Goal: Task Accomplishment & Management: Use online tool/utility

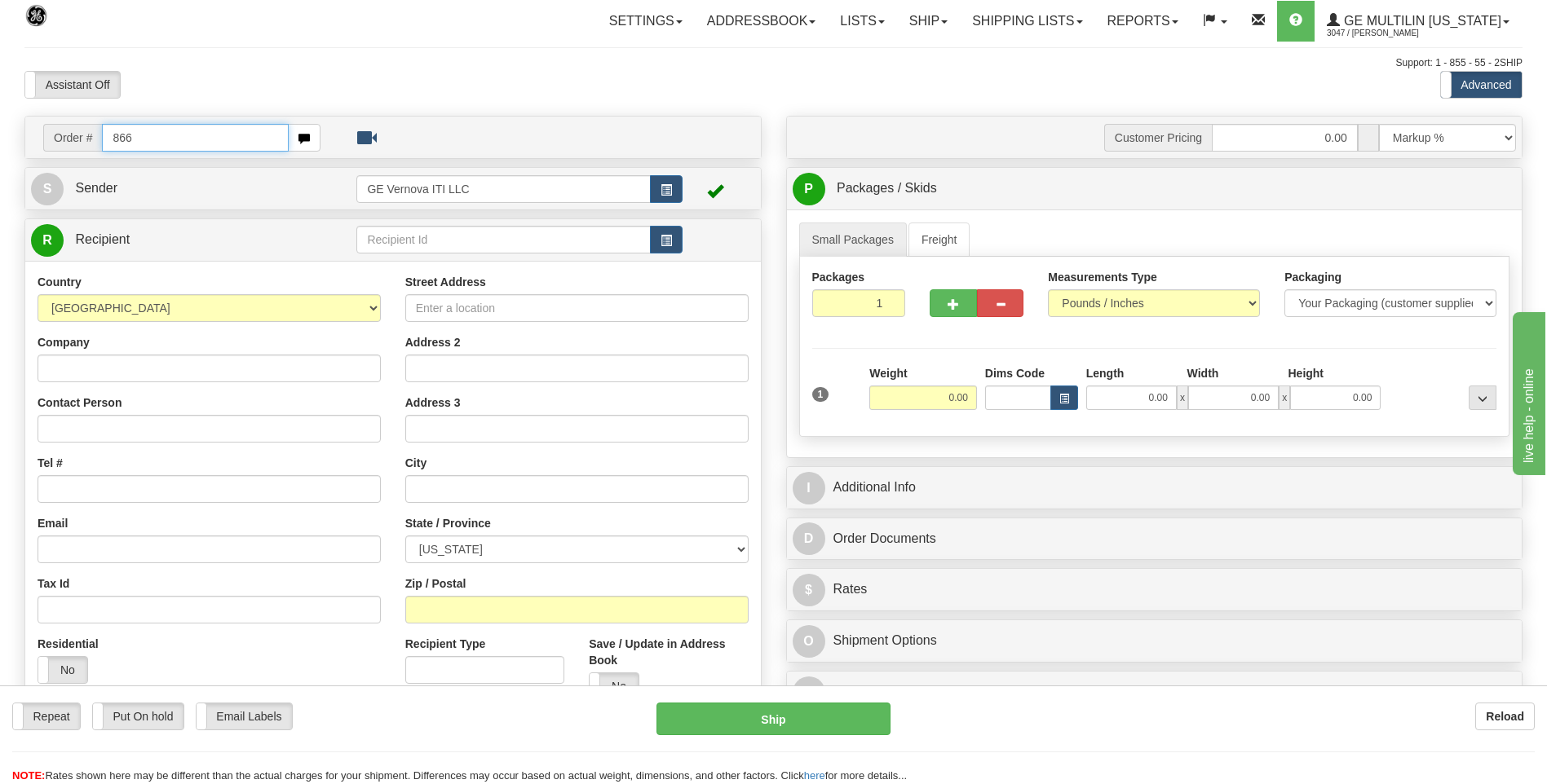
type input "866"
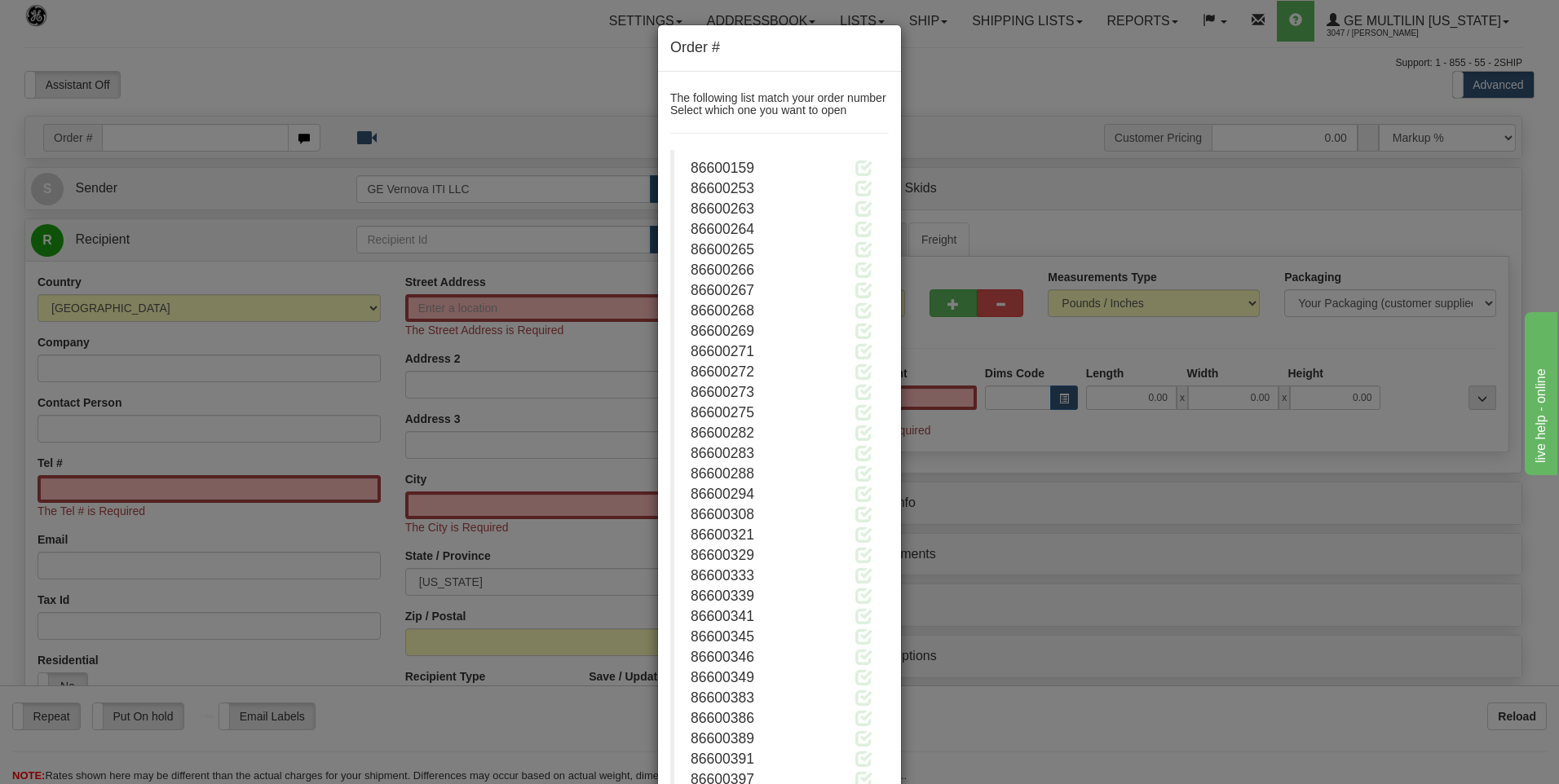
click button "Delete" at bounding box center [0, 0] width 0 height 0
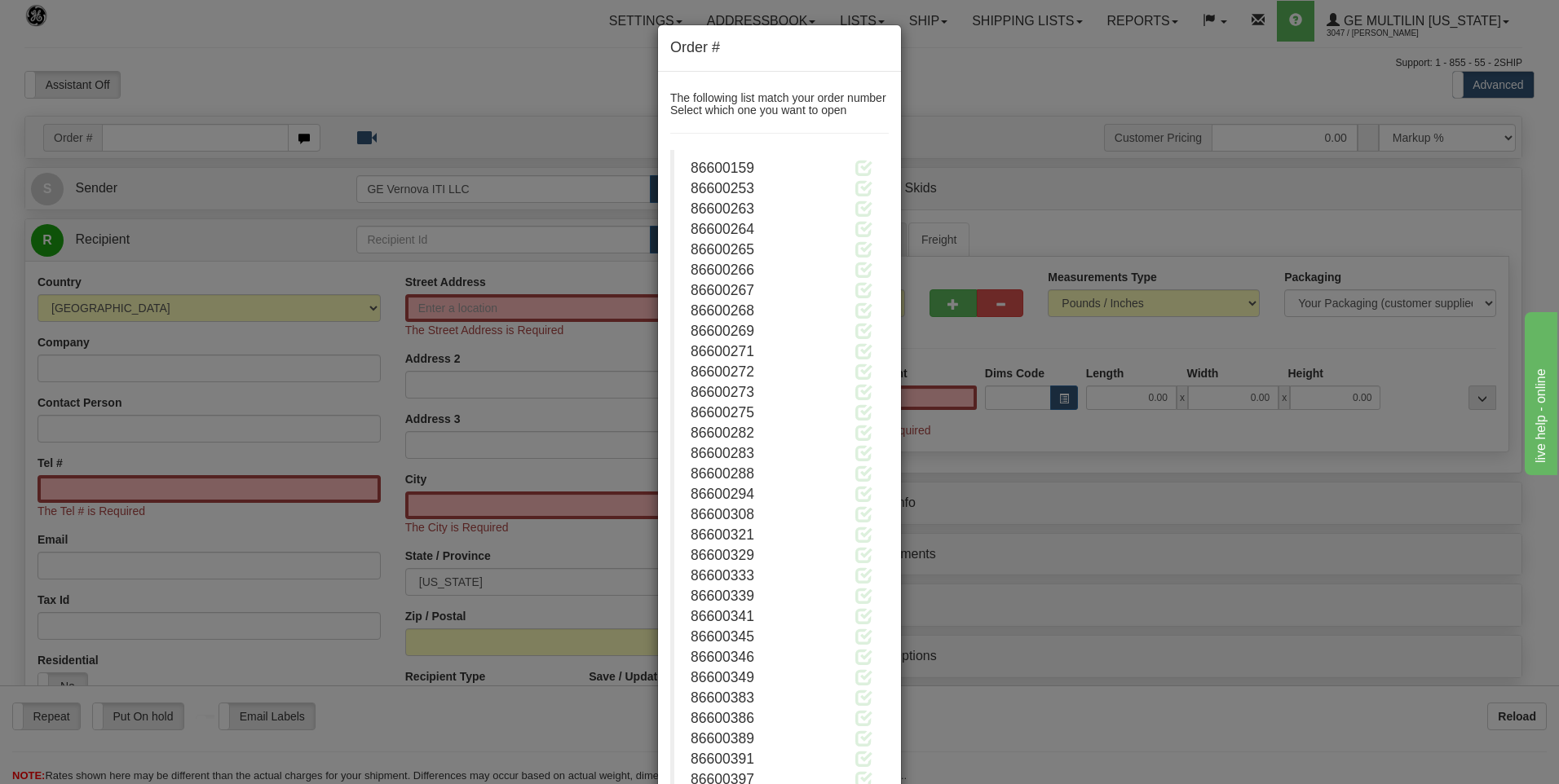
click button "Delete" at bounding box center [0, 0] width 0 height 0
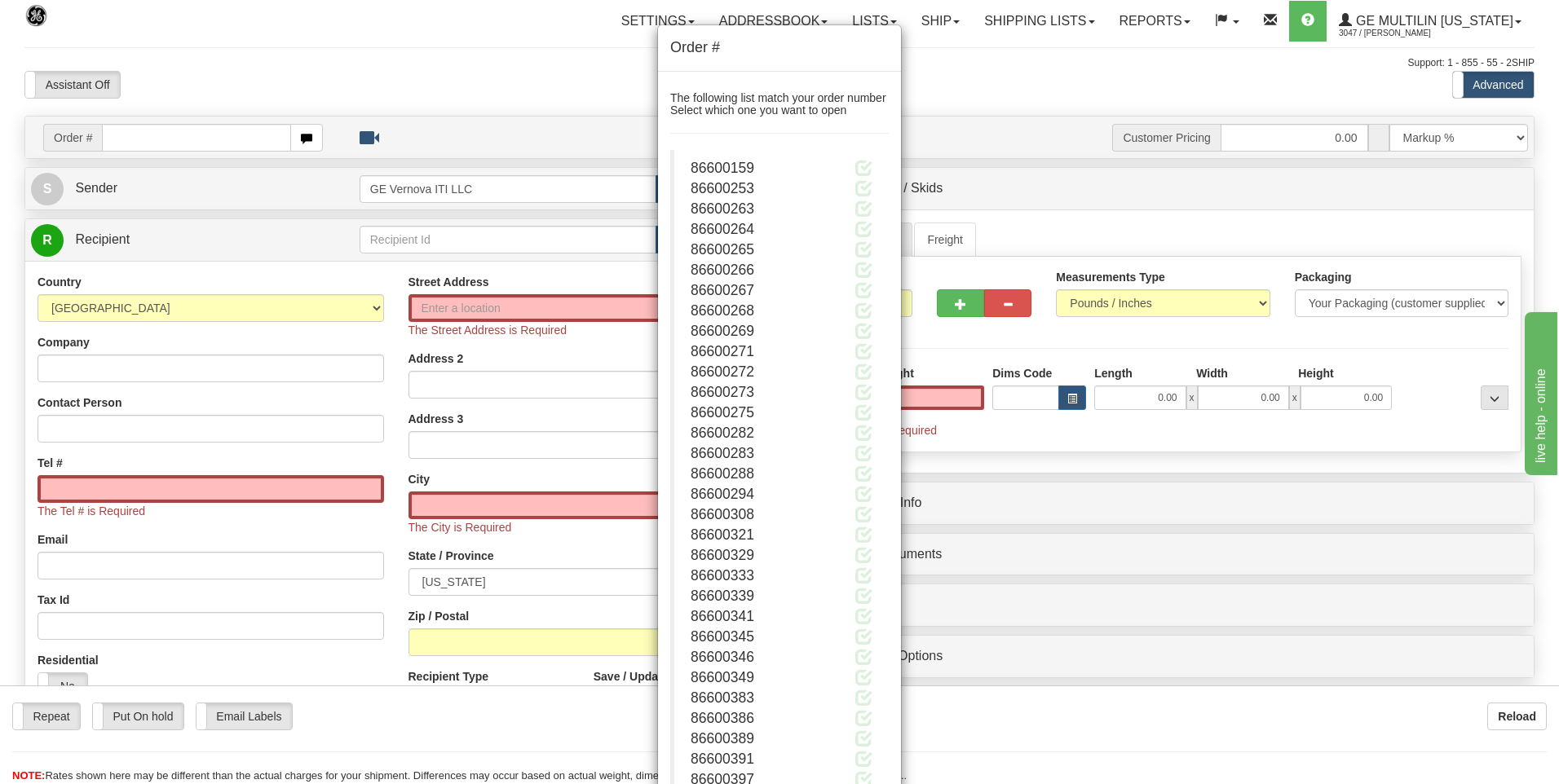
type input "0.00"
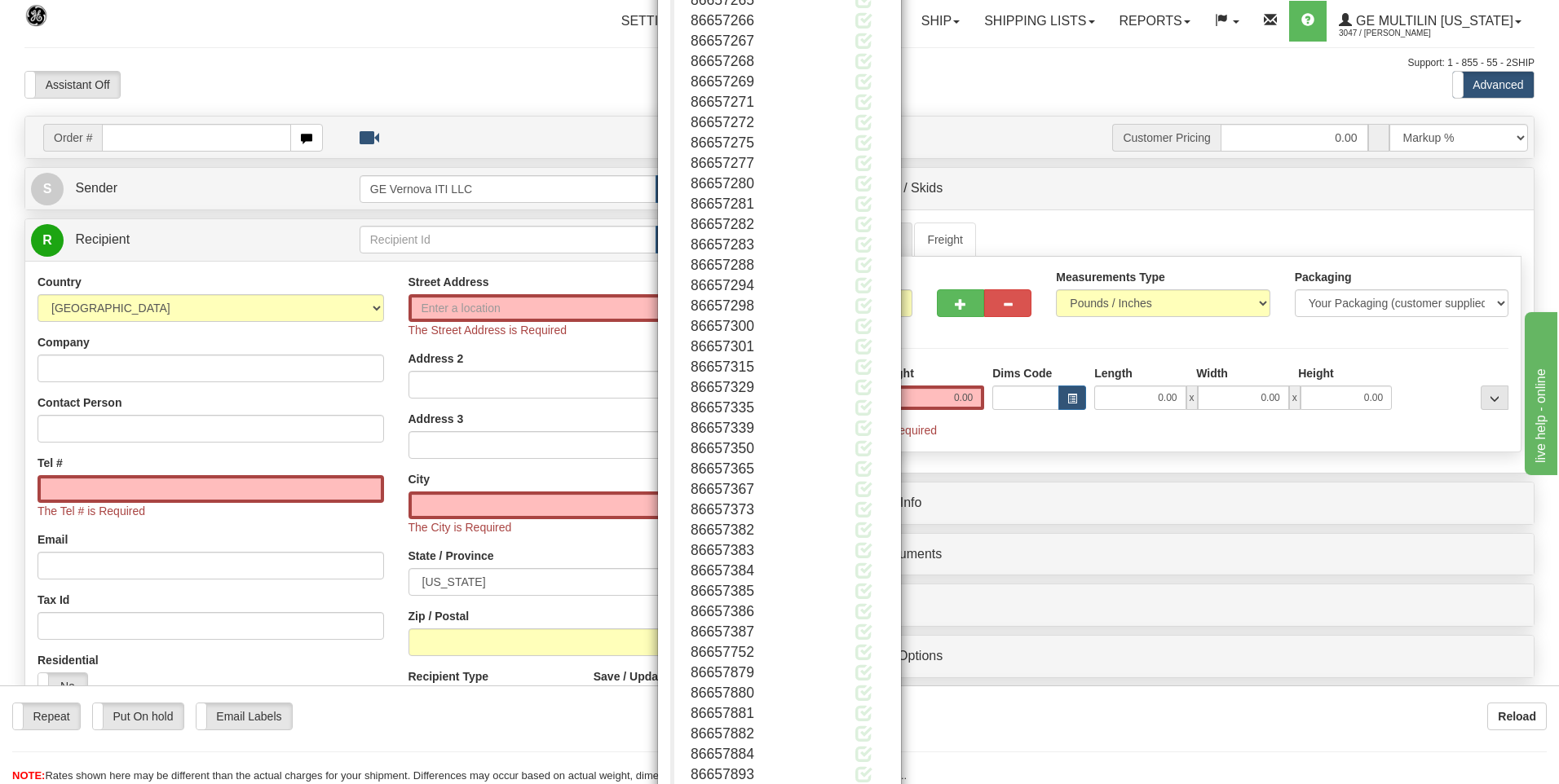
scroll to position [159857, 0]
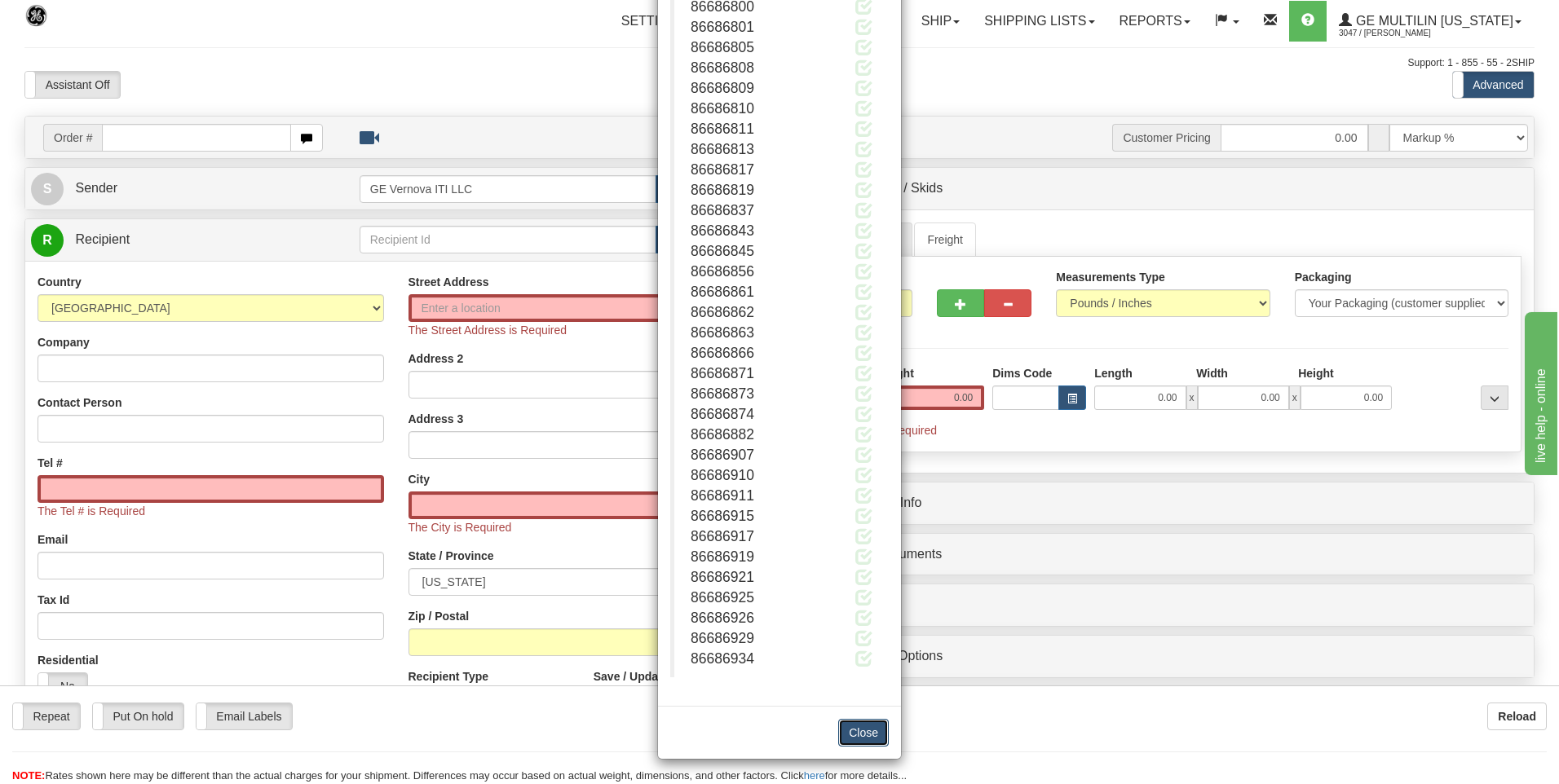
click at [850, 727] on button "Close" at bounding box center [863, 733] width 50 height 28
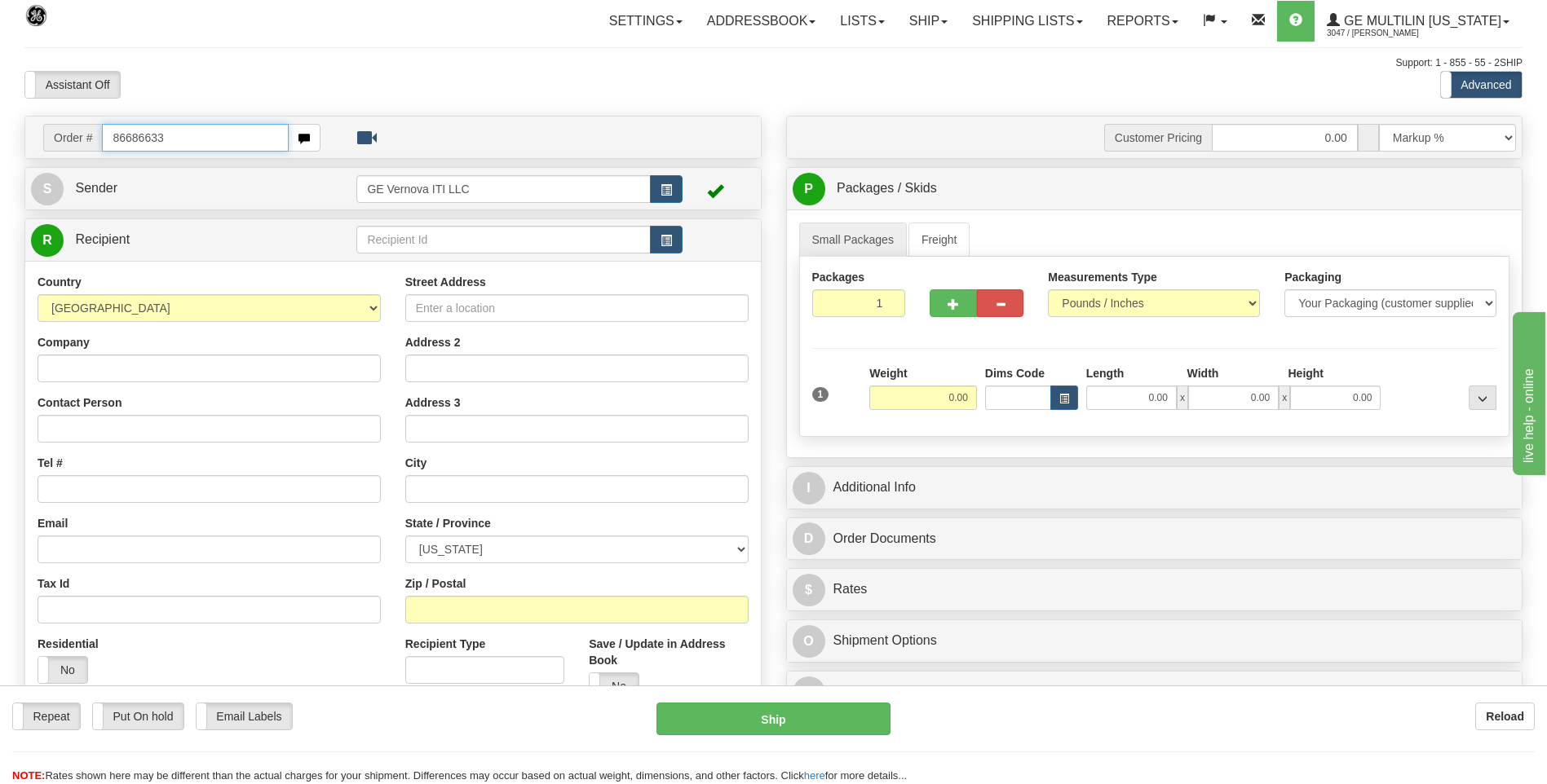
type input "86686633"
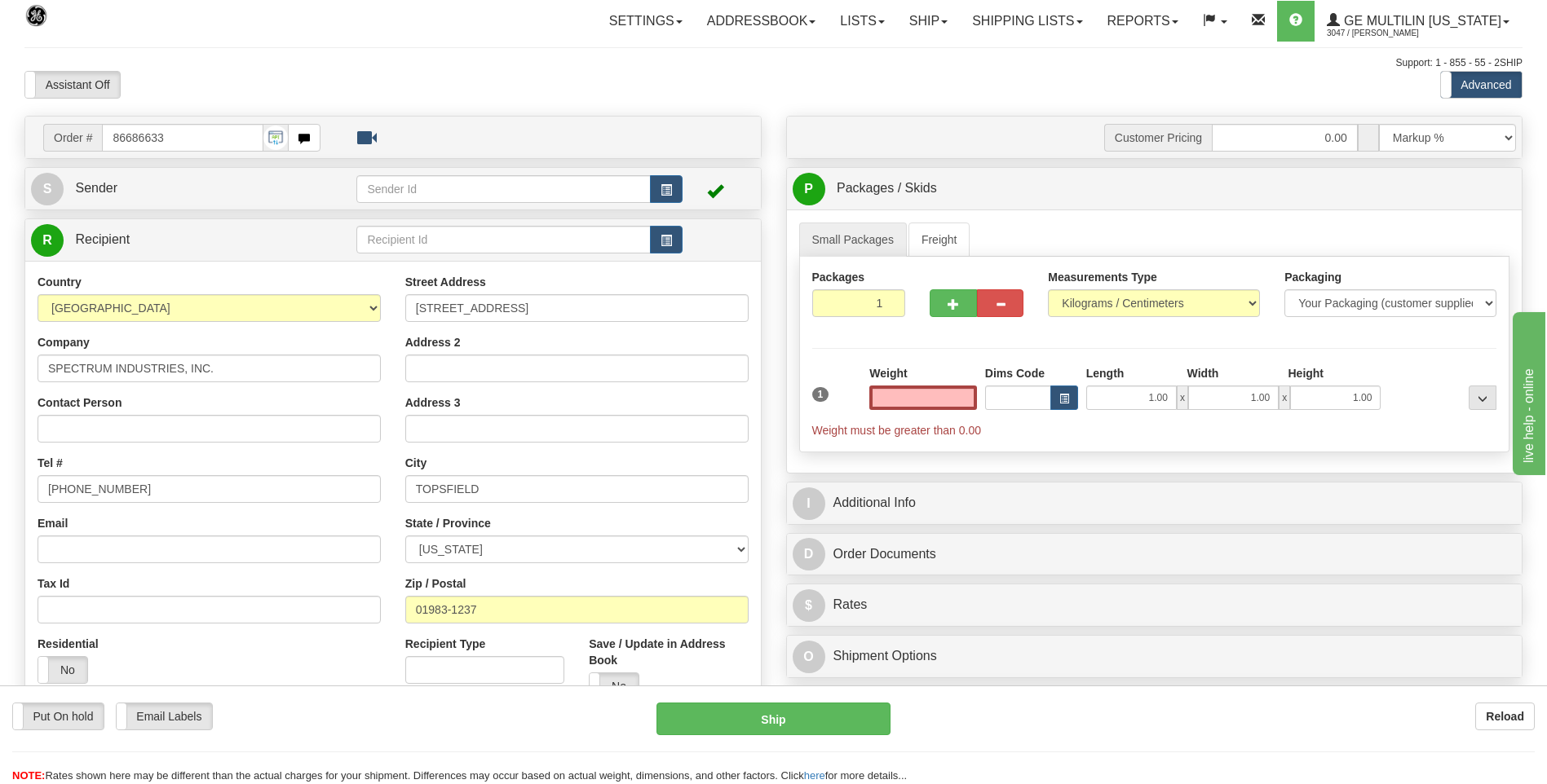
click button "Delete" at bounding box center [0, 0] width 0 height 0
type input "0.00"
click at [1070, 299] on select "Pounds / Inches Kilograms / Centimeters" at bounding box center [1154, 304] width 212 height 28
select select "0"
click at [1048, 290] on select "Pounds / Inches Kilograms / Centimeters" at bounding box center [1154, 304] width 212 height 28
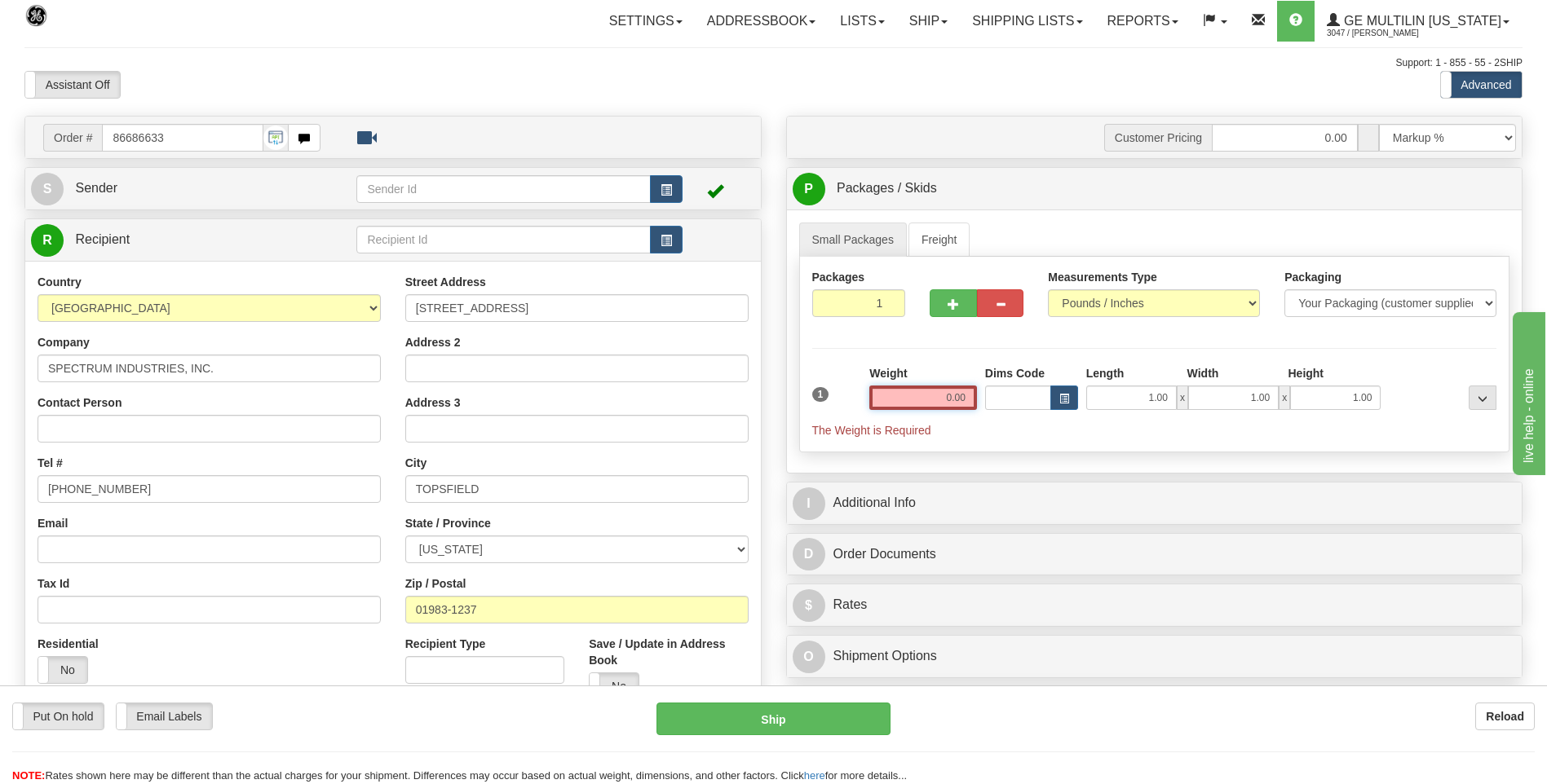
click at [973, 394] on input "0.00" at bounding box center [924, 398] width 108 height 24
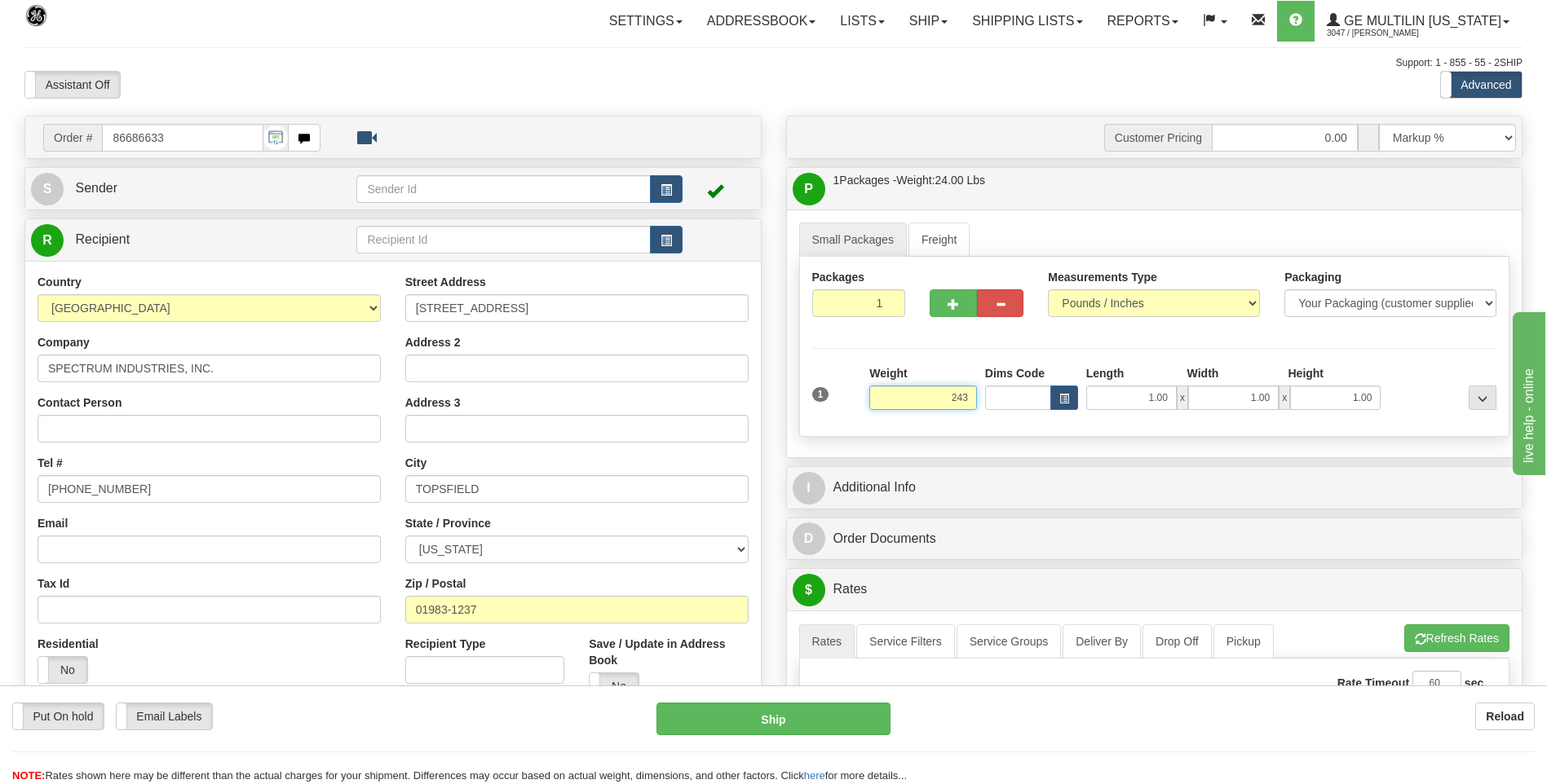
click button "Delete" at bounding box center [0, 0] width 0 height 0
type input "243.00"
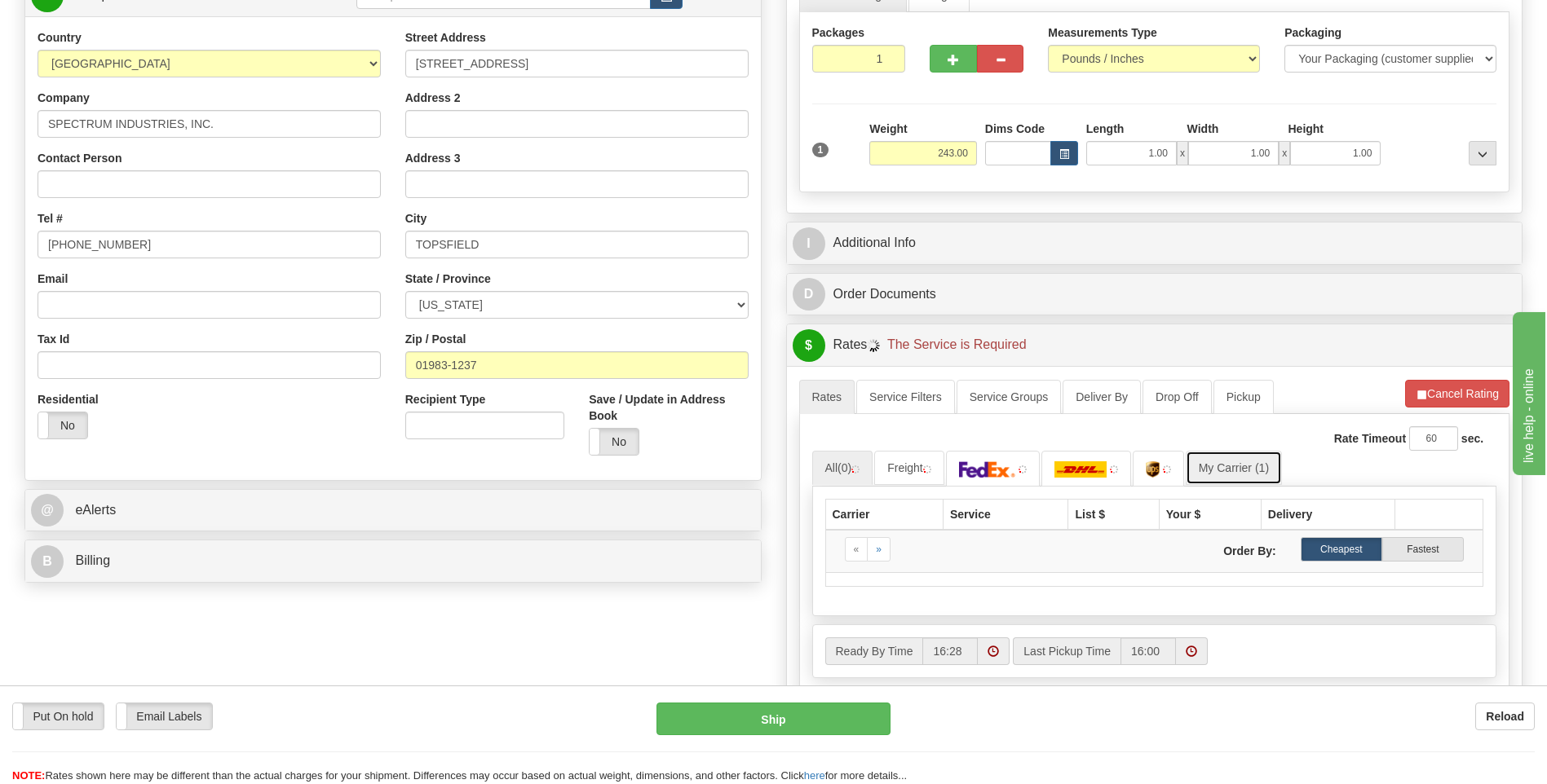
click at [1250, 462] on link "My Carrier (1)" at bounding box center [1234, 467] width 97 height 34
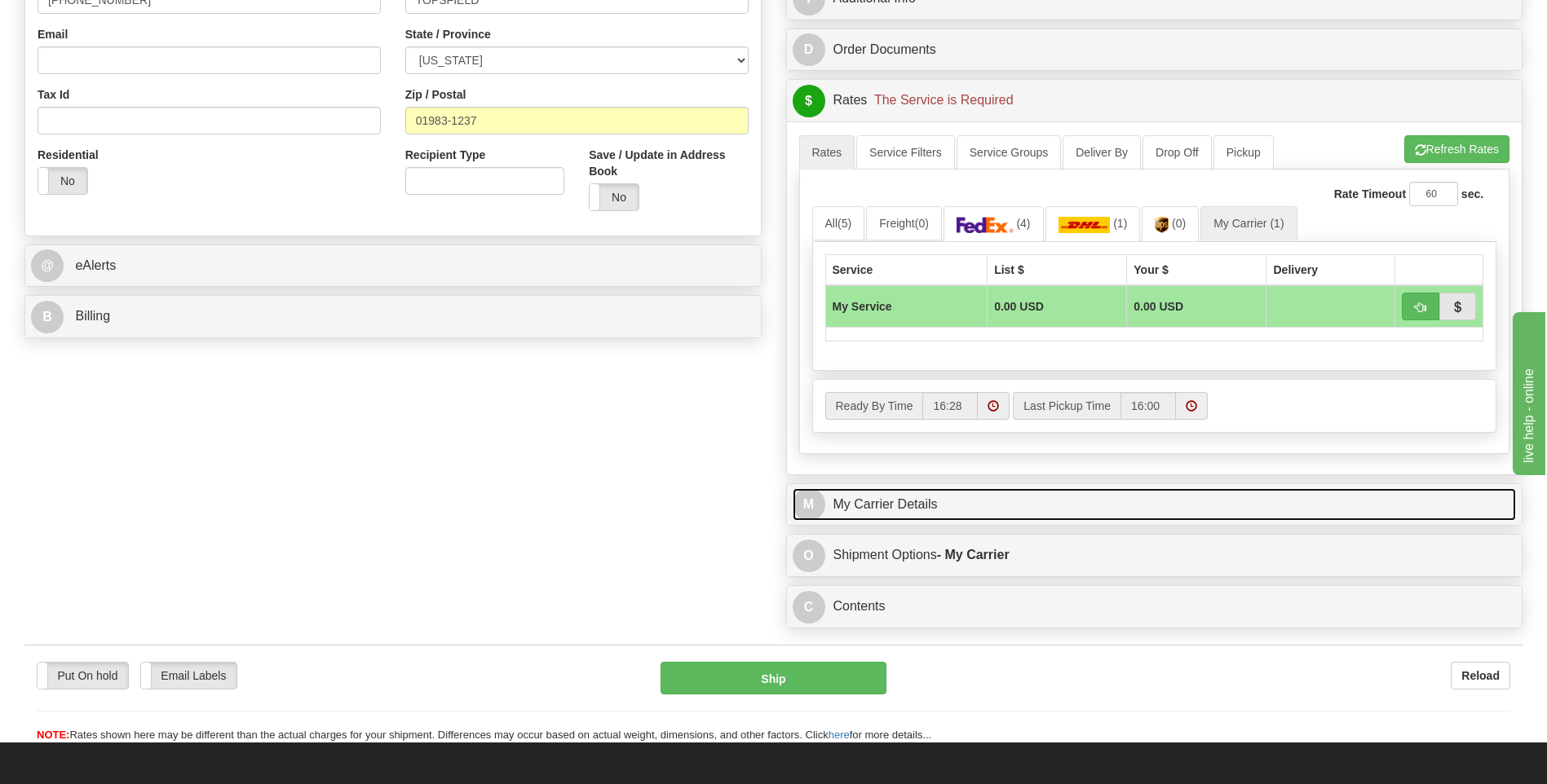
click at [1003, 510] on link "M My Carrier Details" at bounding box center [1154, 505] width 724 height 33
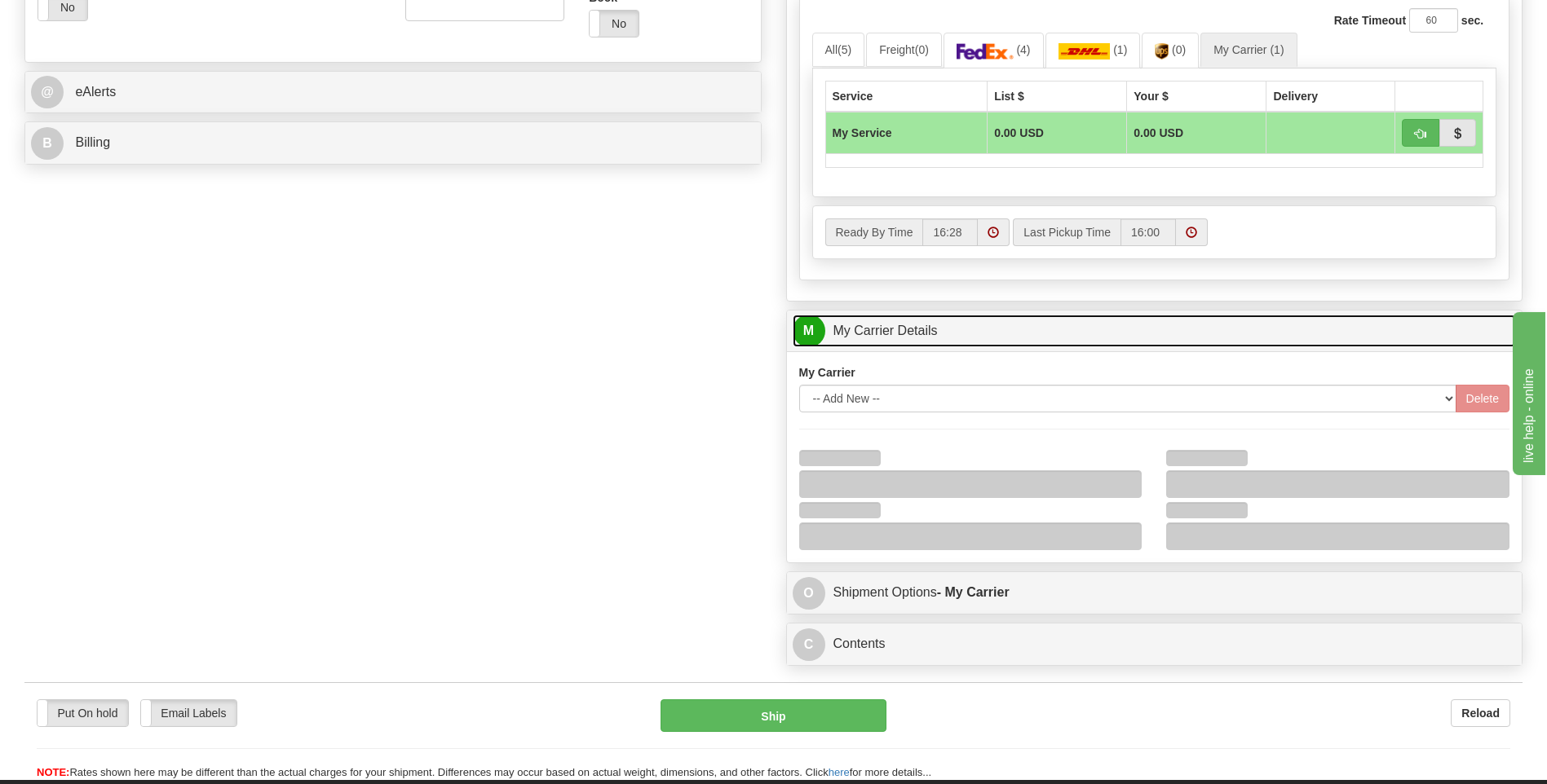
scroll to position [816, 0]
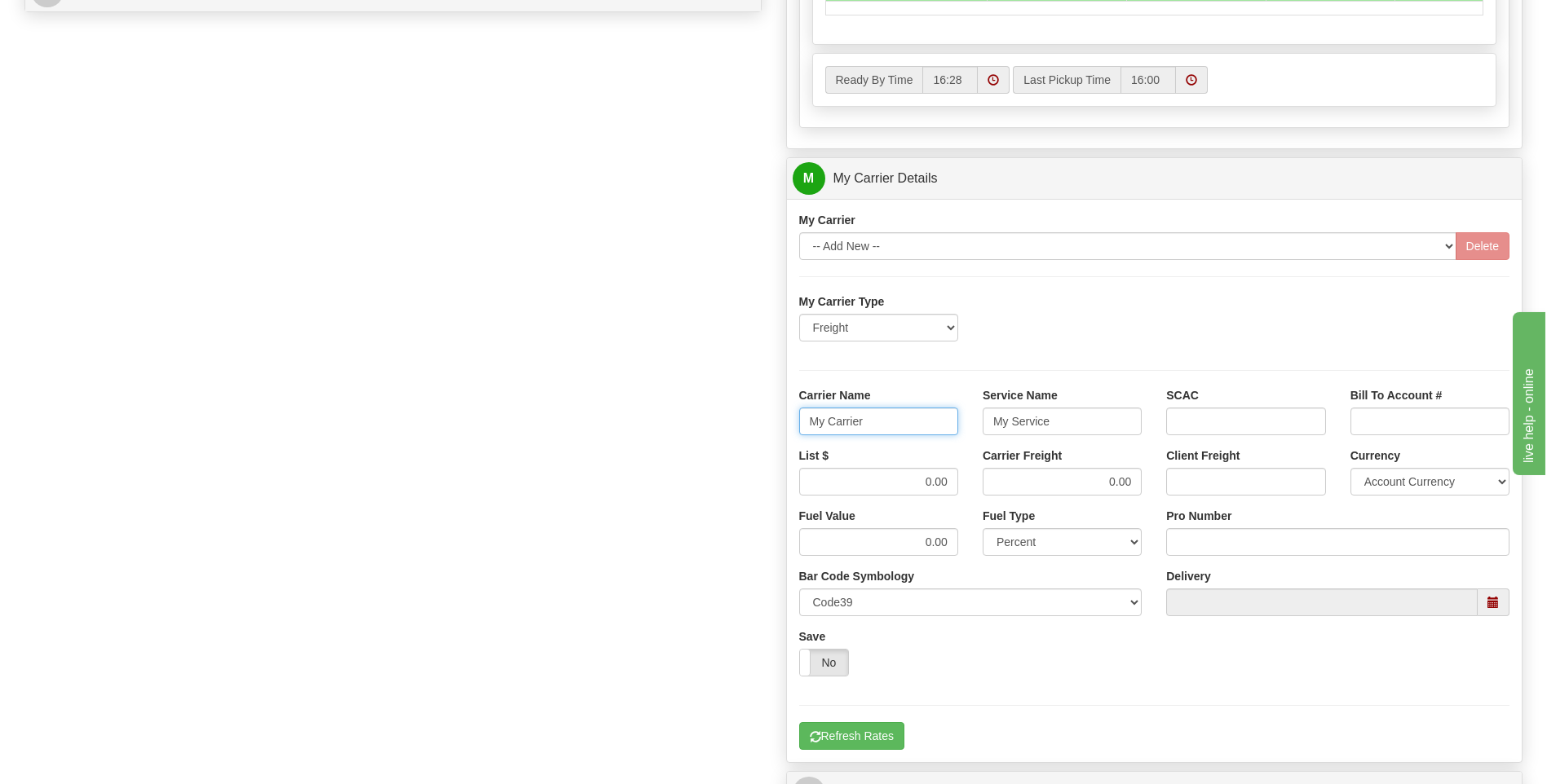
drag, startPoint x: 884, startPoint y: 428, endPoint x: 746, endPoint y: 422, distance: 138.1
click at [746, 422] on div "Order # 86686633 S Sender" at bounding box center [773, 87] width 1523 height 1574
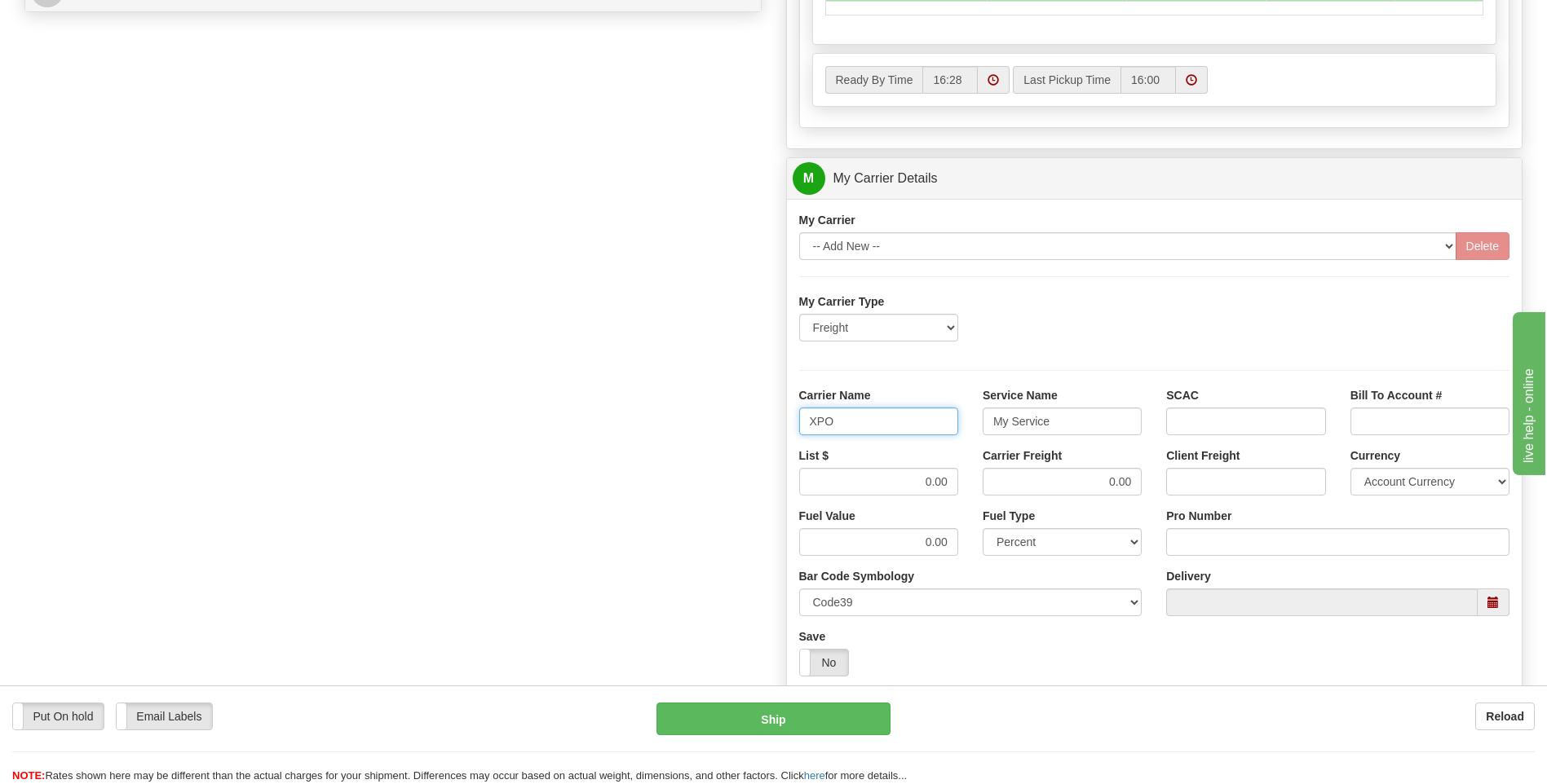
type input "XPO"
type input "LTL"
drag, startPoint x: 890, startPoint y: 484, endPoint x: 971, endPoint y: 482, distance: 81.0
click at [971, 482] on div "List $ 0.00 Carrier Freight 0.00 Client Freight Currency Account Currency ARN A…" at bounding box center [1155, 477] width 736 height 60
type input "385"
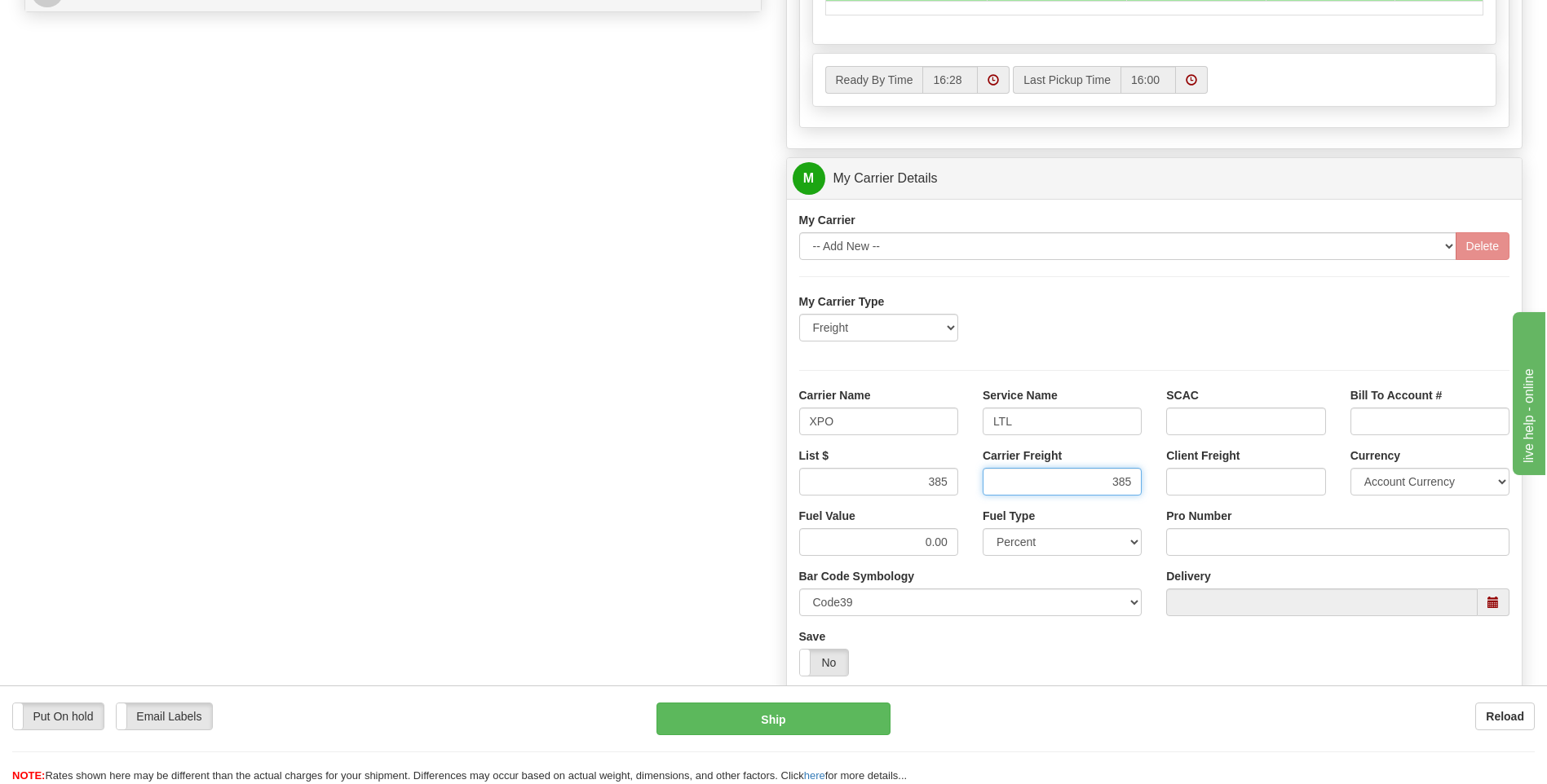
type input "385"
click at [1273, 547] on input "Pro Number" at bounding box center [1338, 542] width 344 height 28
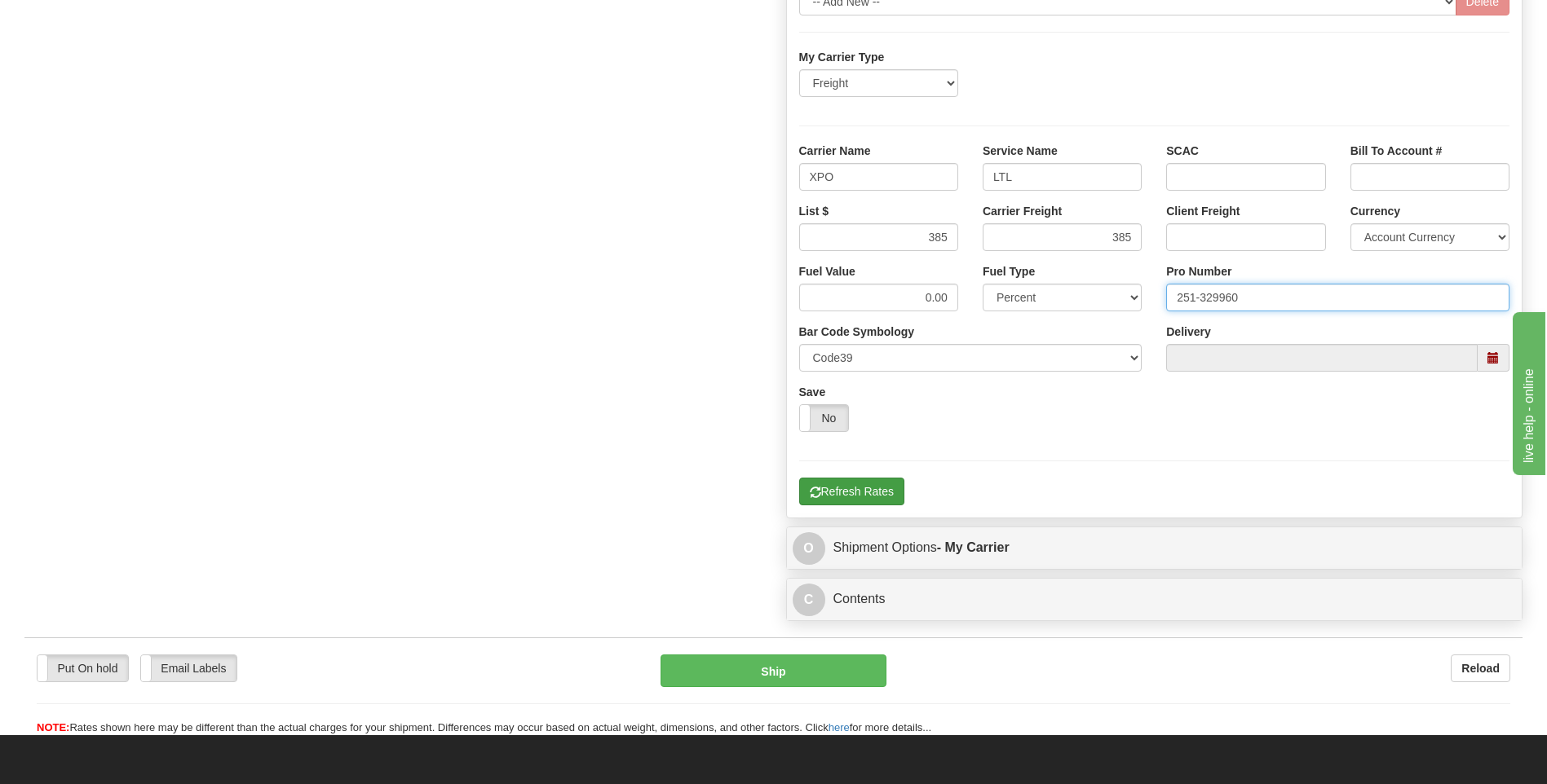
type input "251-329960"
click at [890, 500] on button "Refresh Rates" at bounding box center [851, 491] width 105 height 28
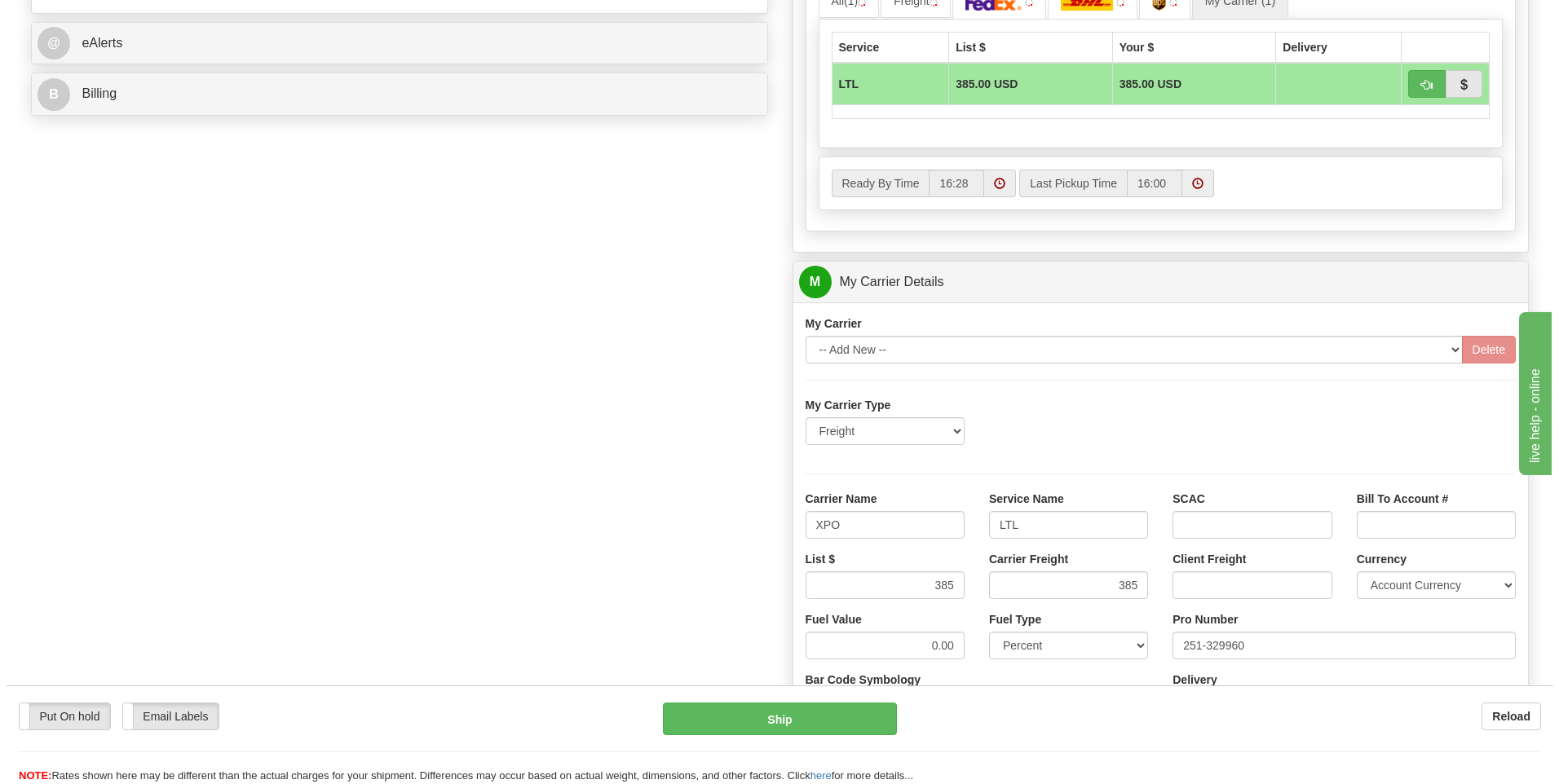
scroll to position [529, 0]
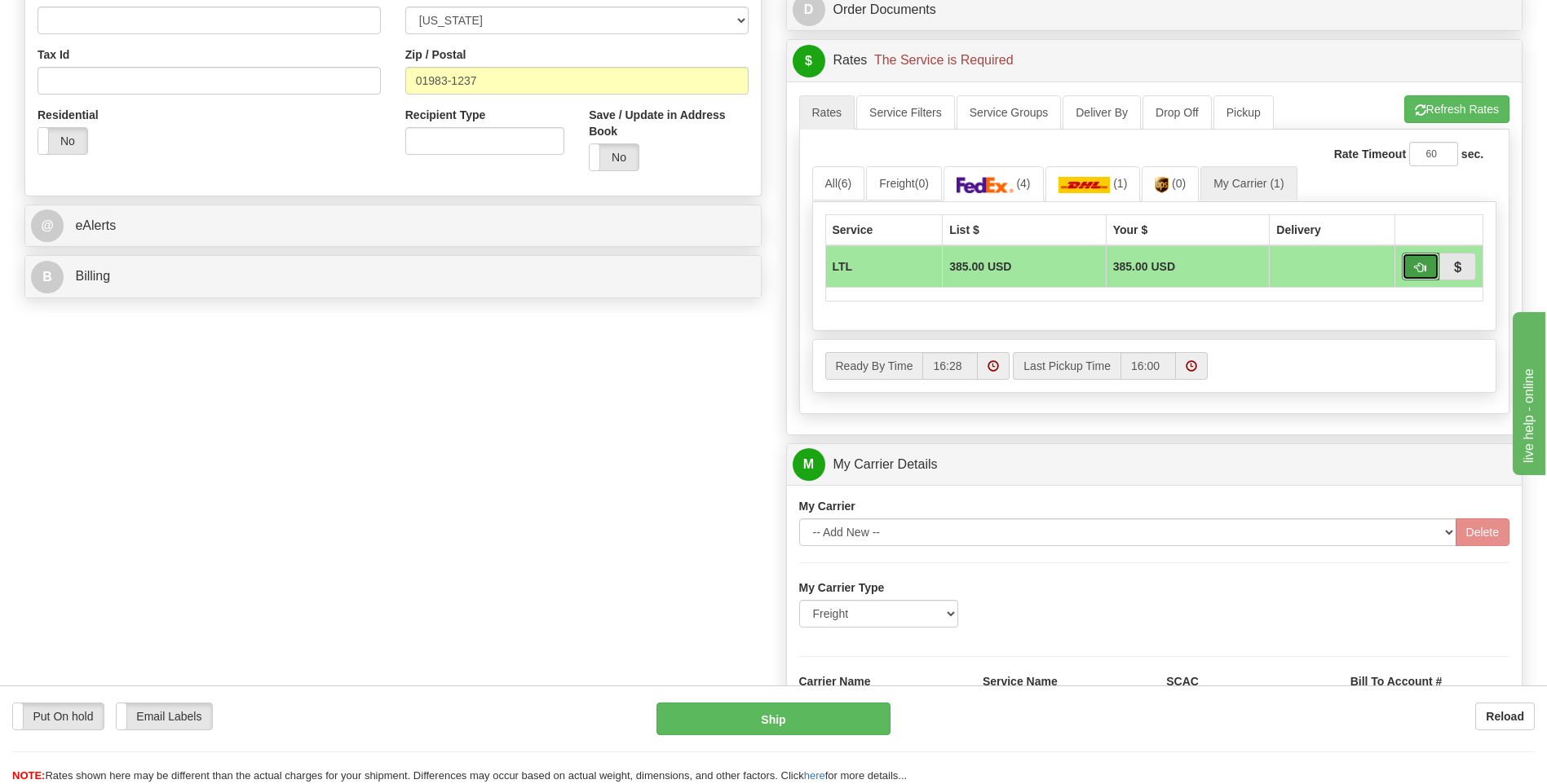
click at [1412, 268] on button "button" at bounding box center [1421, 267] width 37 height 28
type input "00"
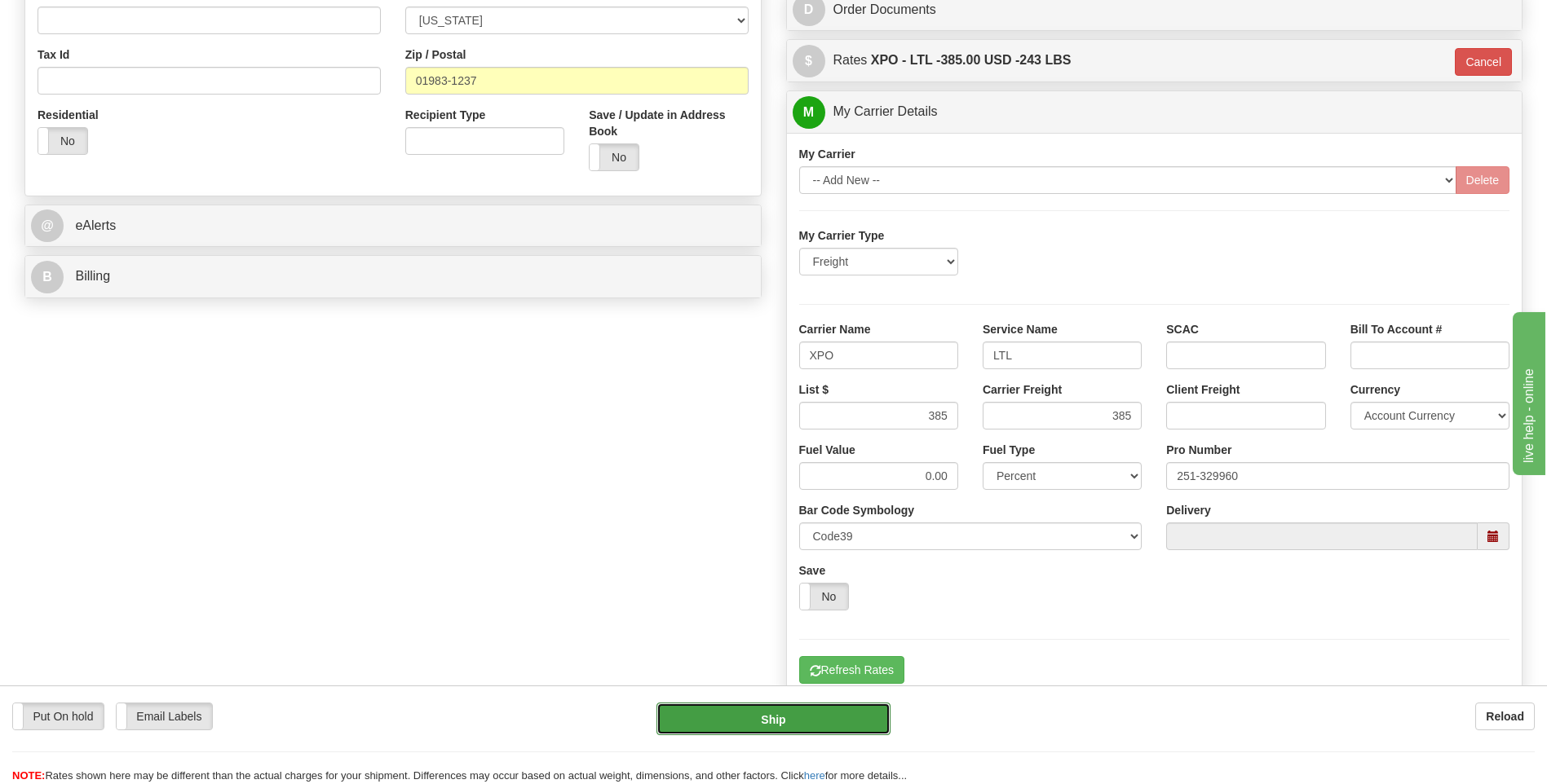
click at [813, 718] on button "Ship" at bounding box center [773, 719] width 233 height 33
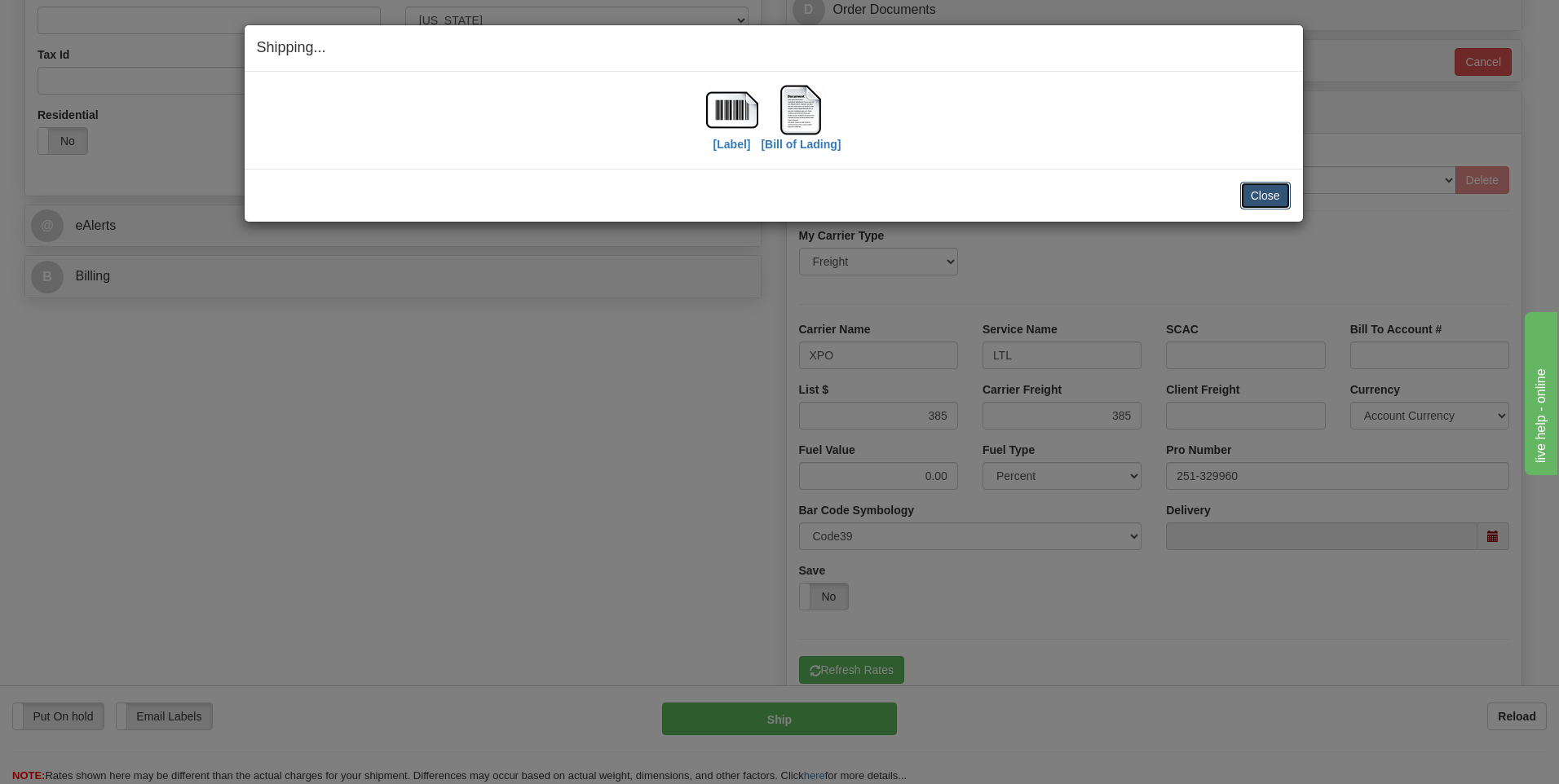
click at [1264, 190] on button "Close" at bounding box center [1265, 196] width 50 height 28
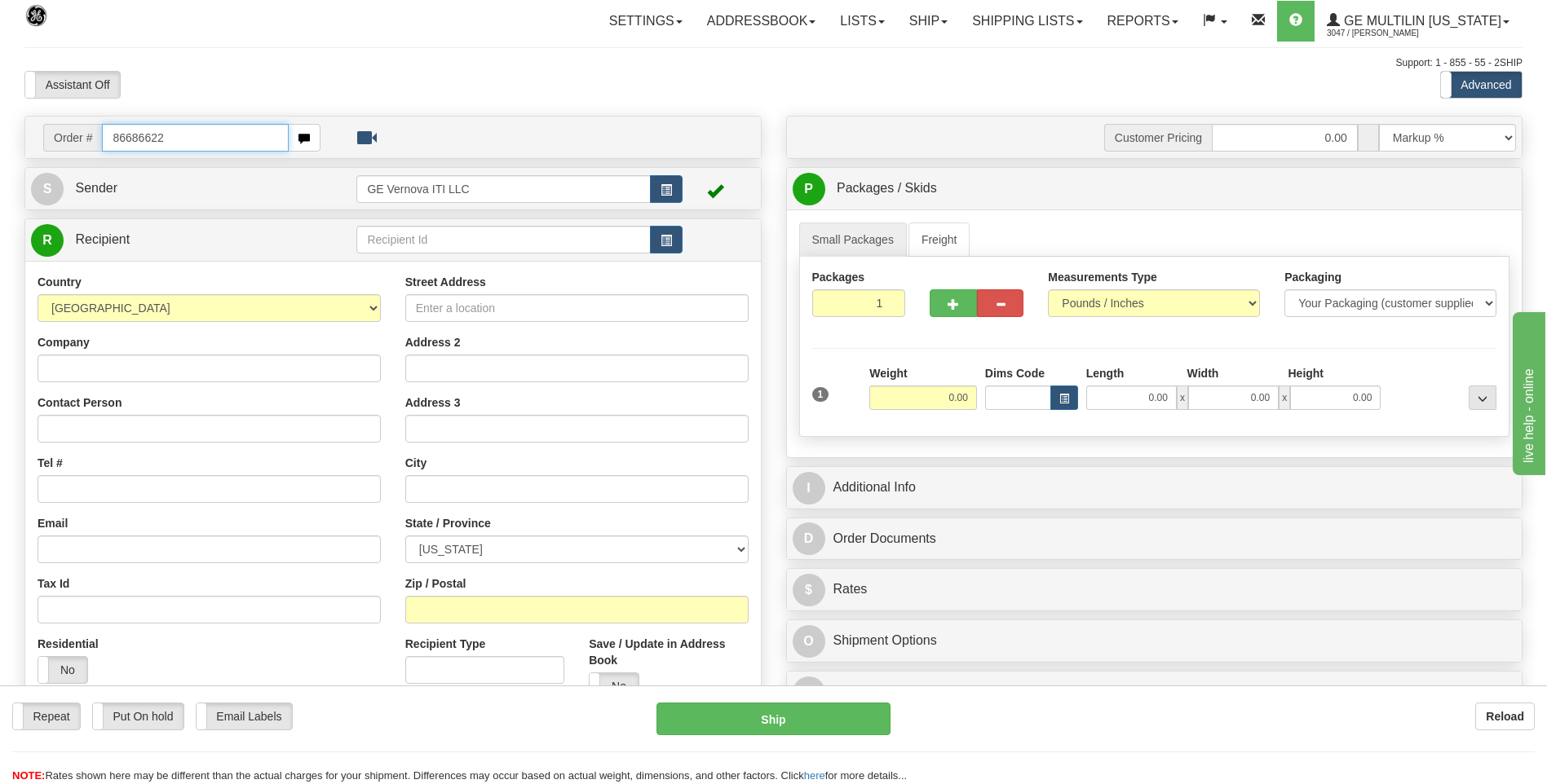
type input "86686622"
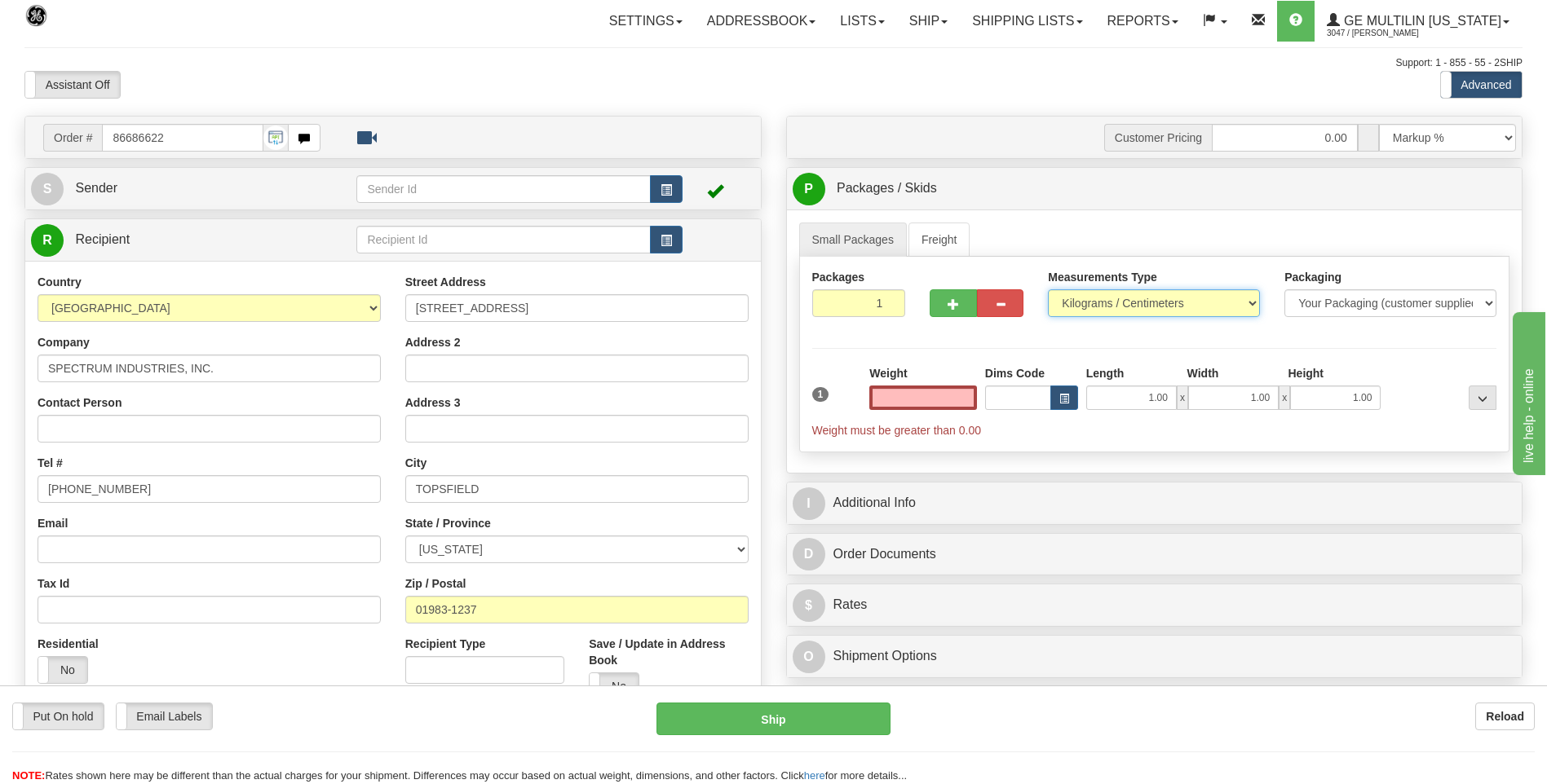
type input "0.00"
click at [1103, 299] on select "Pounds / Inches Kilograms / Centimeters" at bounding box center [1154, 304] width 212 height 28
select select "0"
click at [1048, 290] on select "Pounds / Inches Kilograms / Centimeters" at bounding box center [1154, 304] width 212 height 28
click at [962, 399] on input "0.00" at bounding box center [924, 398] width 108 height 24
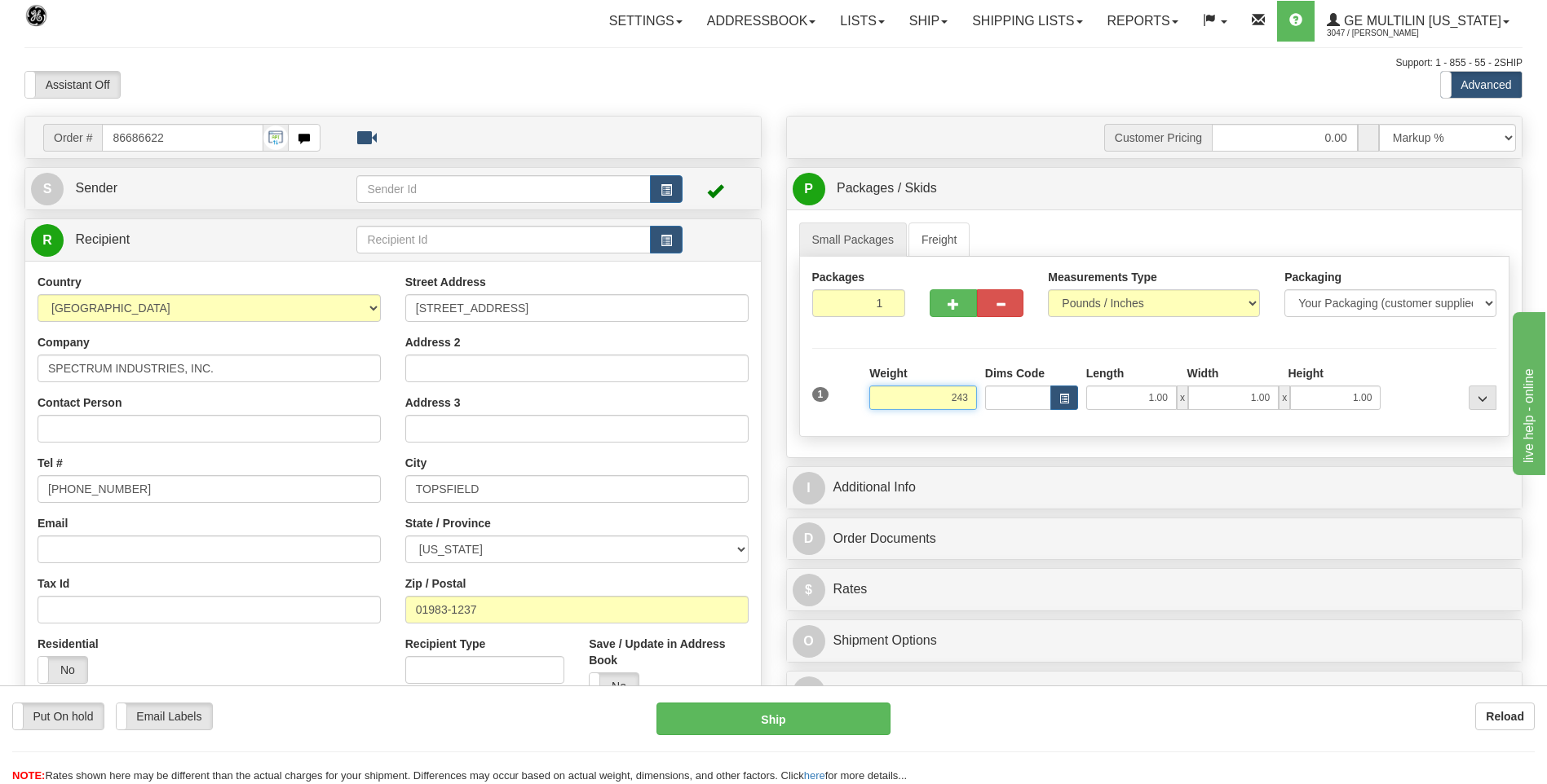
click button "Delete" at bounding box center [0, 0] width 0 height 0
type input "243.00"
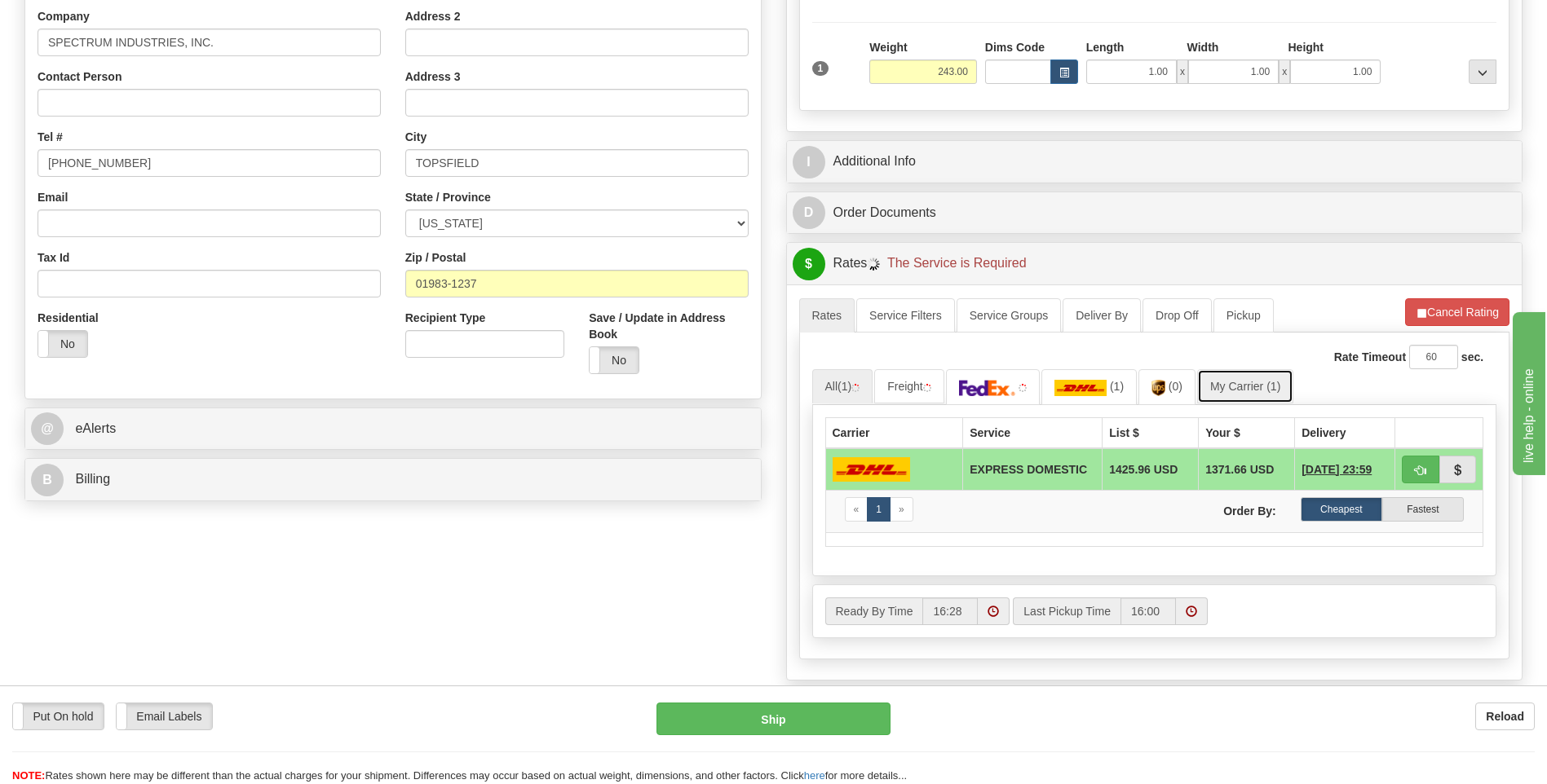
click at [1263, 394] on link "My Carrier (1)" at bounding box center [1245, 386] width 97 height 34
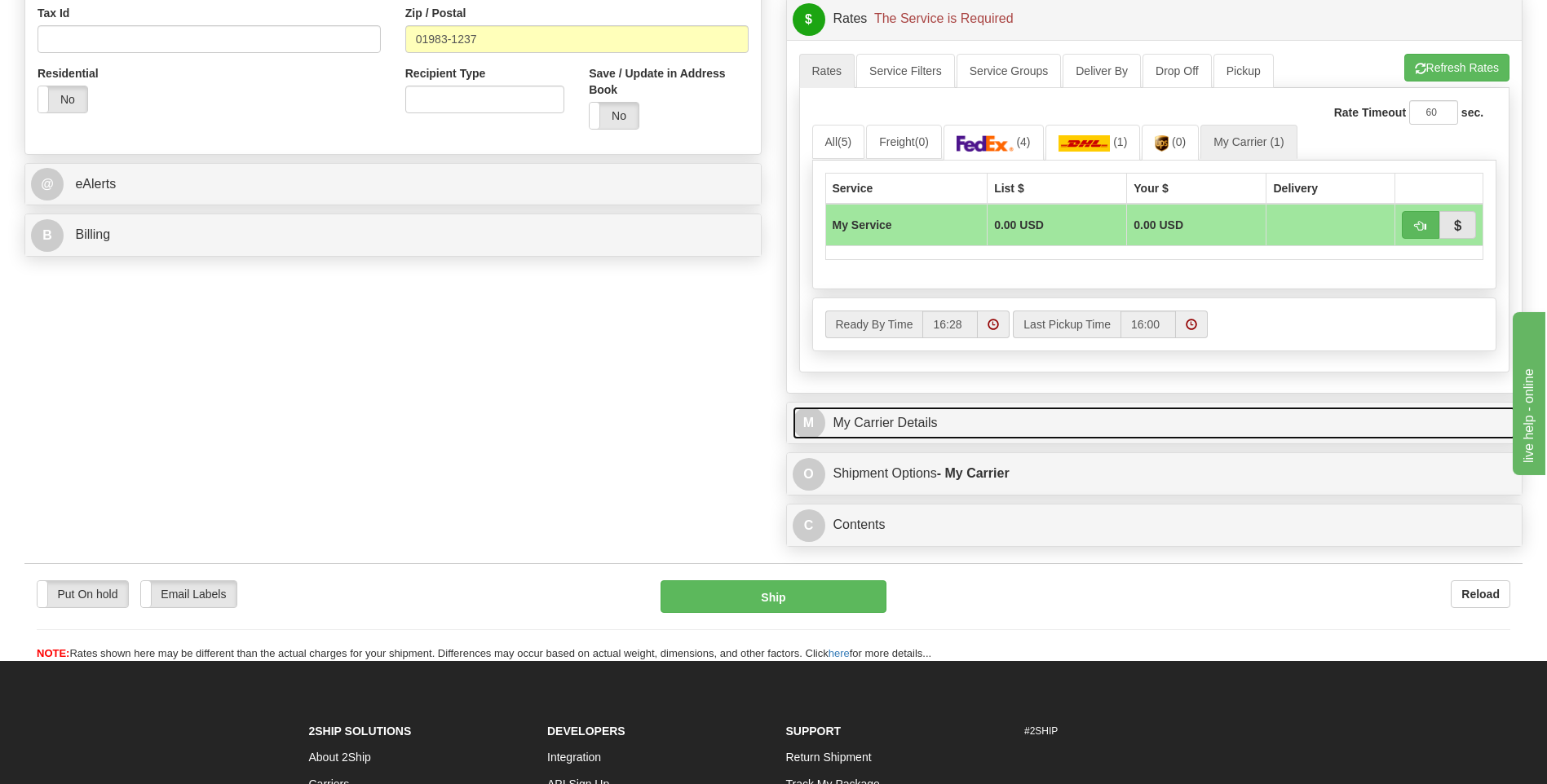
click at [964, 414] on link "M My Carrier Details" at bounding box center [1154, 424] width 724 height 33
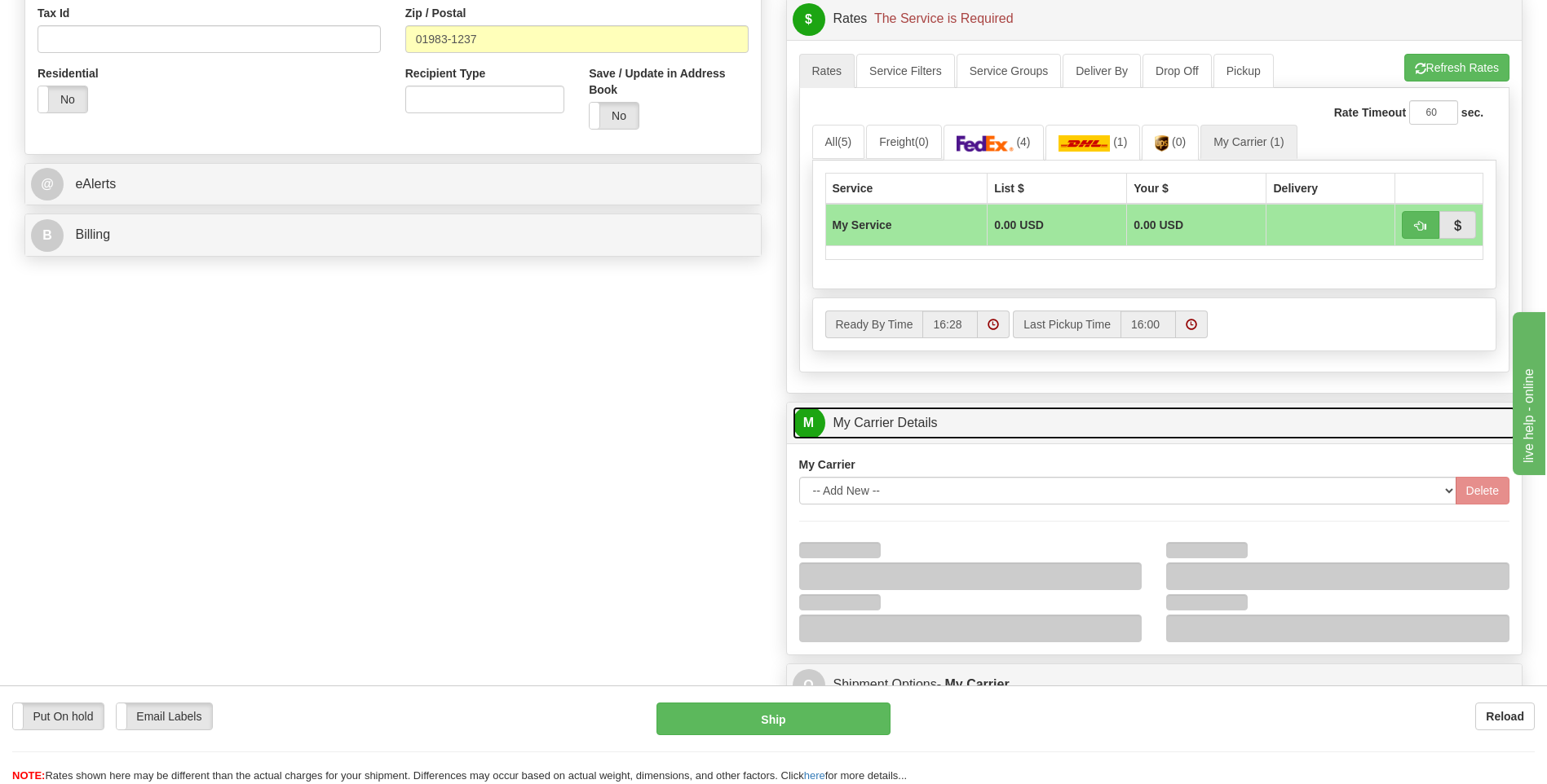
scroll to position [816, 0]
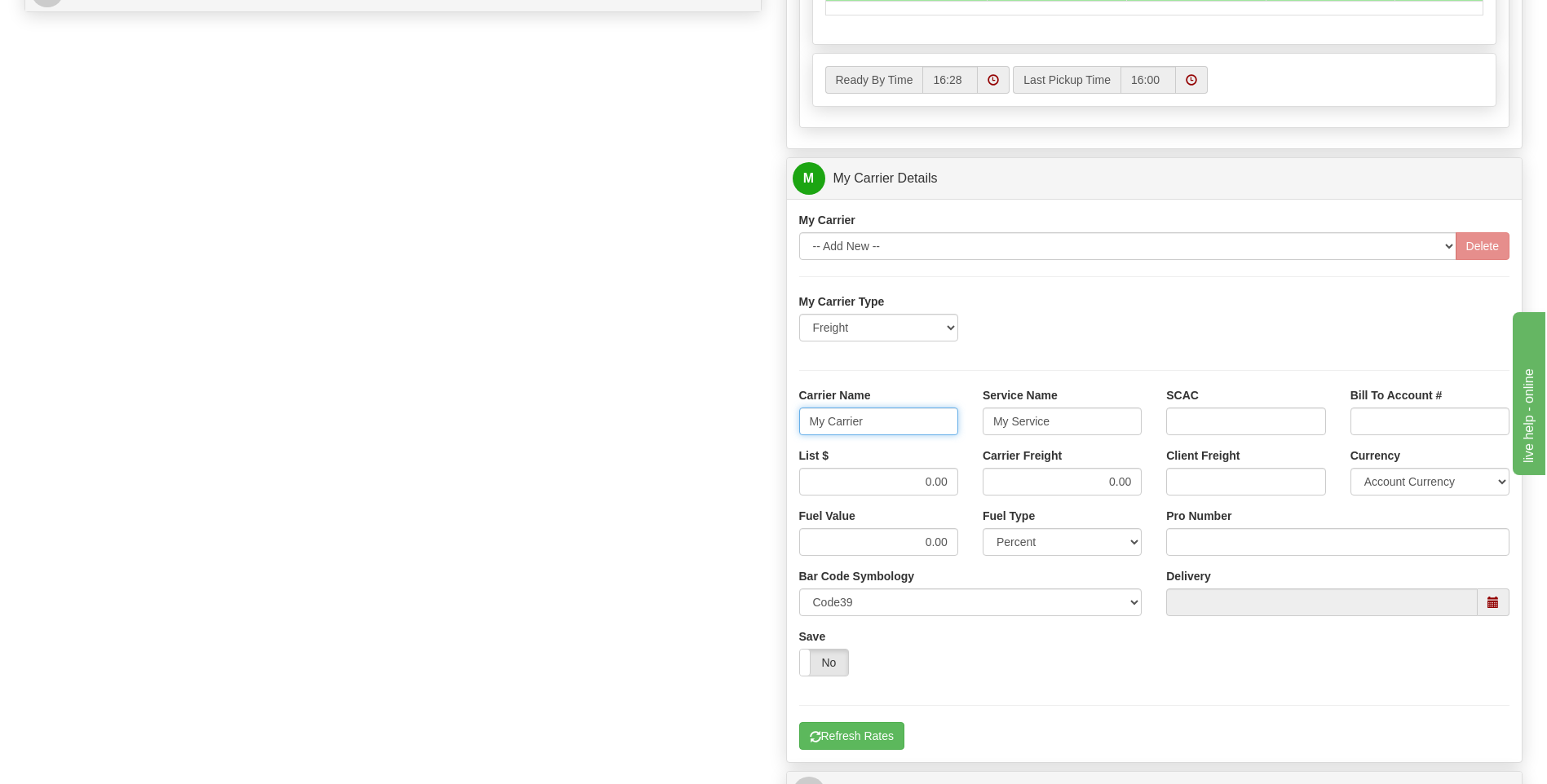
drag, startPoint x: 908, startPoint y: 424, endPoint x: 746, endPoint y: 428, distance: 162.0
click at [746, 428] on div "Order # 86686622 S Sender" at bounding box center [773, 87] width 1523 height 1574
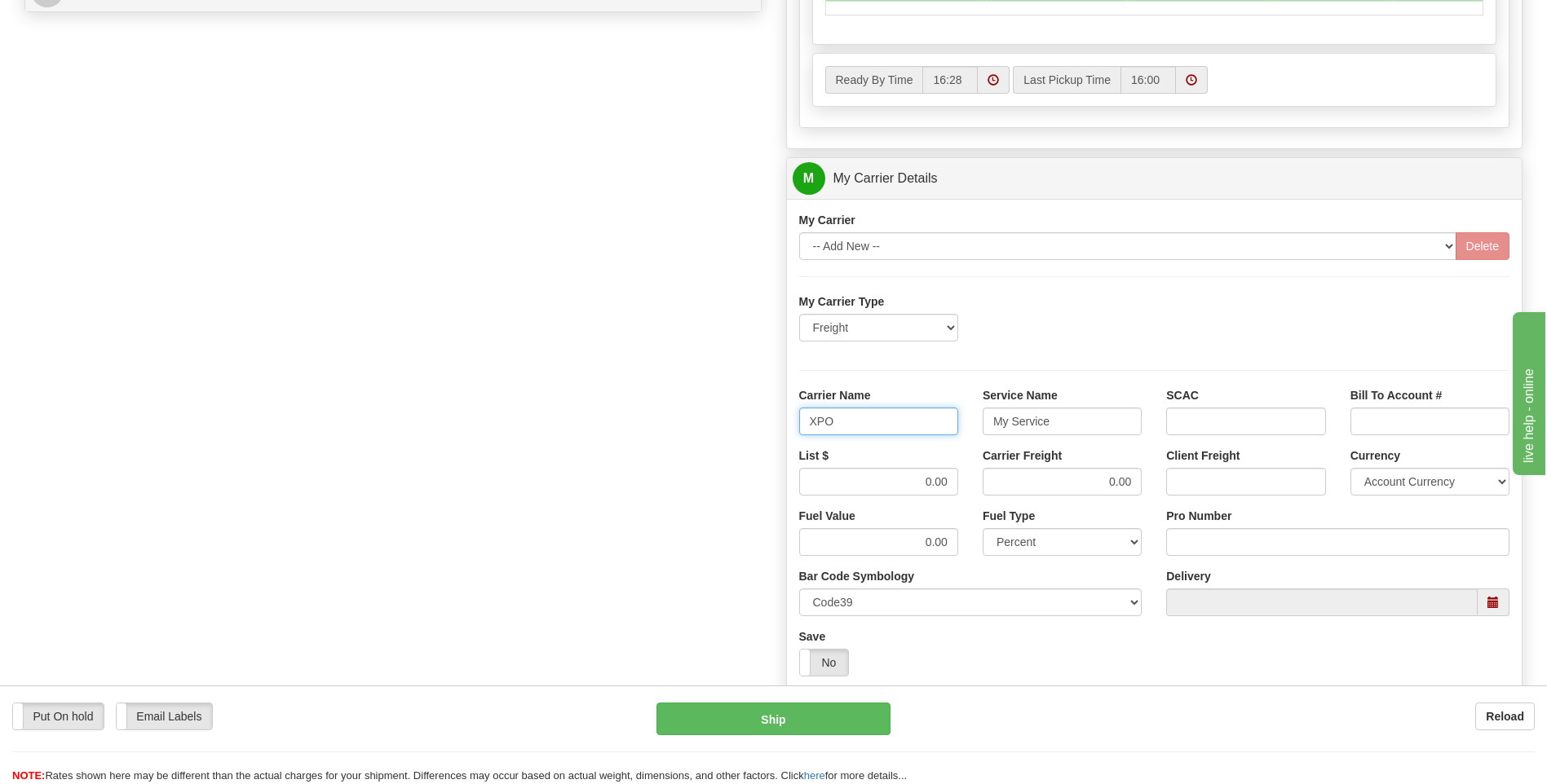
type input "XPO"
type input "LTL"
drag, startPoint x: 898, startPoint y: 483, endPoint x: 994, endPoint y: 482, distance: 96.0
click at [994, 482] on div "List $ 0.00 Carrier Freight 0.00 Client Freight Currency Account Currency ARN A…" at bounding box center [1155, 477] width 736 height 60
type input ".01"
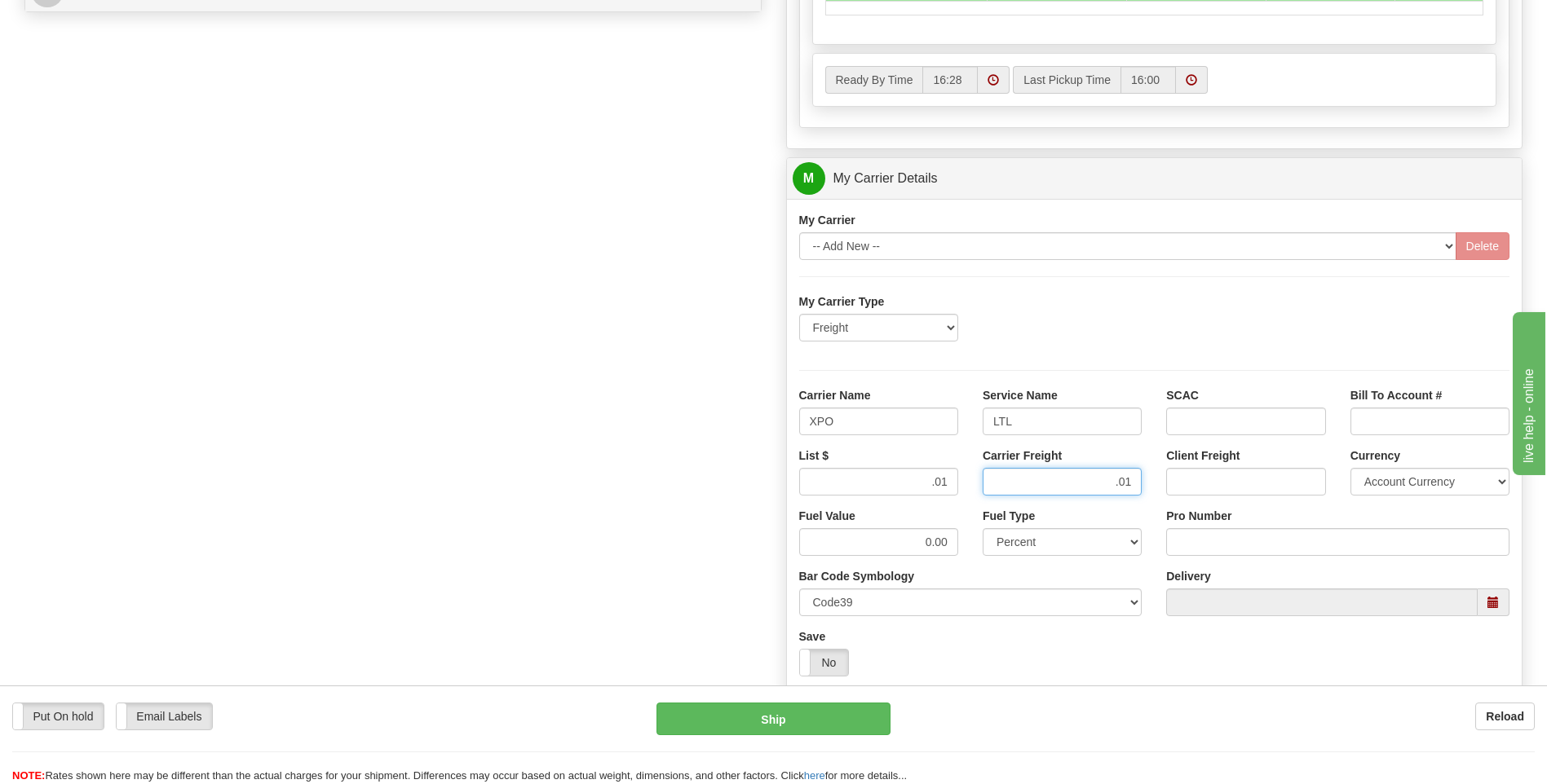
type input ".01"
click at [1245, 543] on input "Pro Number" at bounding box center [1338, 542] width 344 height 28
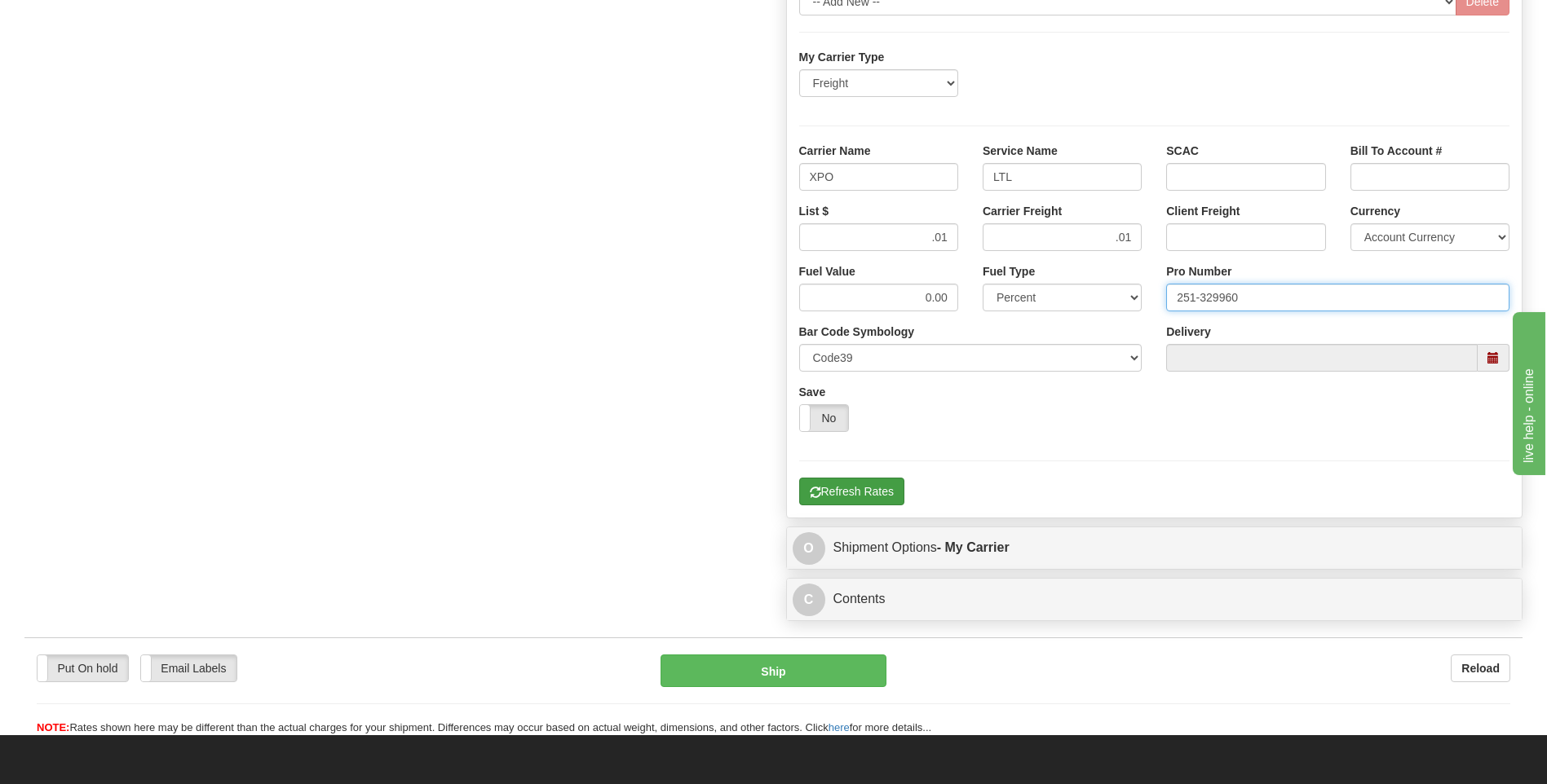
type input "251-329960"
click at [862, 503] on button "Refresh Rates" at bounding box center [851, 491] width 105 height 28
click at [865, 502] on button "Refresh Rates" at bounding box center [851, 491] width 105 height 28
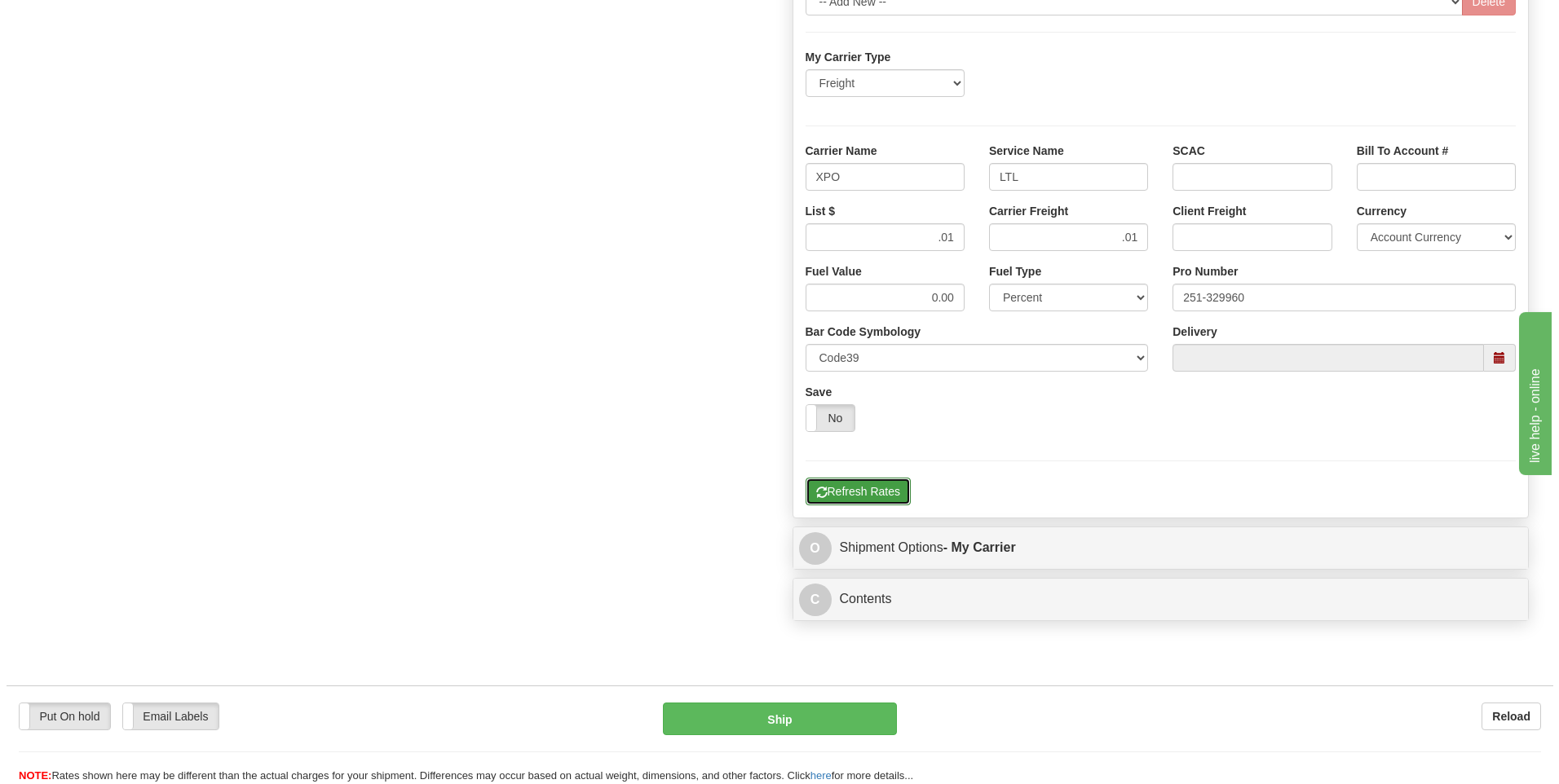
scroll to position [490, 0]
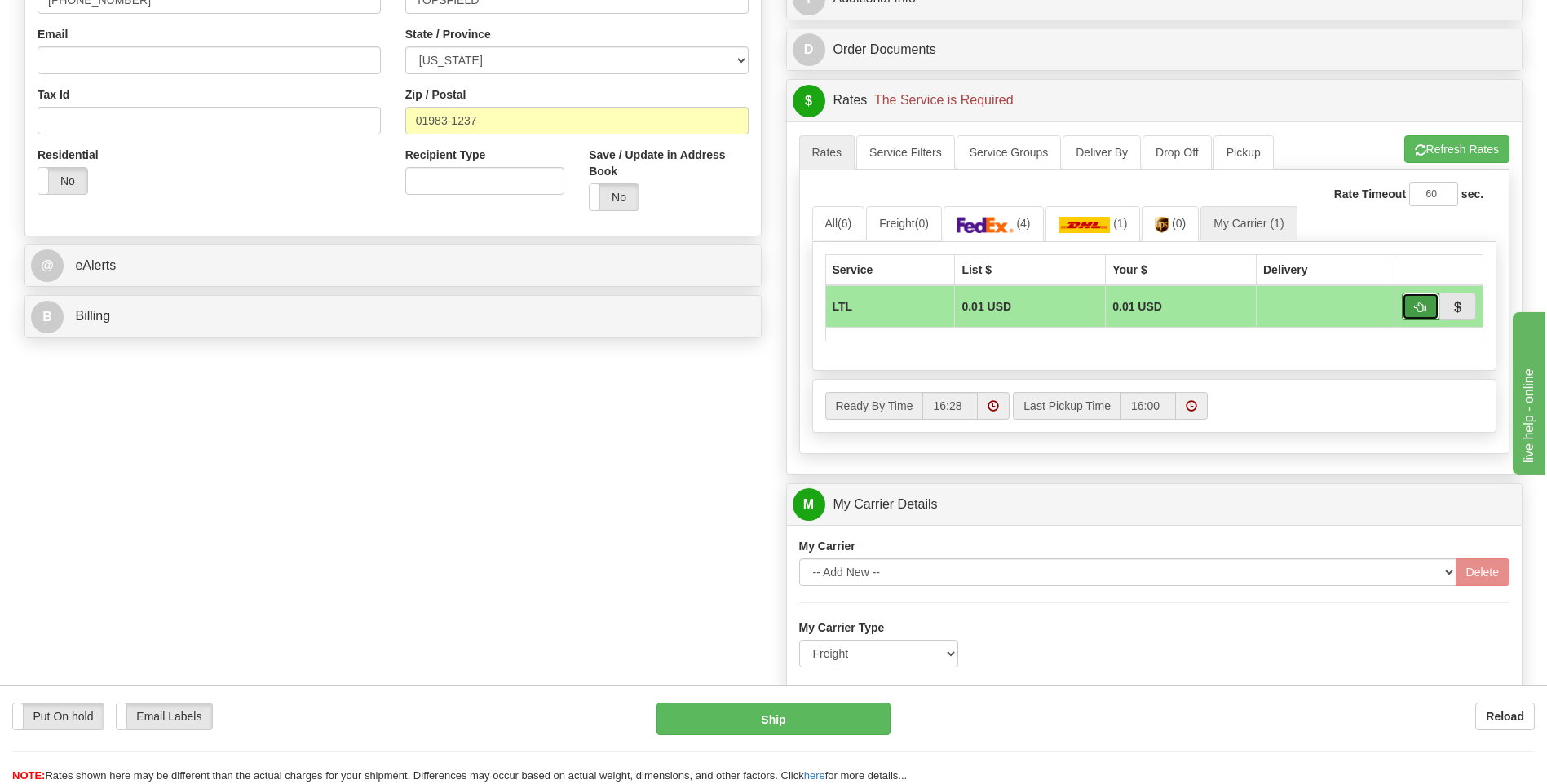
click at [1416, 308] on span "button" at bounding box center [1421, 307] width 11 height 10
type input "00"
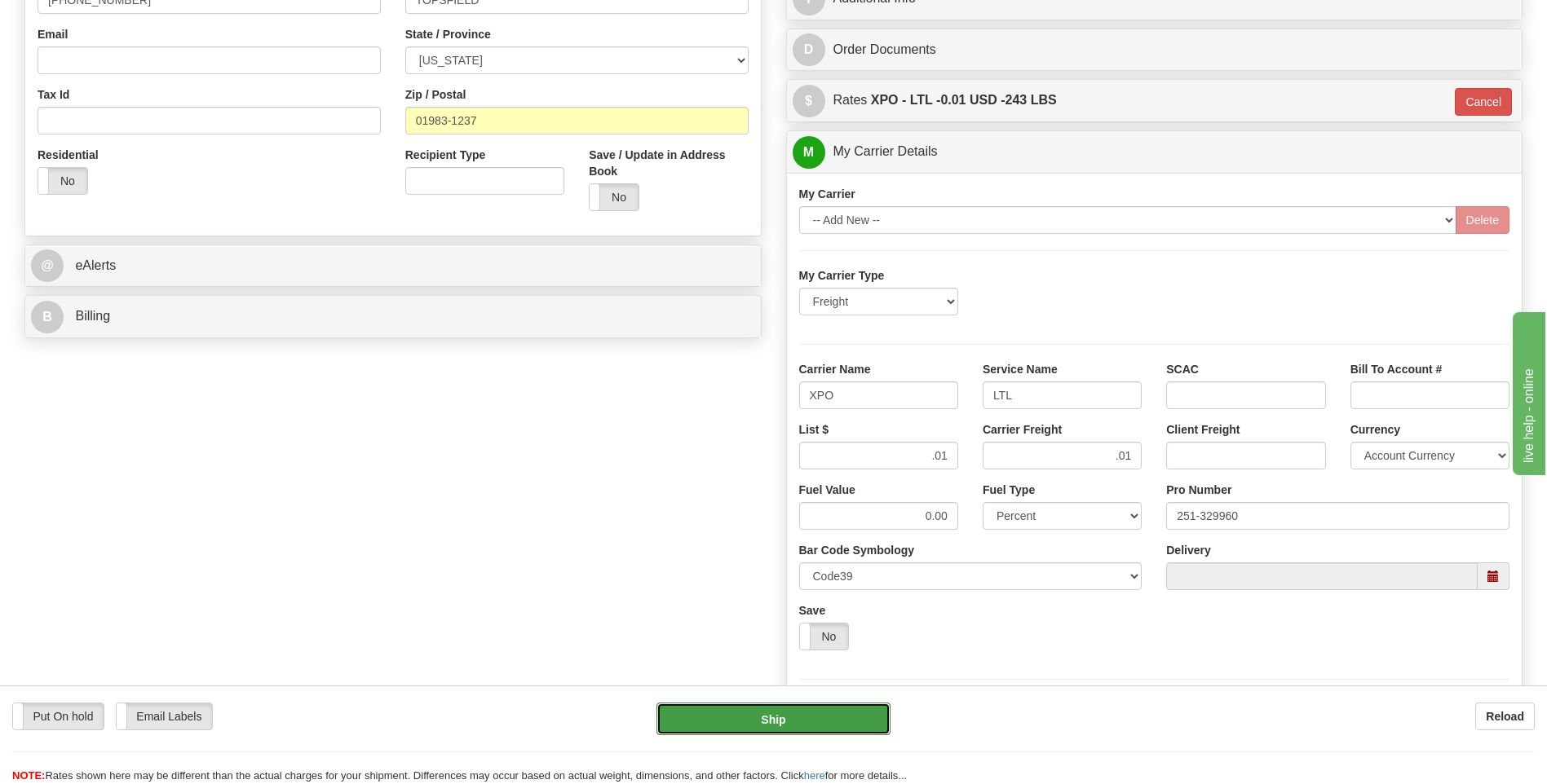
click at [768, 723] on button "Ship" at bounding box center [773, 719] width 233 height 33
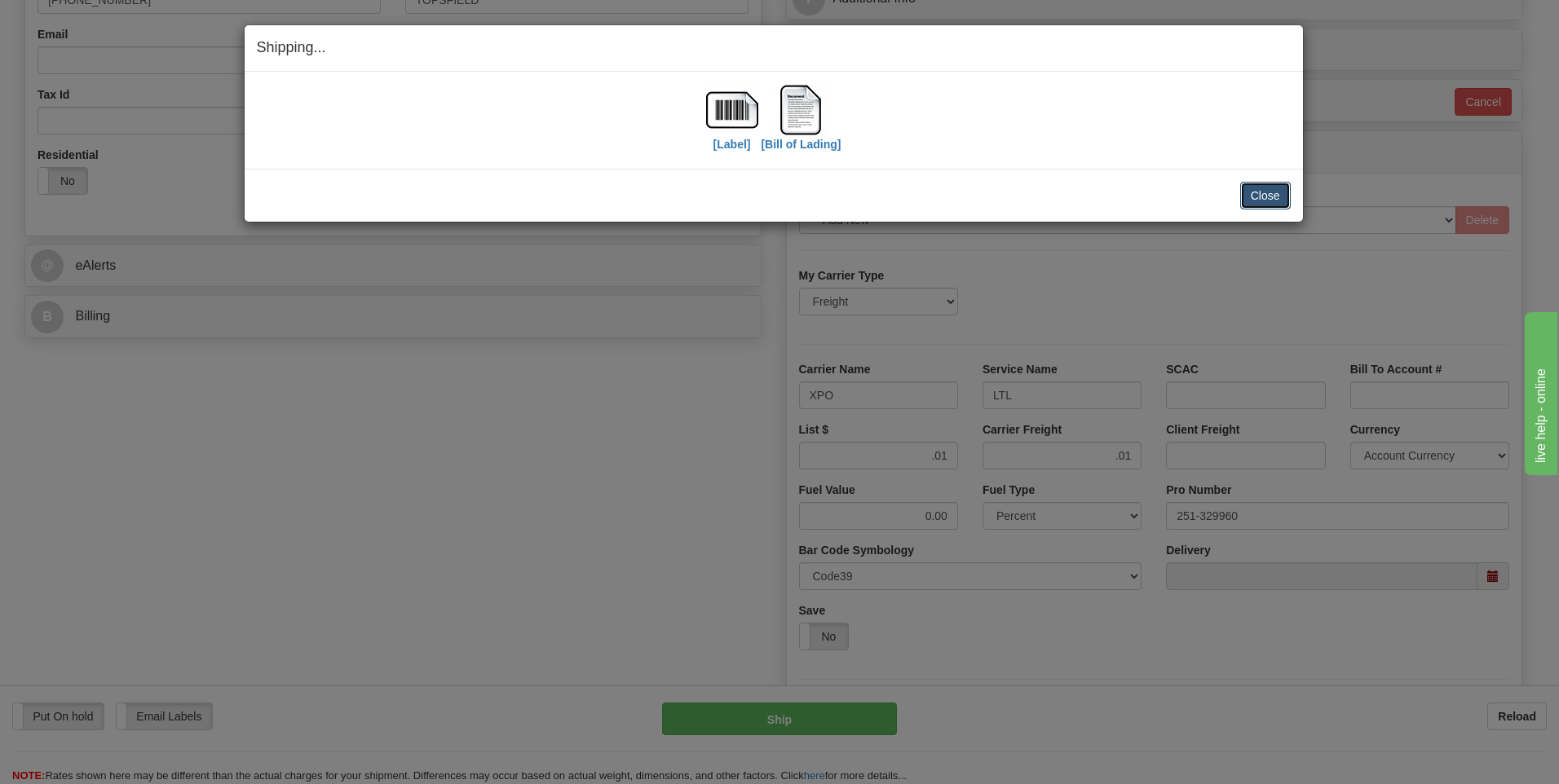
click at [1246, 205] on button "Close" at bounding box center [1265, 196] width 50 height 28
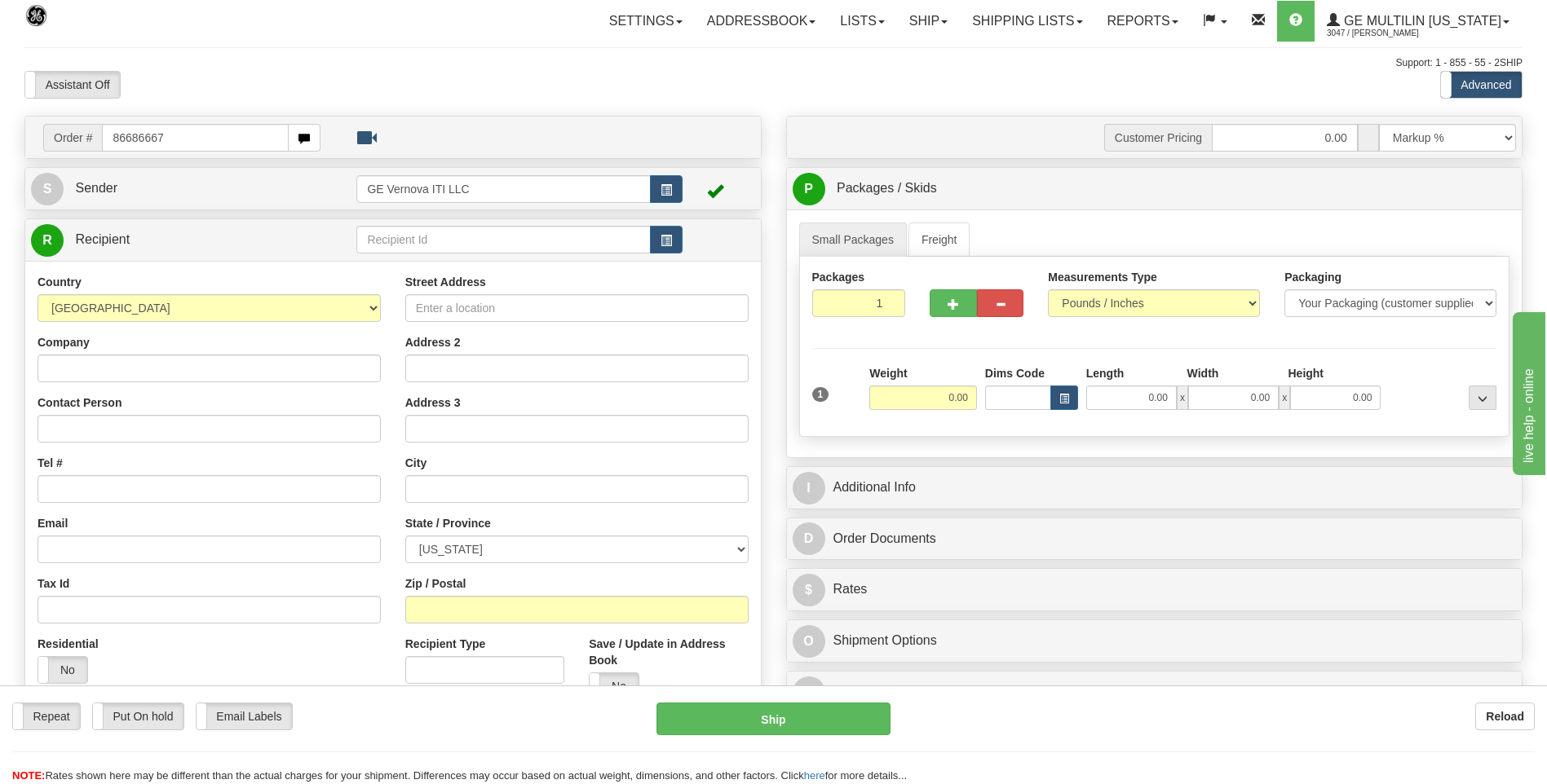
type input "86686667"
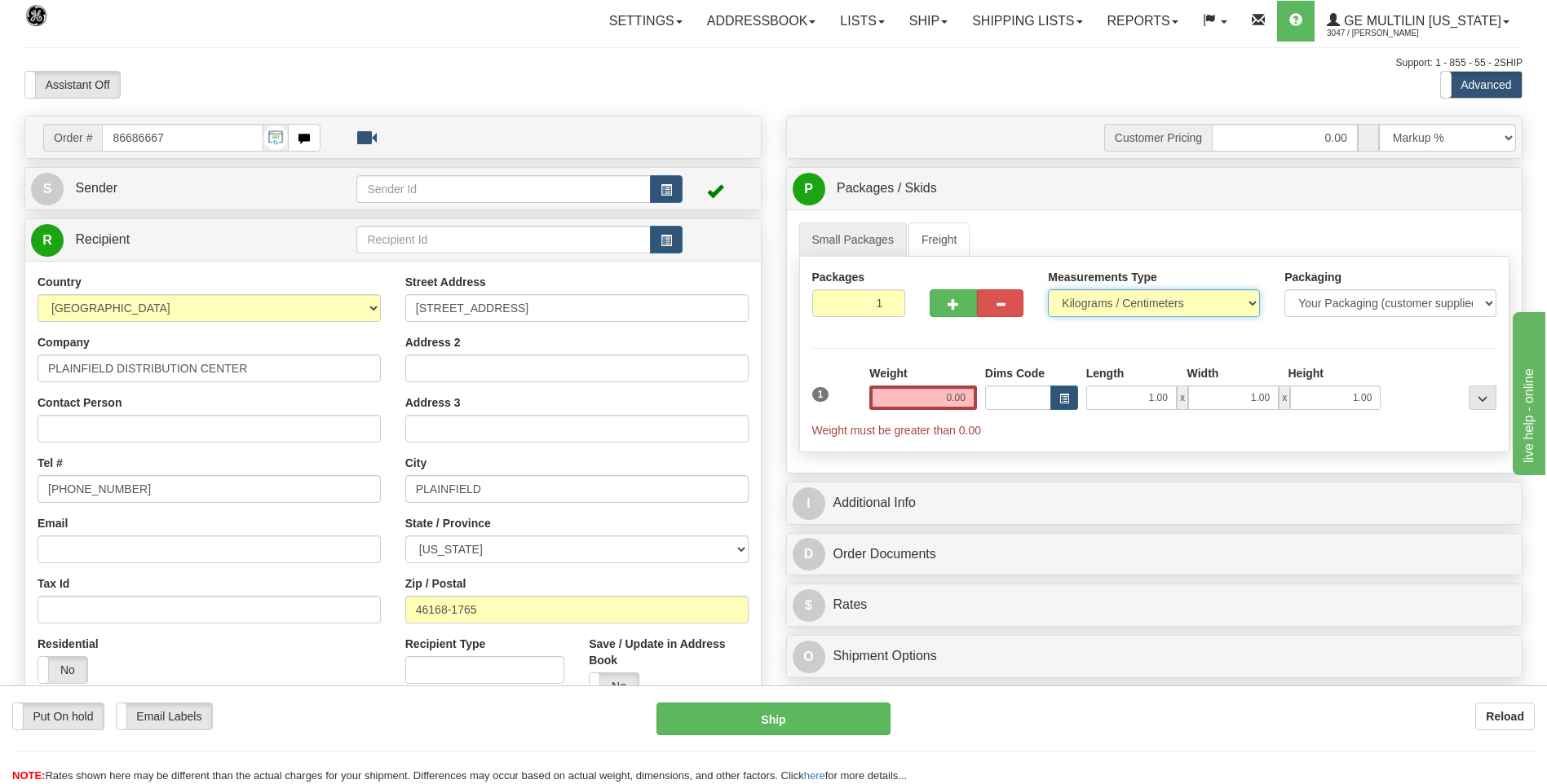
drag, startPoint x: 1069, startPoint y: 286, endPoint x: 1089, endPoint y: 300, distance: 24.4
click at [1089, 300] on select "Pounds / Inches Kilograms / Centimeters" at bounding box center [1154, 304] width 212 height 28
select select "0"
click at [1048, 290] on select "Pounds / Inches Kilograms / Centimeters" at bounding box center [1154, 304] width 212 height 28
click at [966, 395] on input "0.00" at bounding box center [924, 398] width 108 height 24
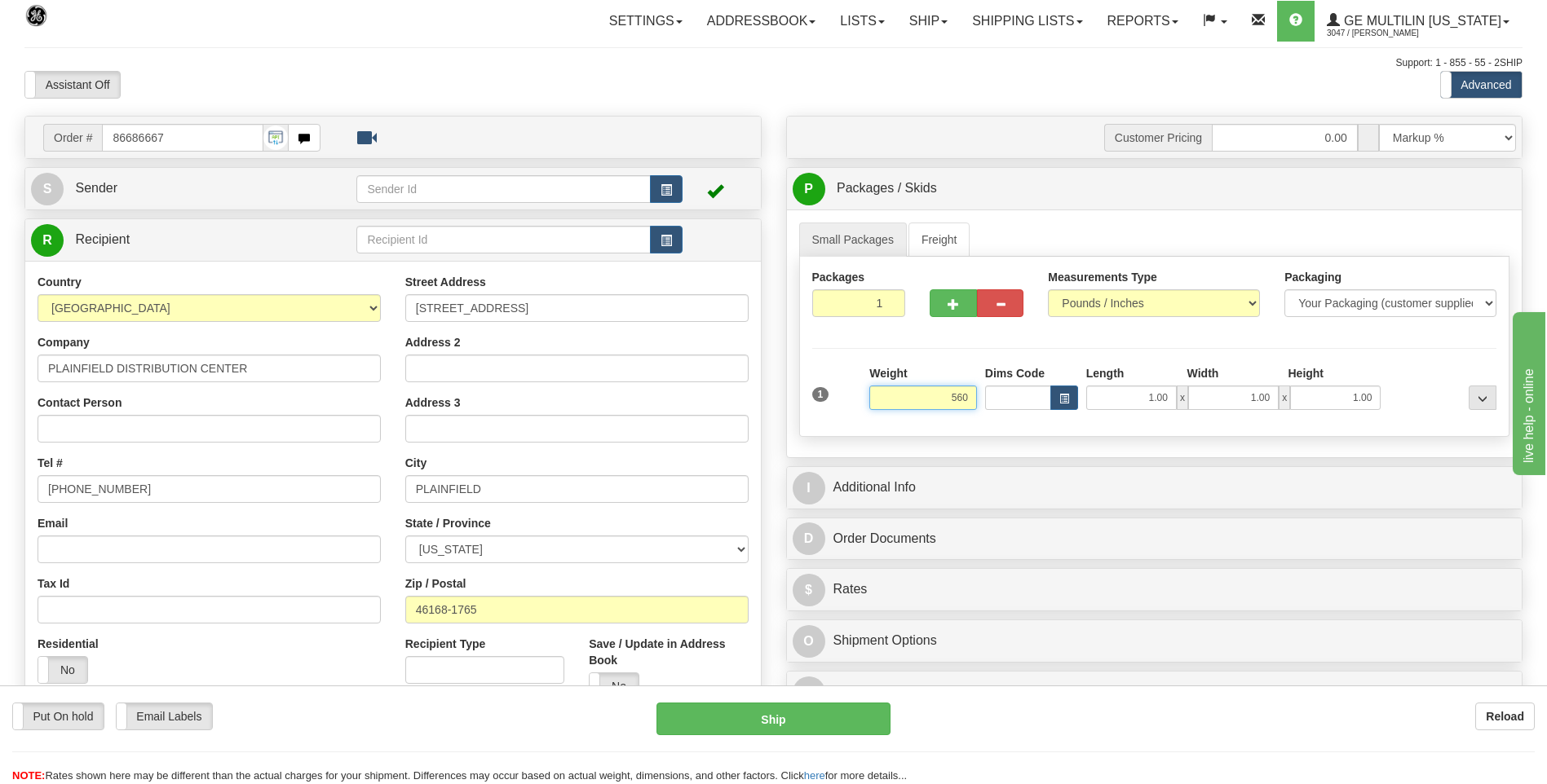
click button "Delete" at bounding box center [0, 0] width 0 height 0
type input "560.00"
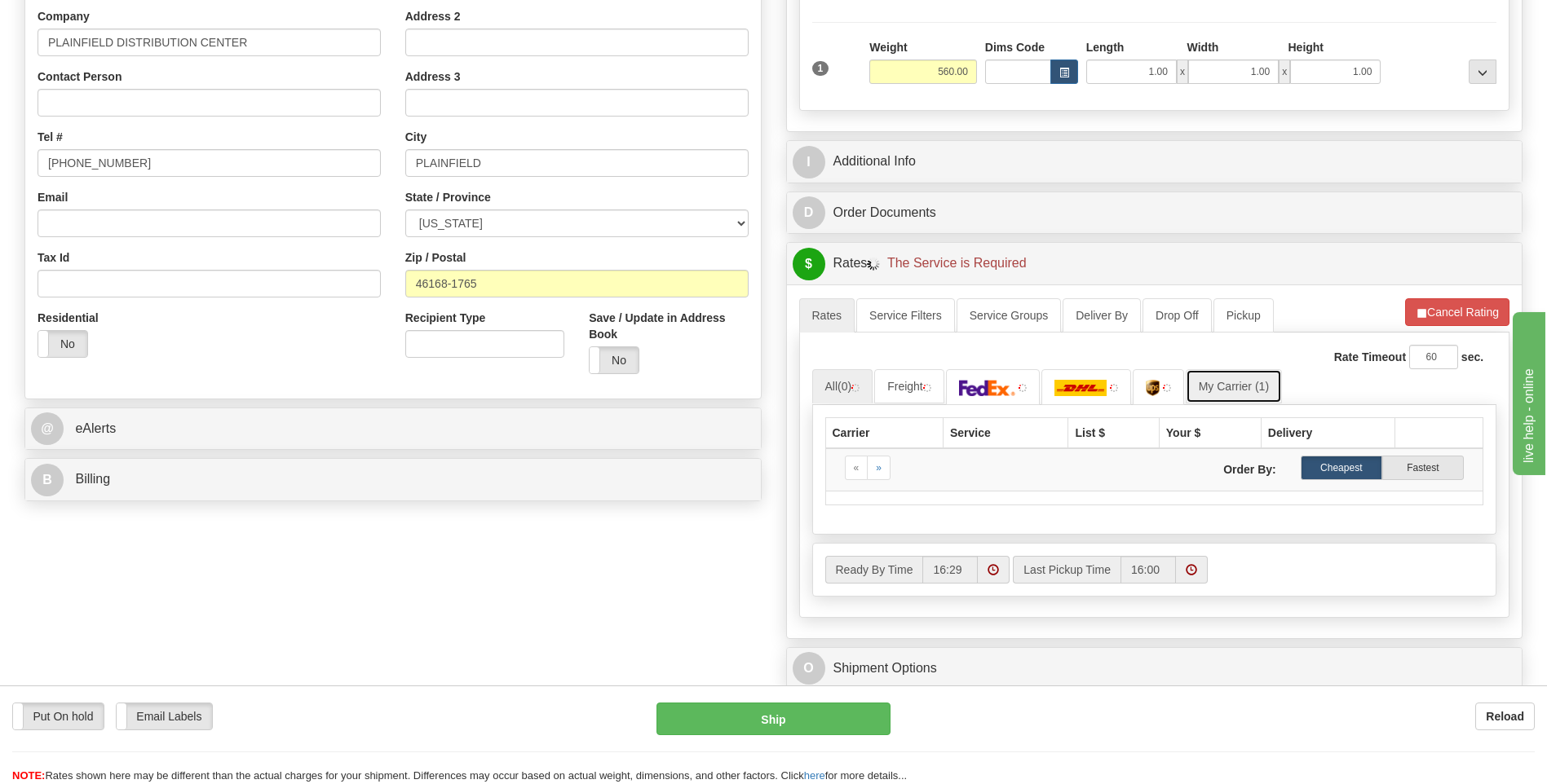
click at [1245, 390] on link "My Carrier (1)" at bounding box center [1234, 386] width 97 height 34
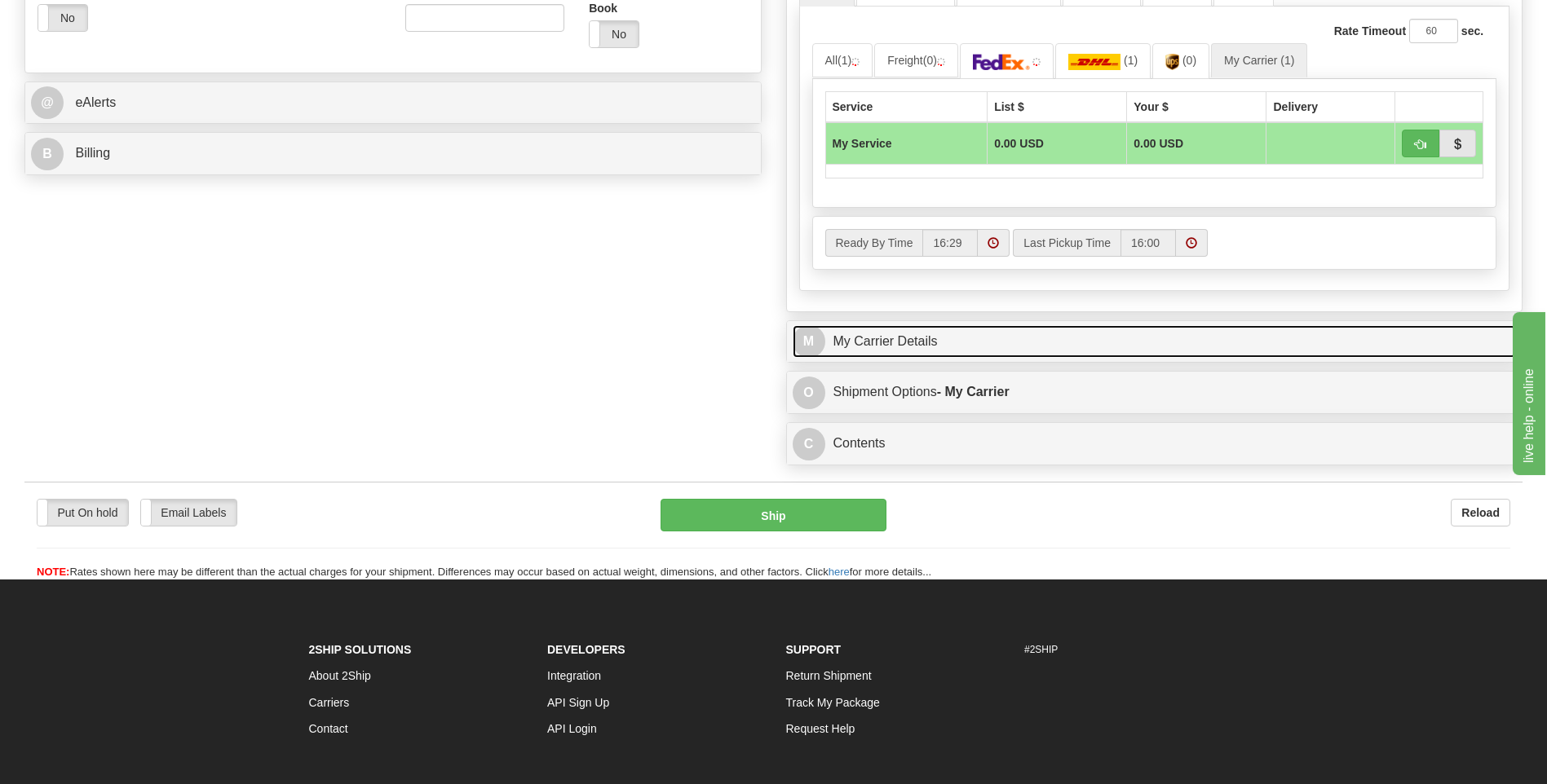
click at [940, 352] on link "M My Carrier Details" at bounding box center [1154, 342] width 724 height 33
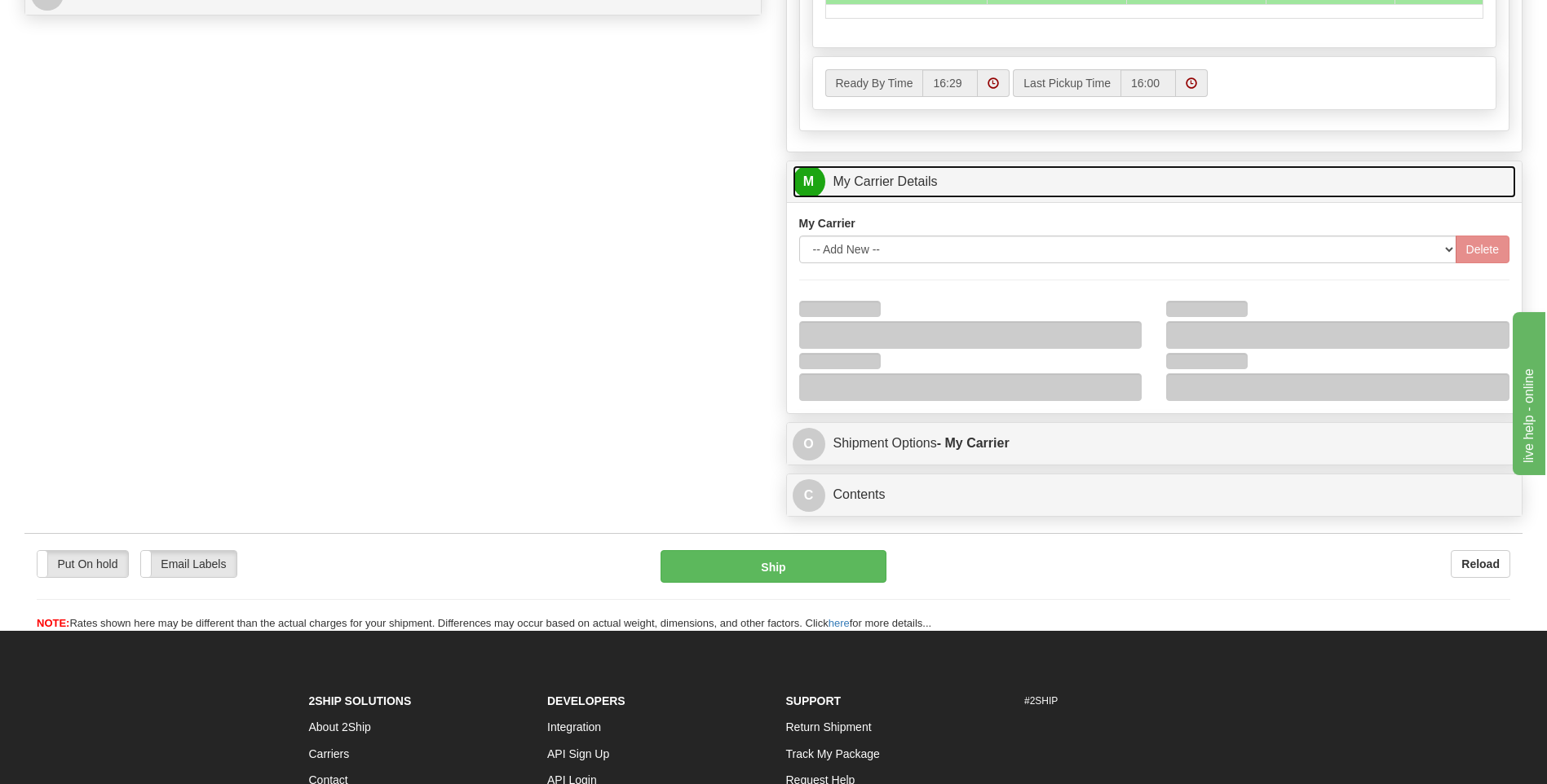
scroll to position [816, 0]
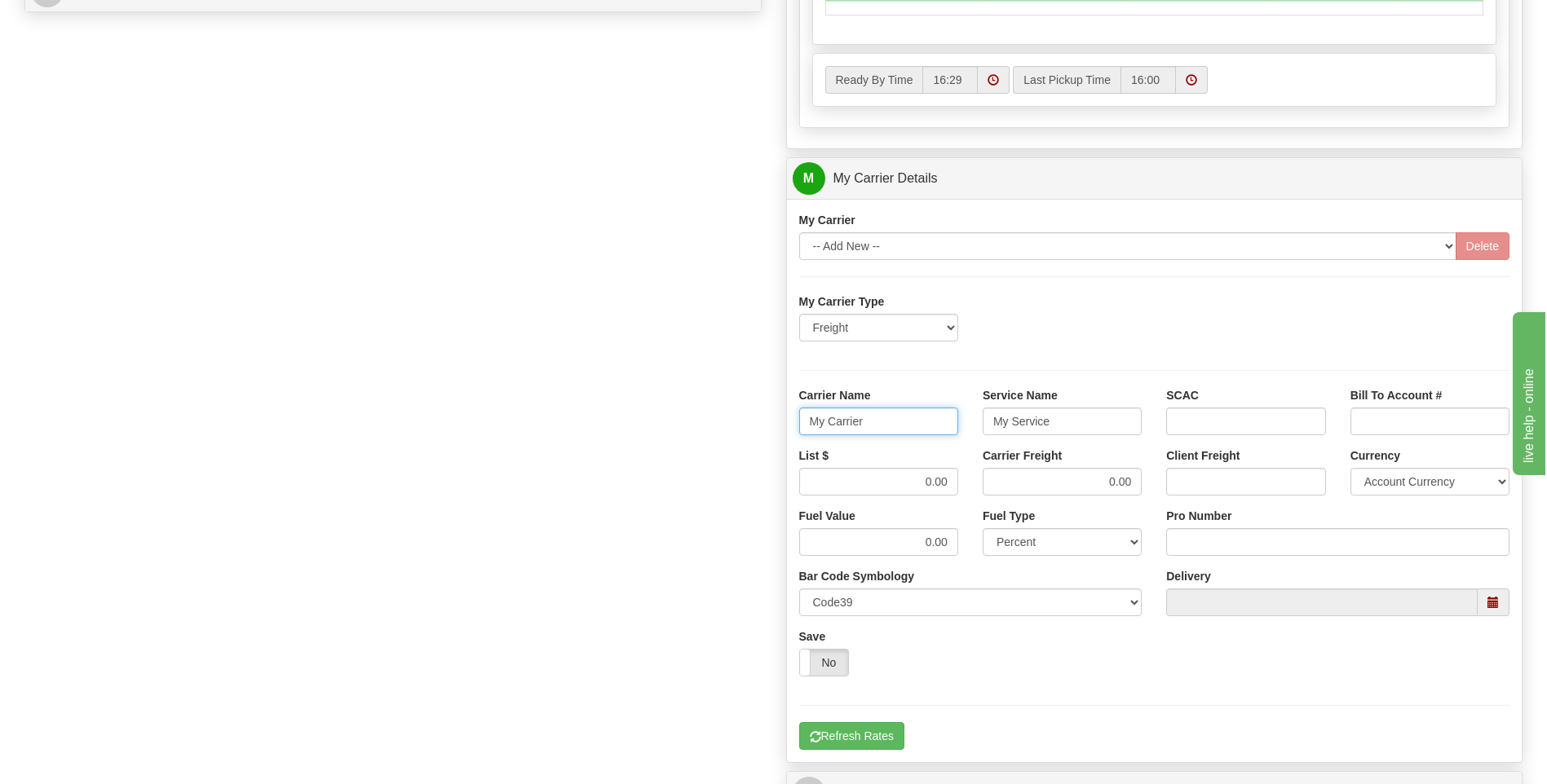
drag, startPoint x: 888, startPoint y: 424, endPoint x: 767, endPoint y: 425, distance: 121.0
click at [767, 425] on div "Order # 86686667 S Sender" at bounding box center [773, 87] width 1523 height 1574
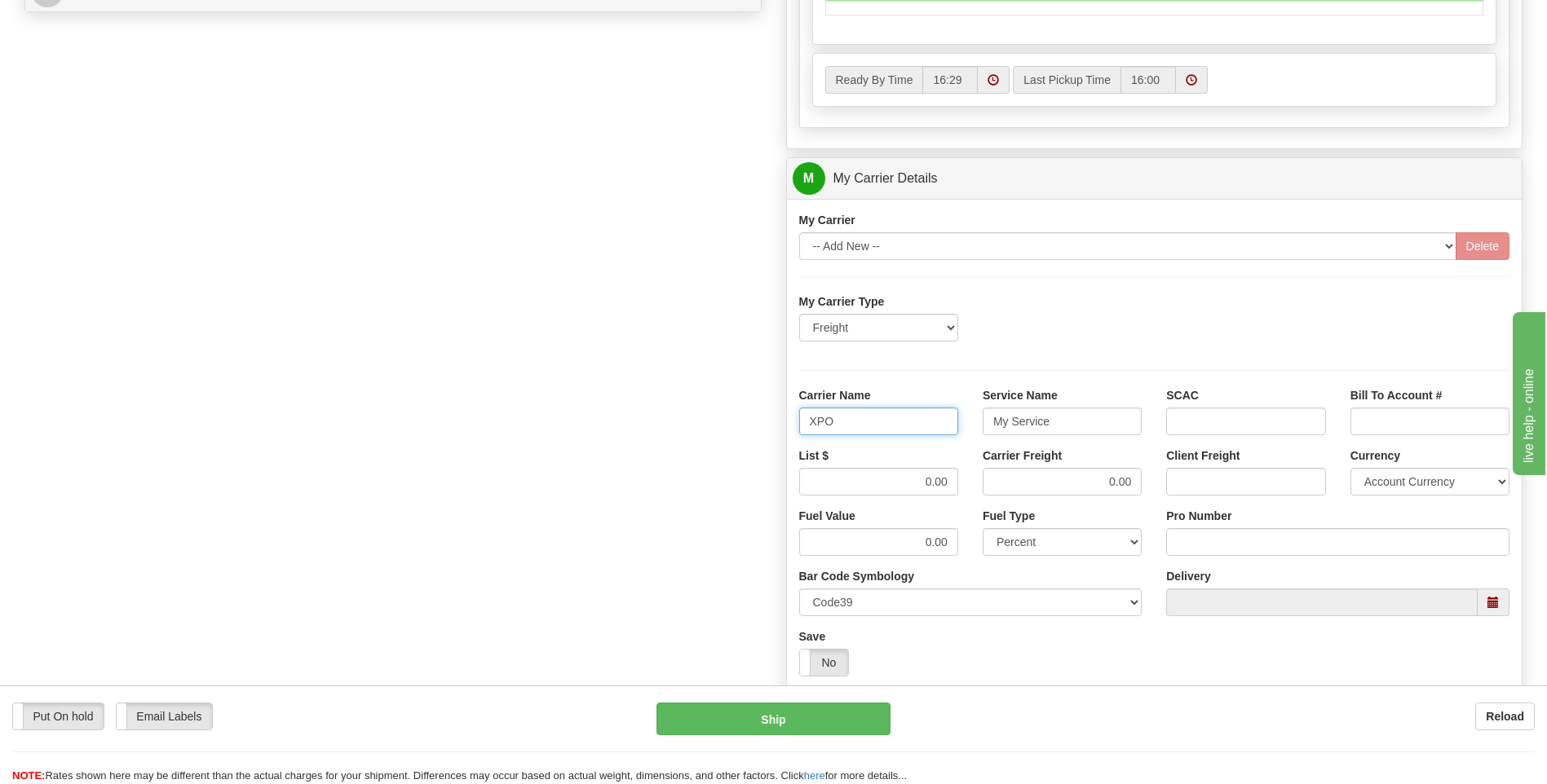
type input "XPO"
type input "LTL"
drag, startPoint x: 954, startPoint y: 478, endPoint x: 968, endPoint y: 478, distance: 14.0
click at [968, 478] on div "List $ 0.00" at bounding box center [878, 477] width 183 height 60
type input "385"
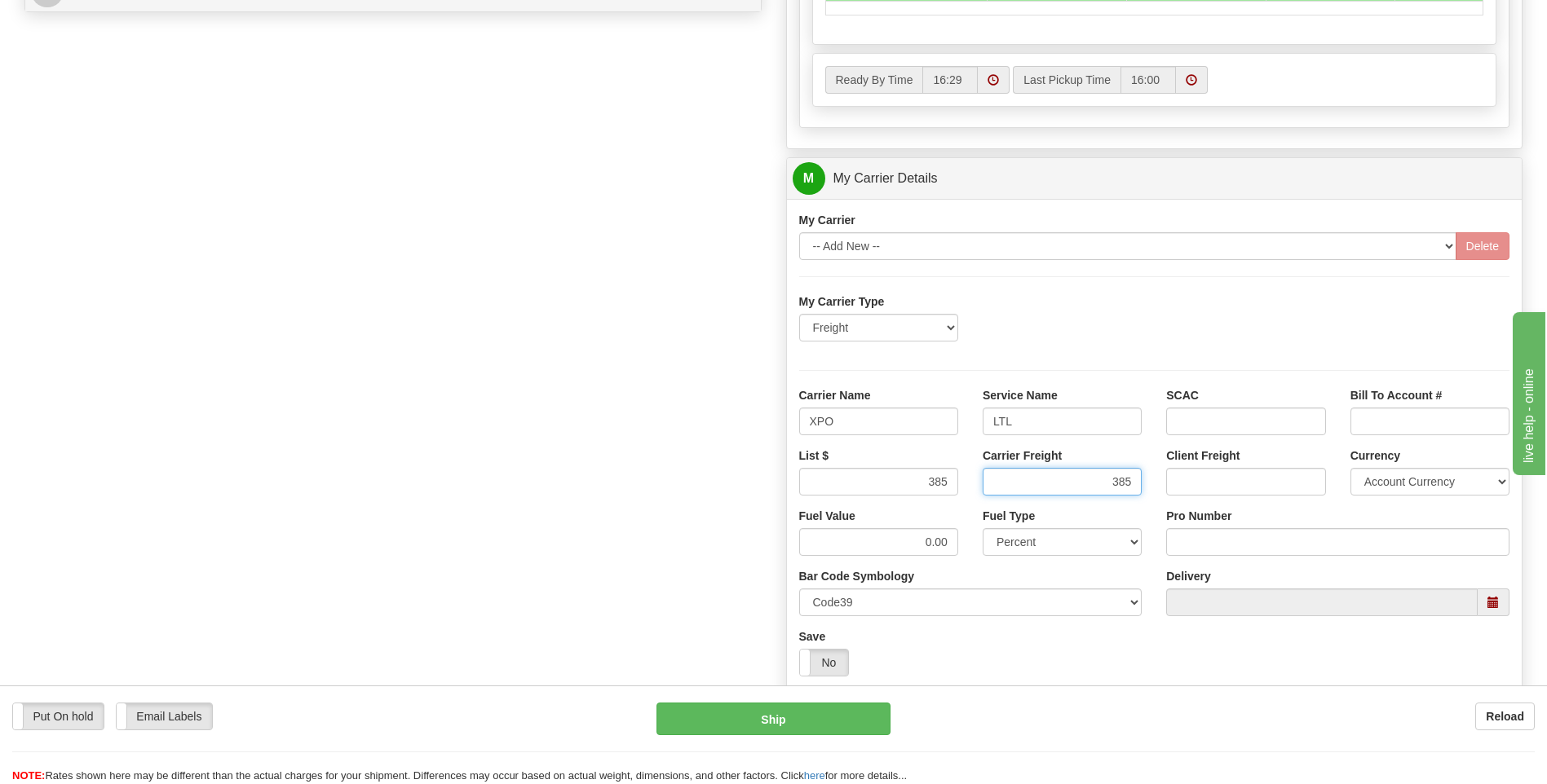
type input "385"
click at [1196, 534] on input "Pro Number" at bounding box center [1338, 542] width 344 height 28
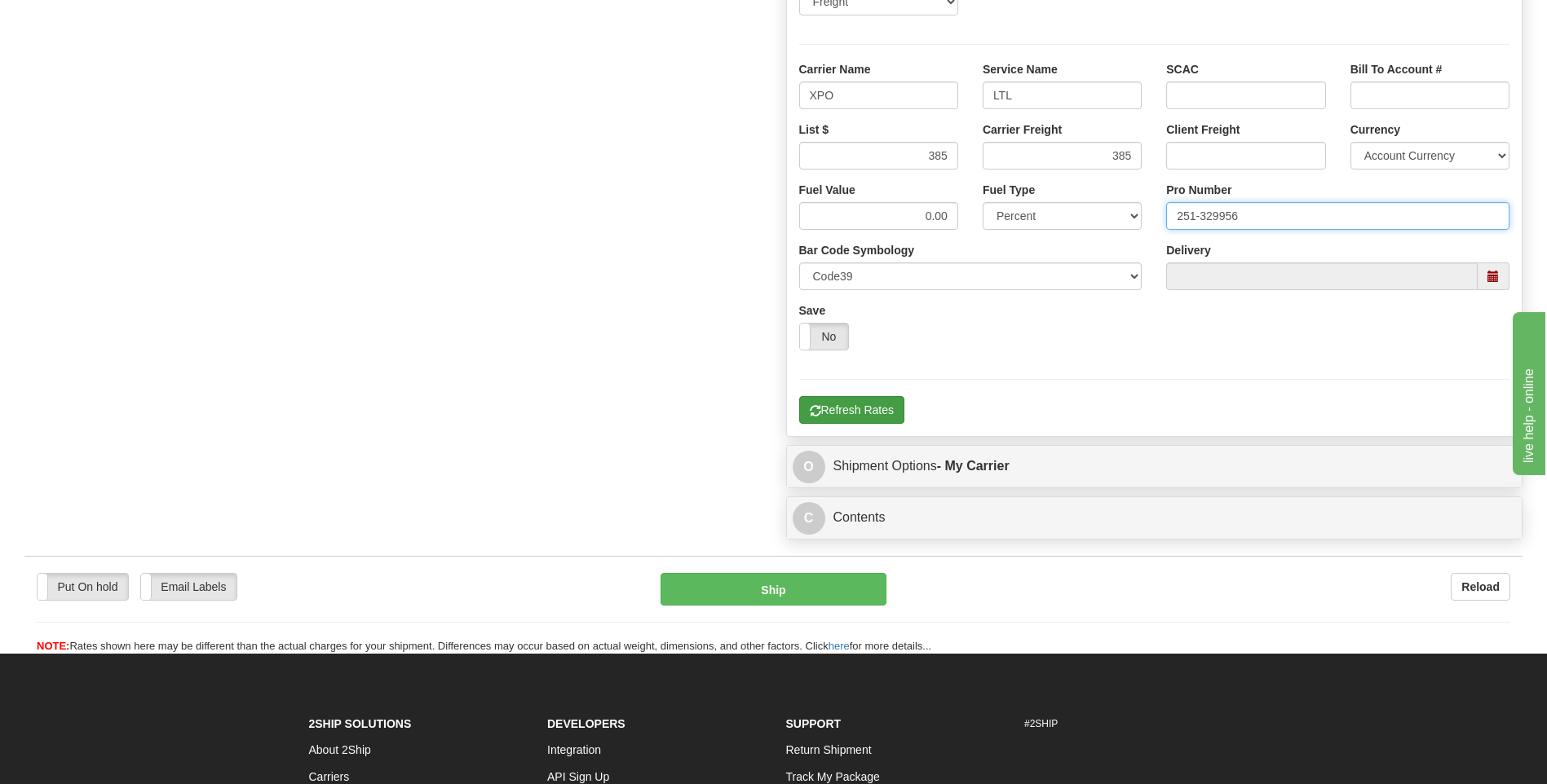
type input "251-329956"
click at [858, 420] on button "Refresh Rates" at bounding box center [851, 411] width 105 height 28
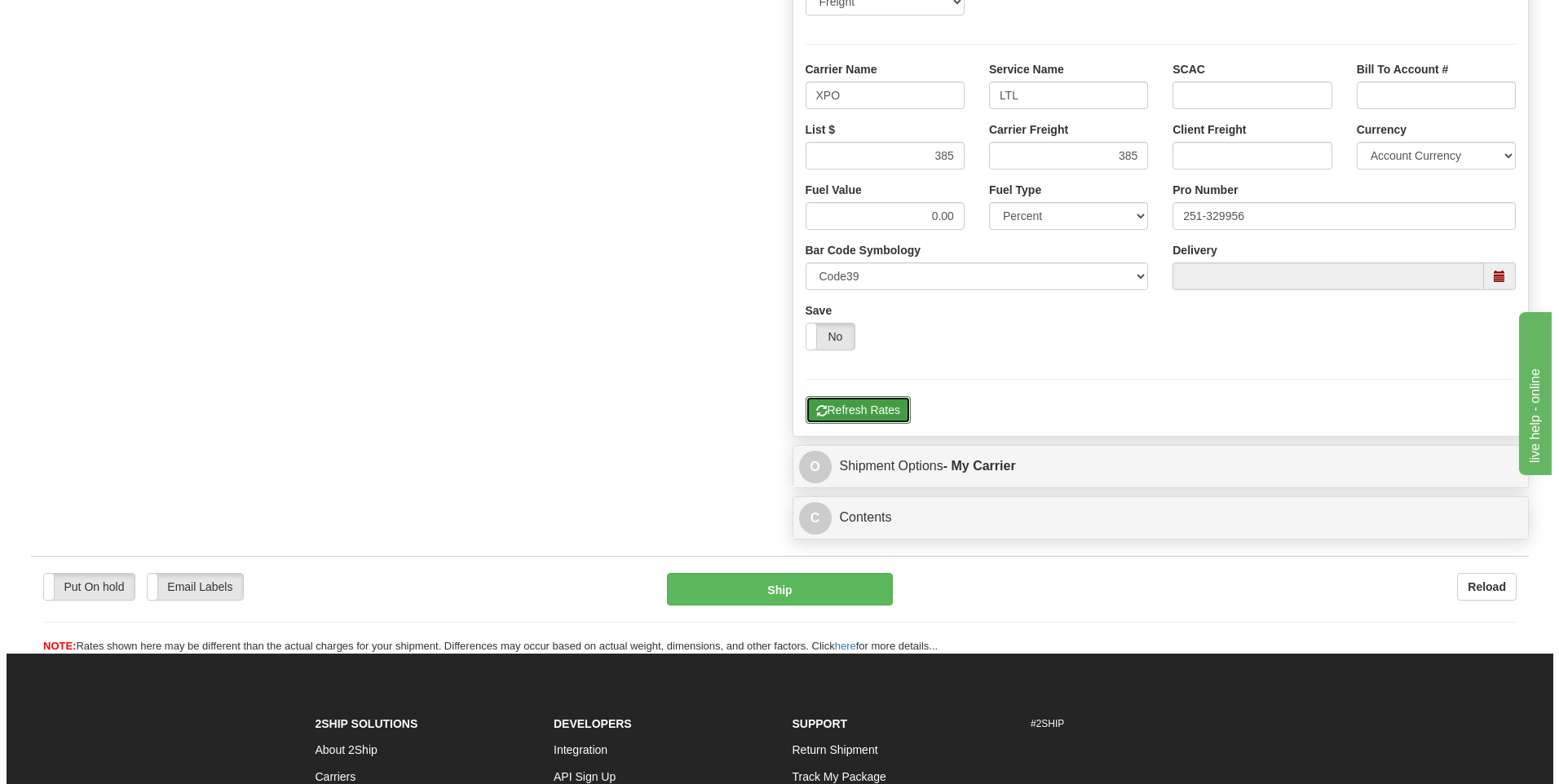
scroll to position [448, 0]
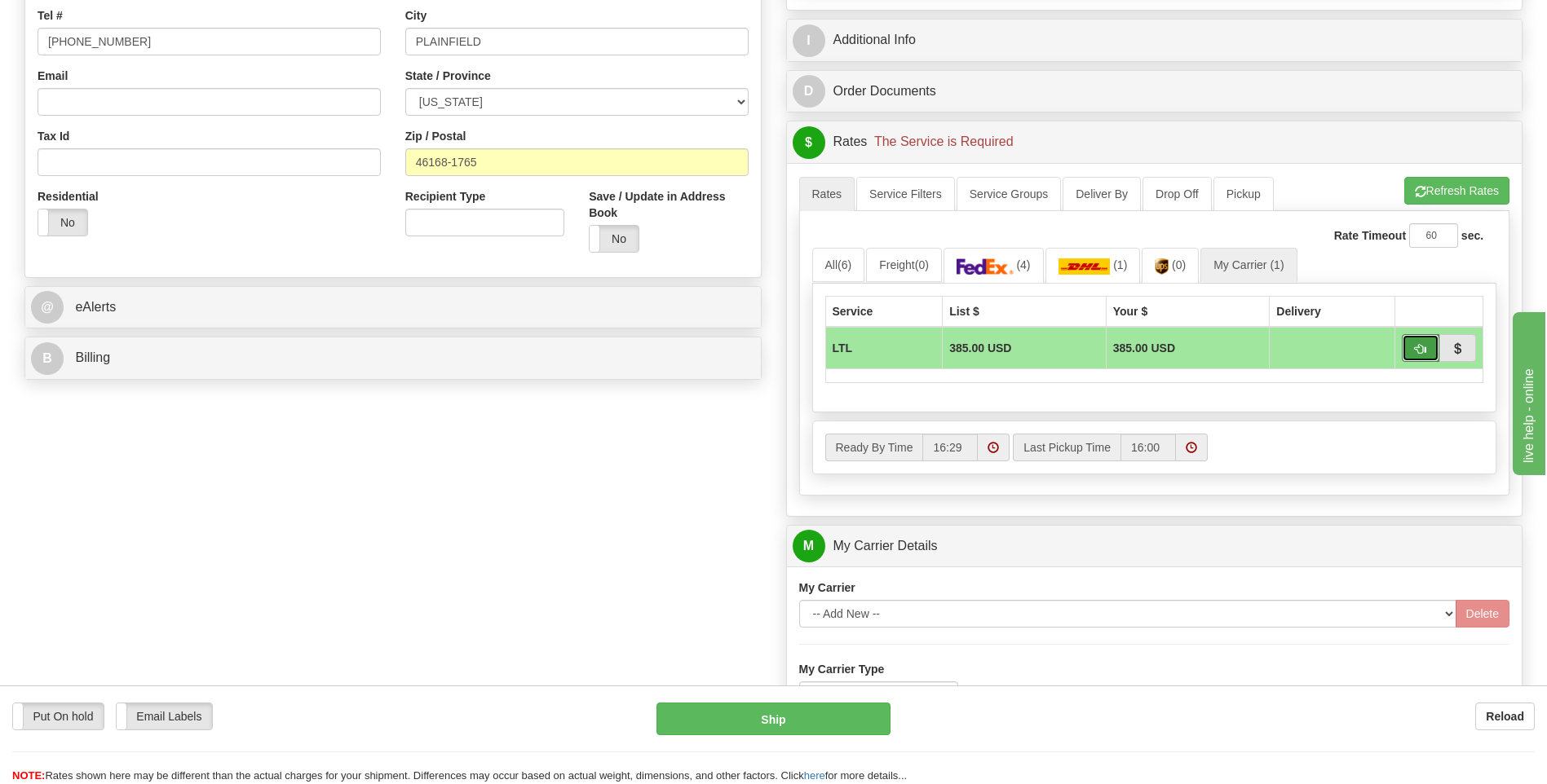
click at [1420, 350] on span "button" at bounding box center [1421, 348] width 11 height 10
type input "00"
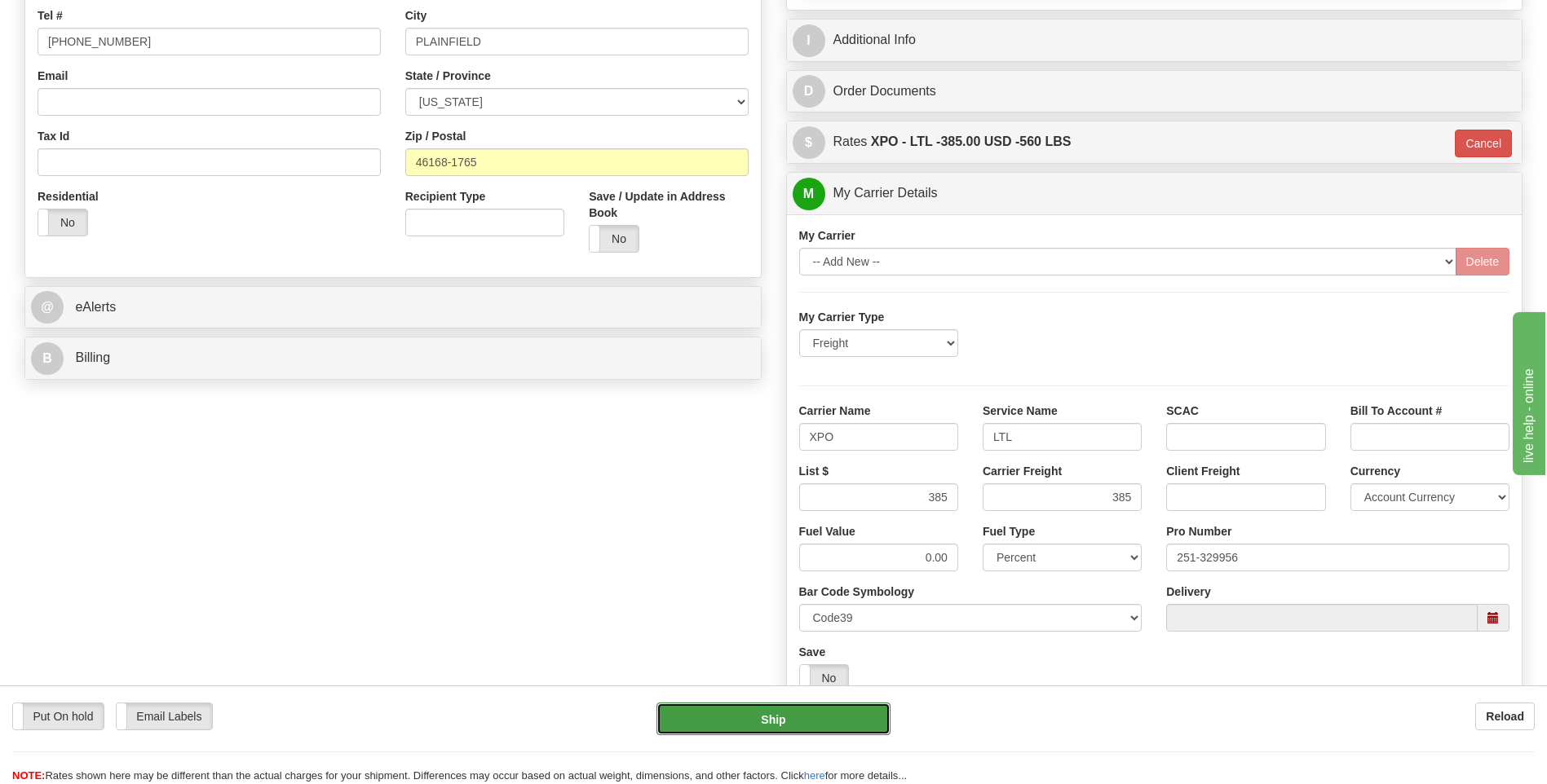
click at [784, 734] on button "Ship" at bounding box center [773, 719] width 233 height 33
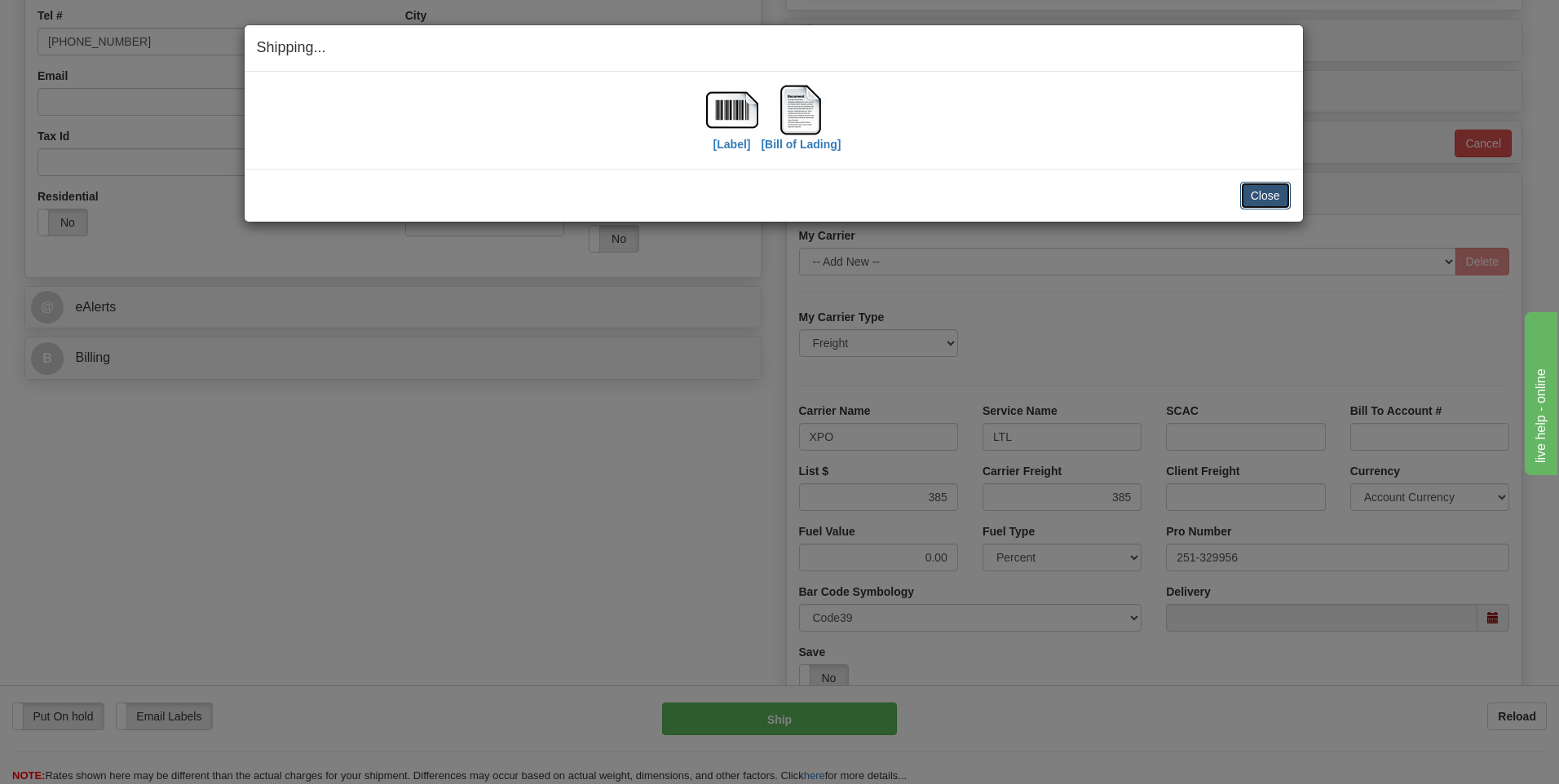
click at [1262, 201] on button "Close" at bounding box center [1265, 196] width 50 height 28
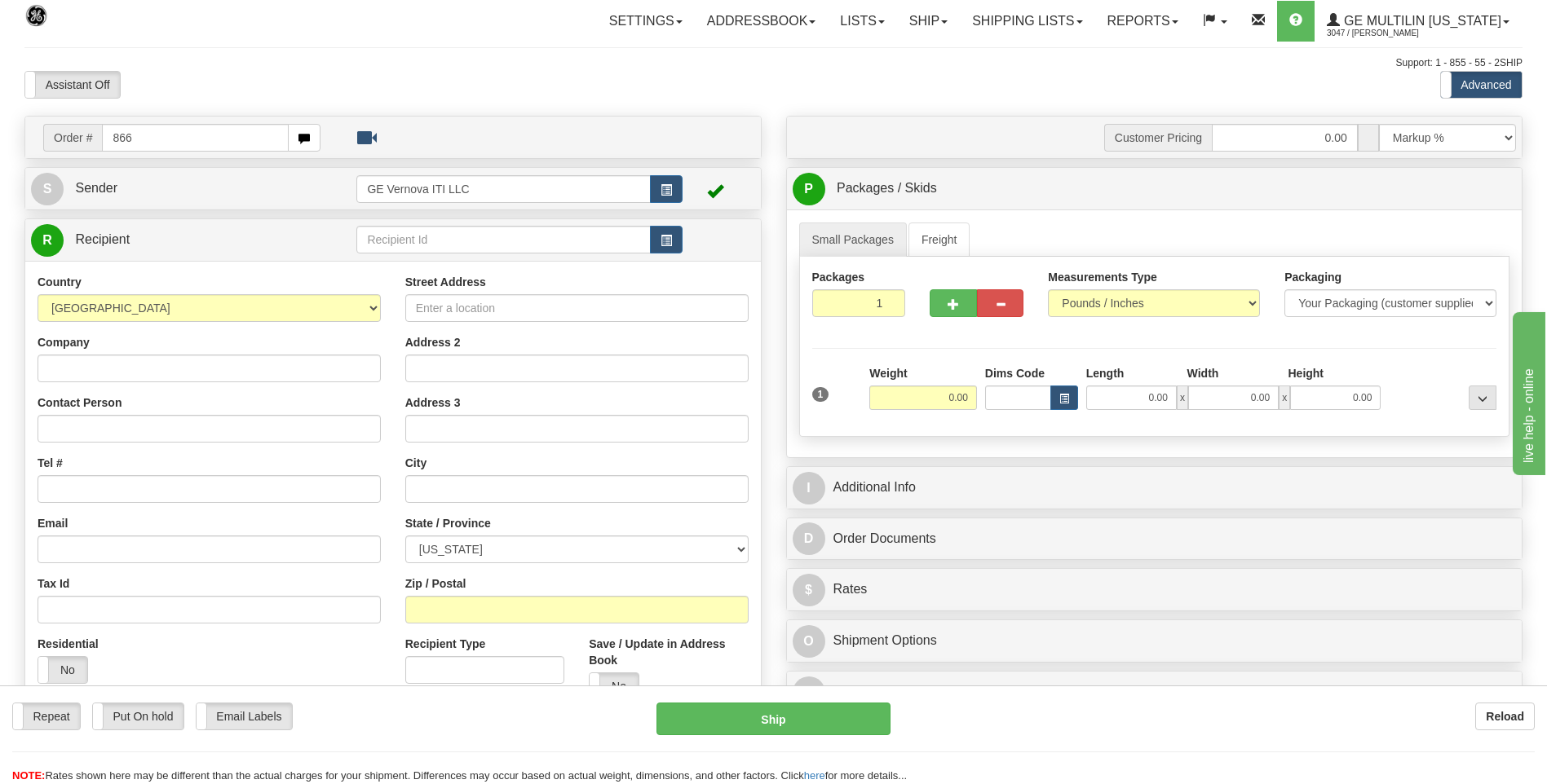
type input "866"
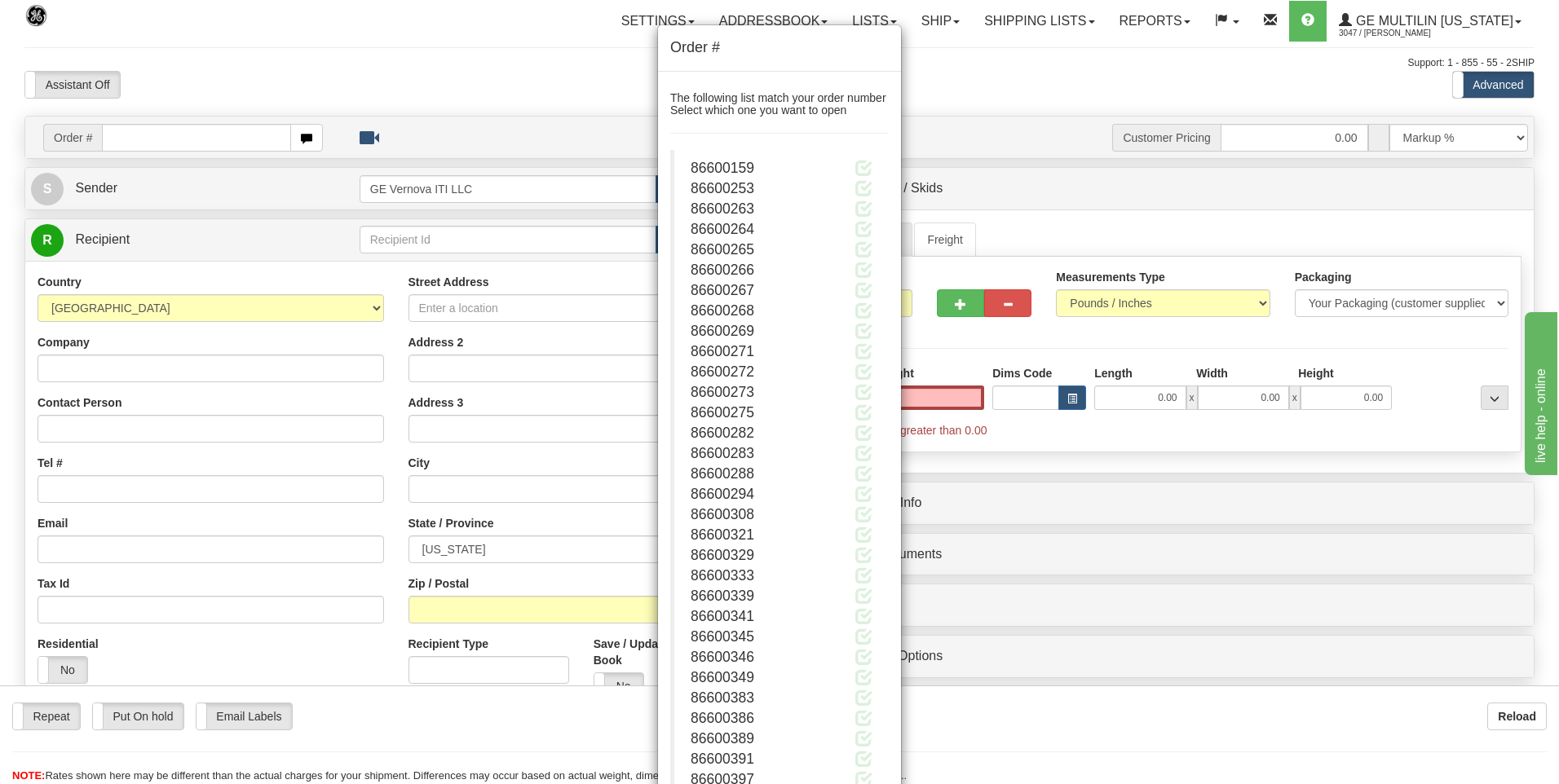
type input "0.00"
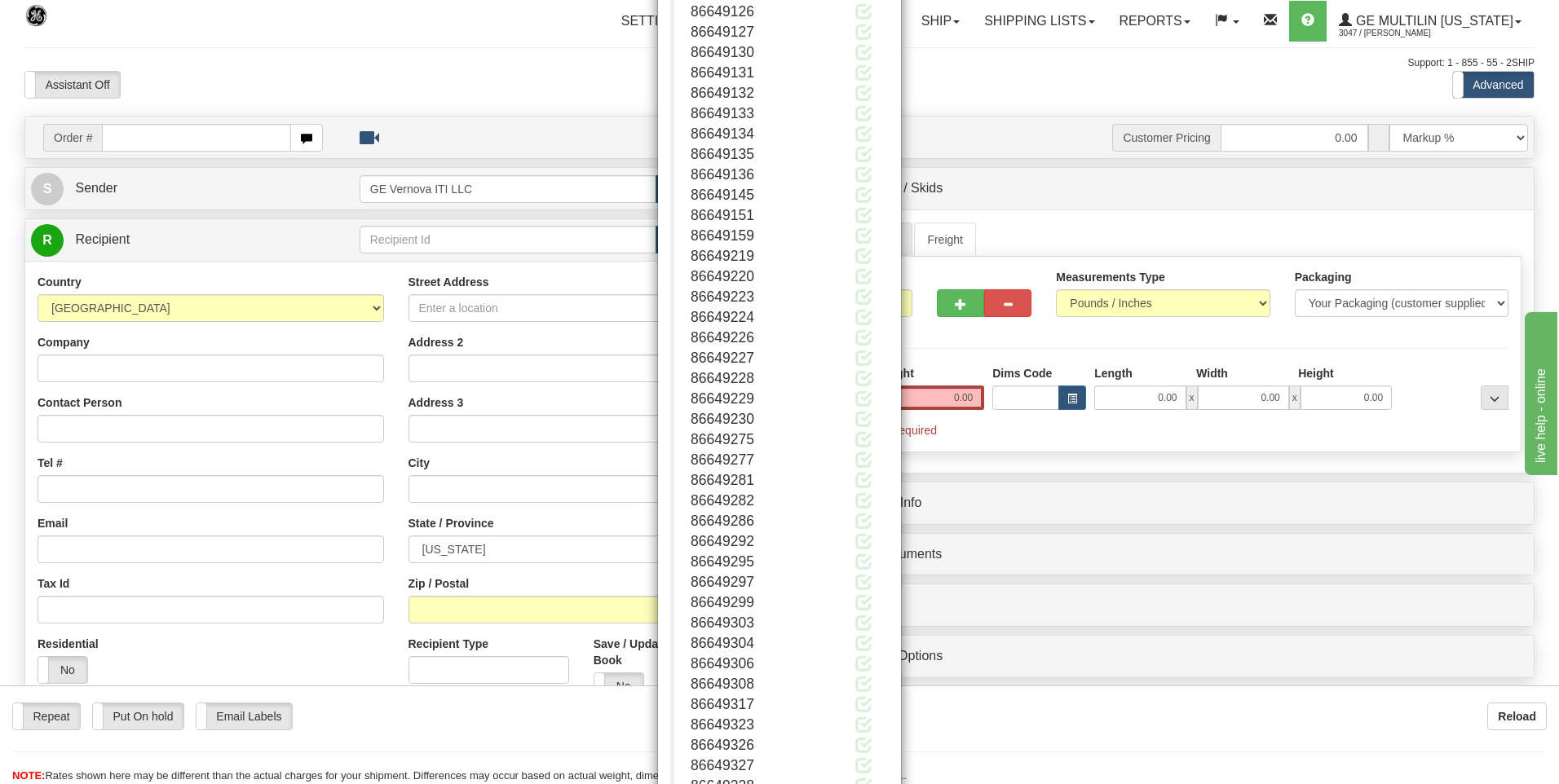
scroll to position [159816, 0]
click at [863, 730] on button "Close" at bounding box center [863, 733] width 50 height 28
click at [854, 731] on button "Close" at bounding box center [863, 733] width 50 height 28
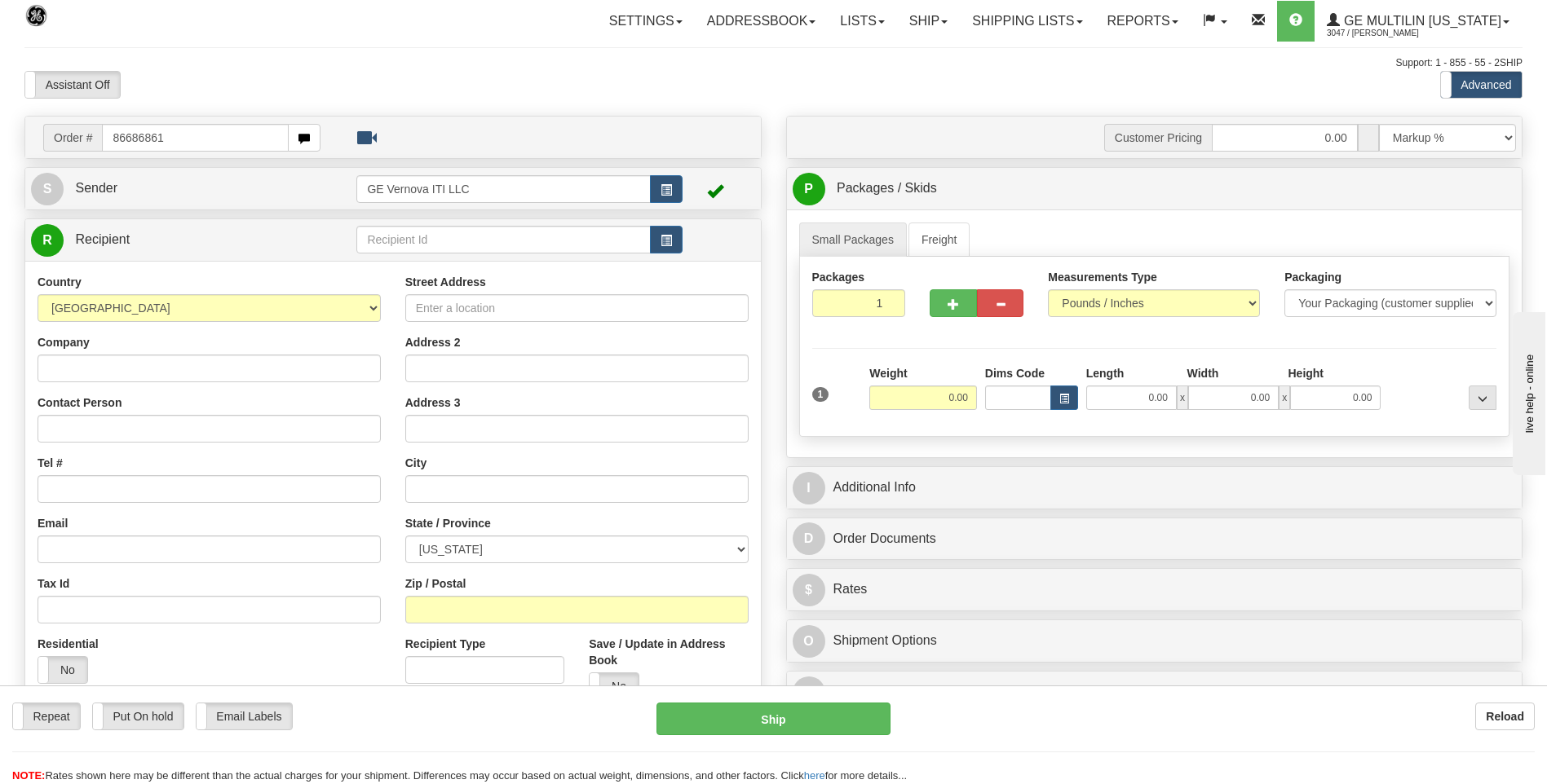
type input "86686861"
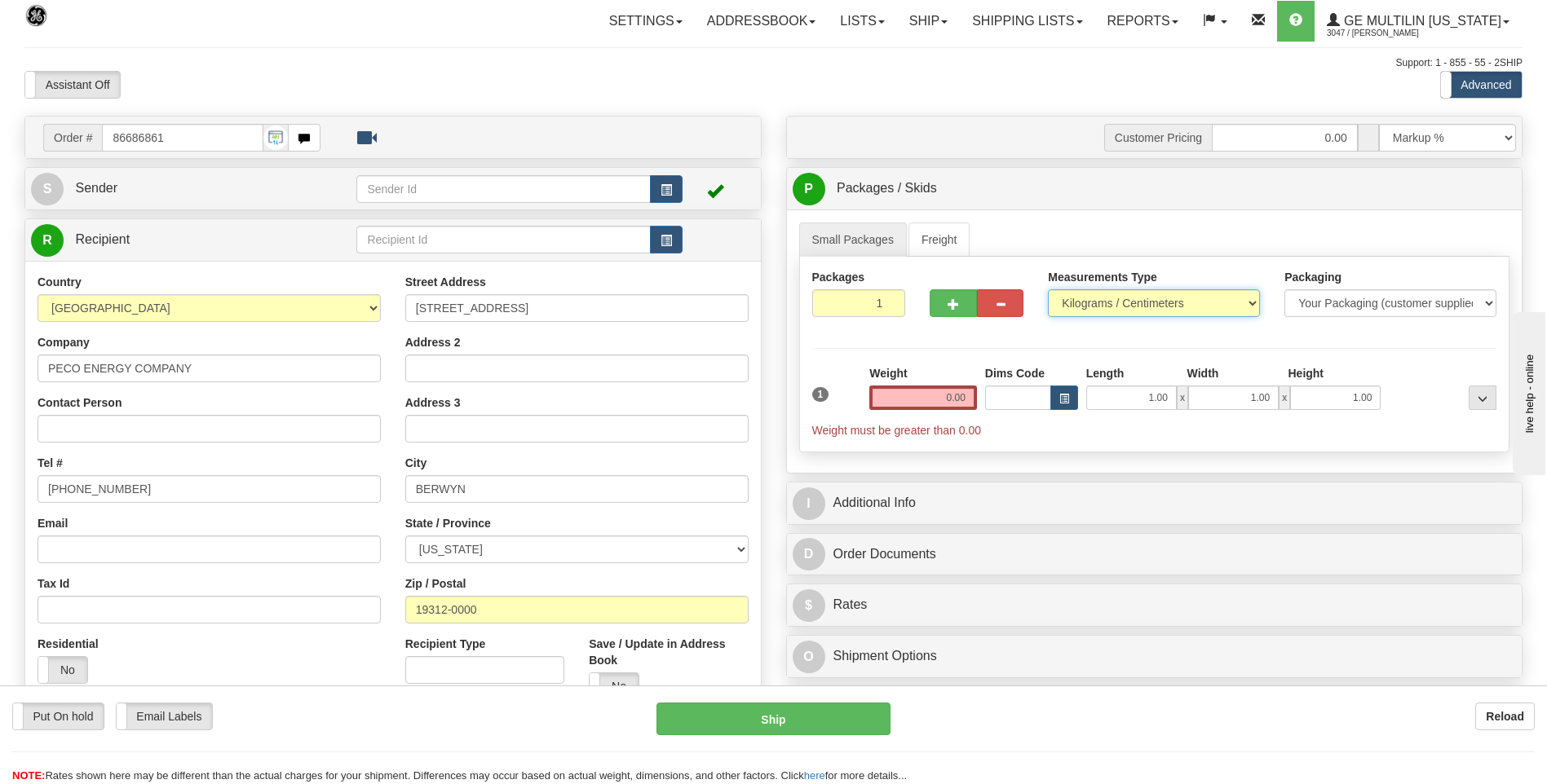
drag, startPoint x: 1049, startPoint y: 308, endPoint x: 1068, endPoint y: 310, distance: 19.1
click at [1050, 307] on select "Pounds / Inches Kilograms / Centimeters" at bounding box center [1154, 304] width 212 height 28
select select "0"
click at [1048, 290] on select "Pounds / Inches Kilograms / Centimeters" at bounding box center [1154, 304] width 212 height 28
click at [970, 404] on input "0.00" at bounding box center [924, 398] width 108 height 24
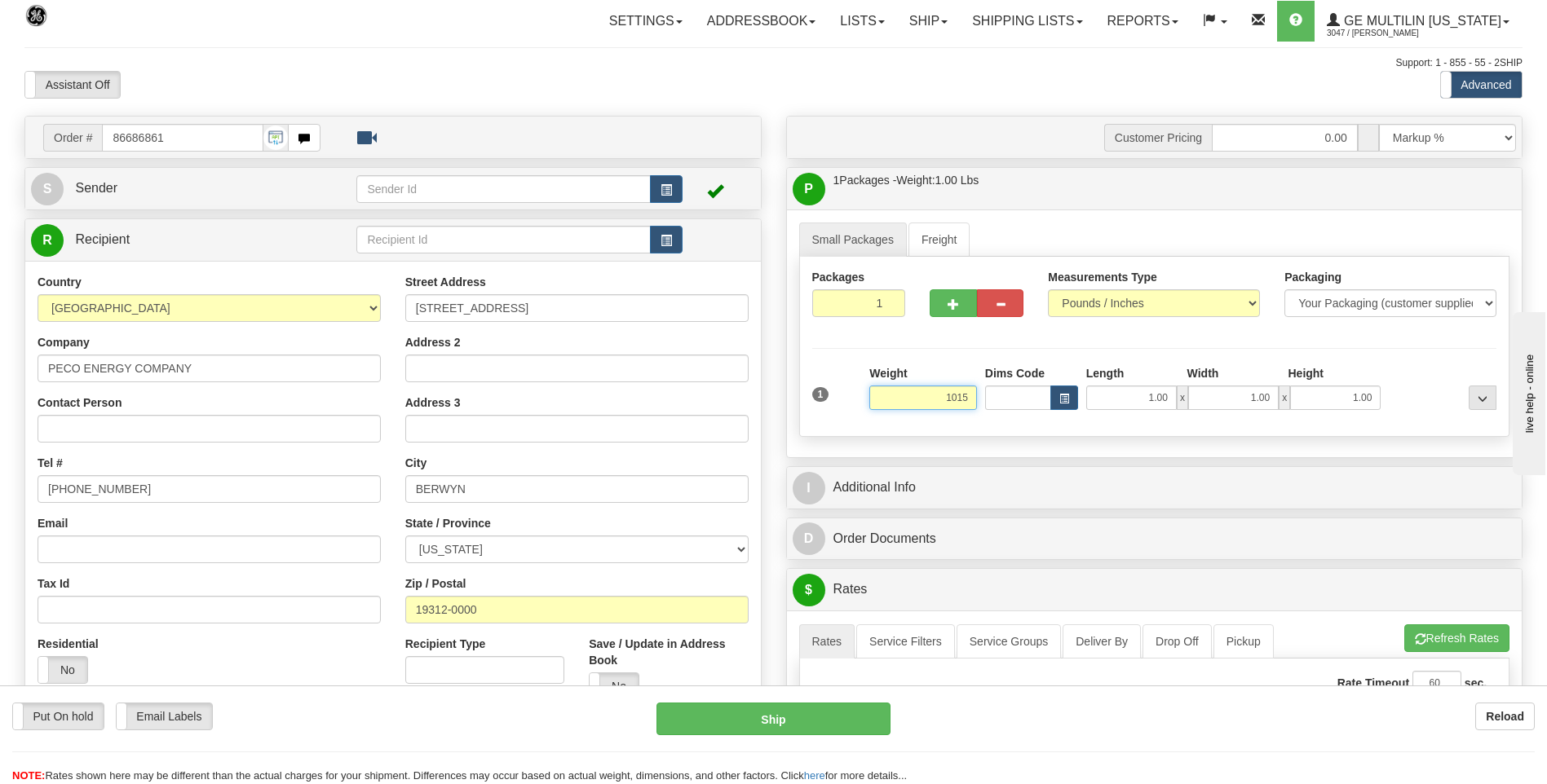
click button "Delete" at bounding box center [0, 0] width 0 height 0
type input "1015.00"
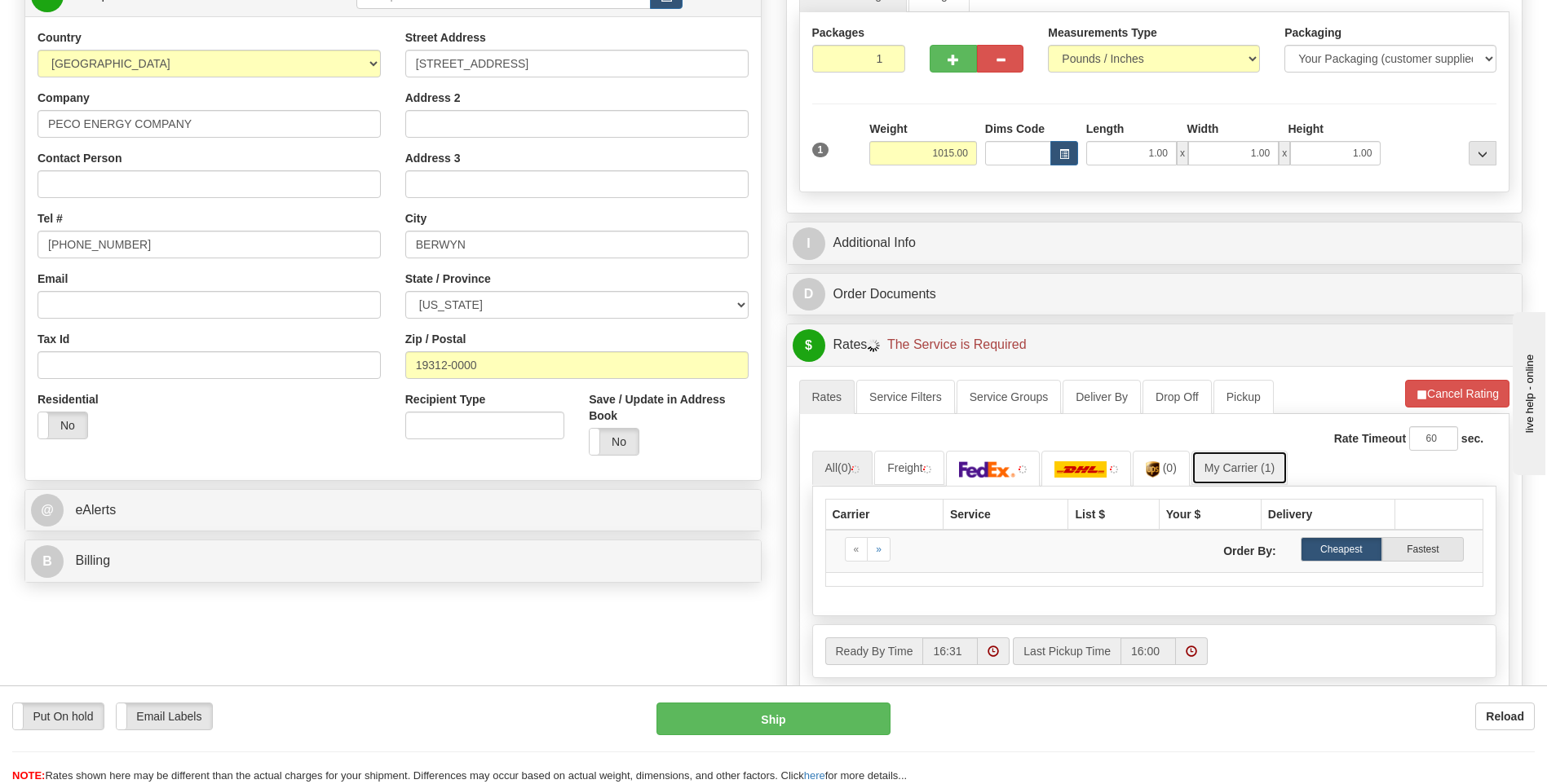
click at [1233, 470] on link "My Carrier (1)" at bounding box center [1239, 467] width 97 height 34
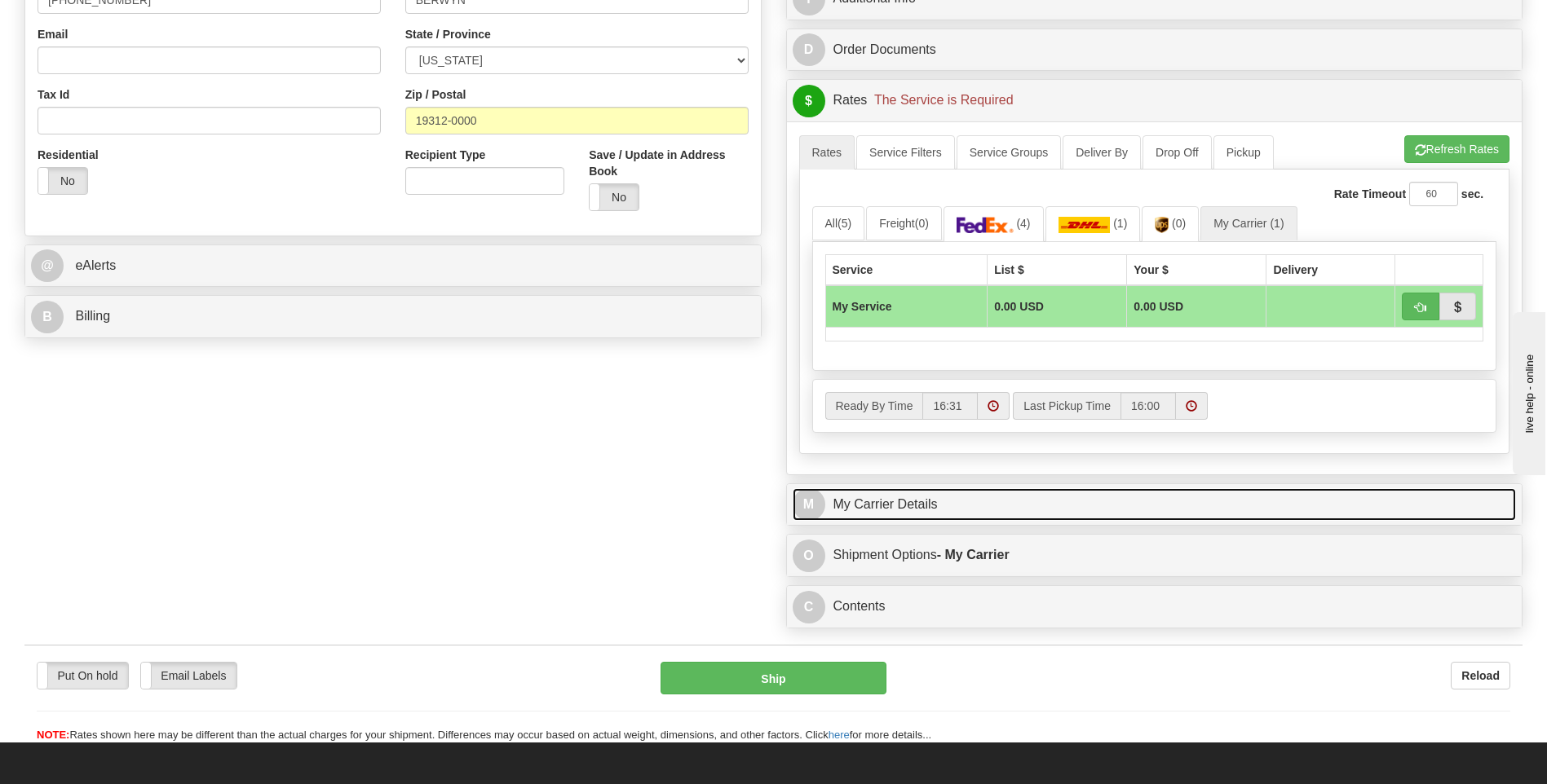
click at [921, 506] on link "M My Carrier Details" at bounding box center [1154, 505] width 724 height 33
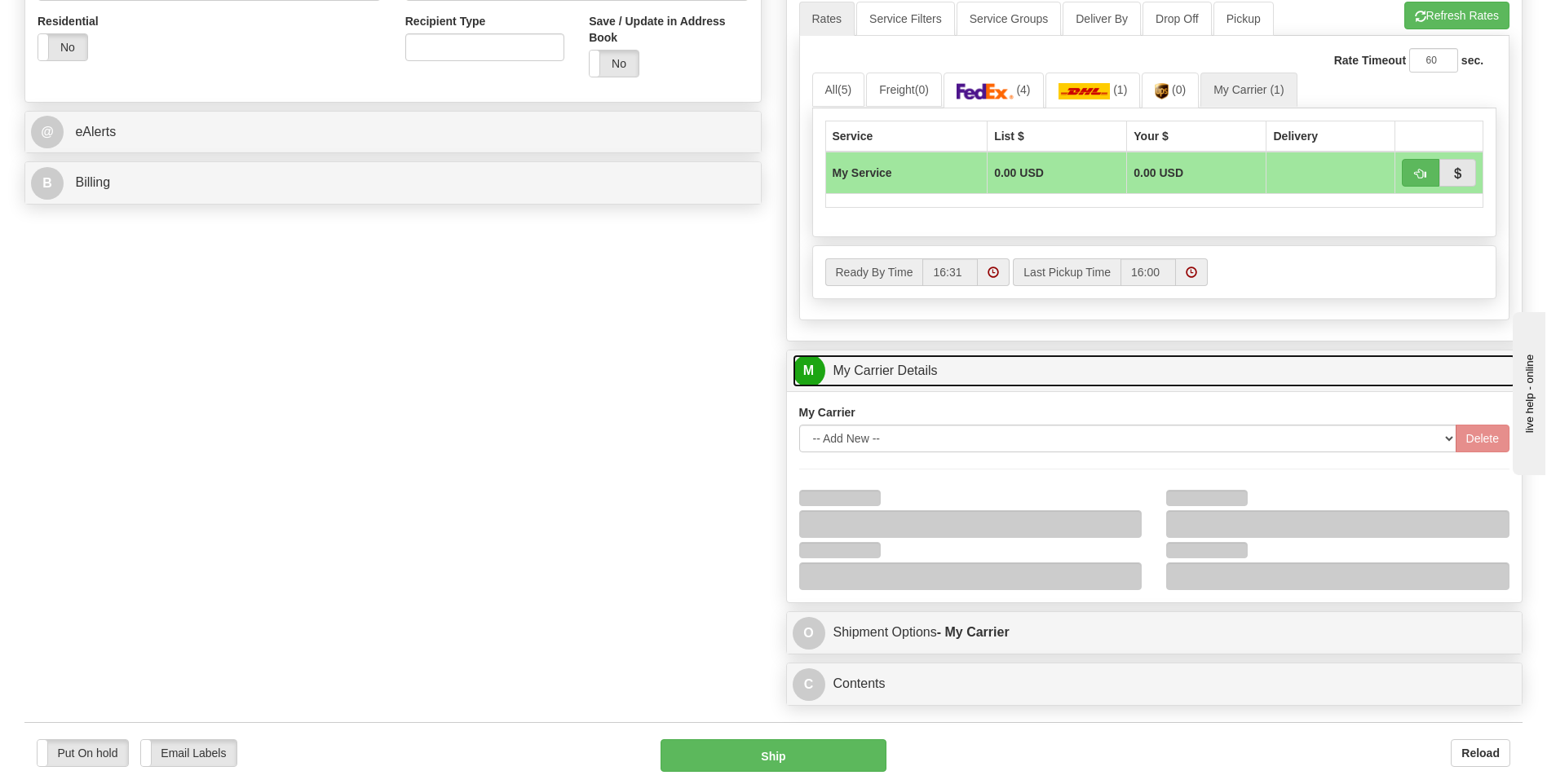
scroll to position [734, 0]
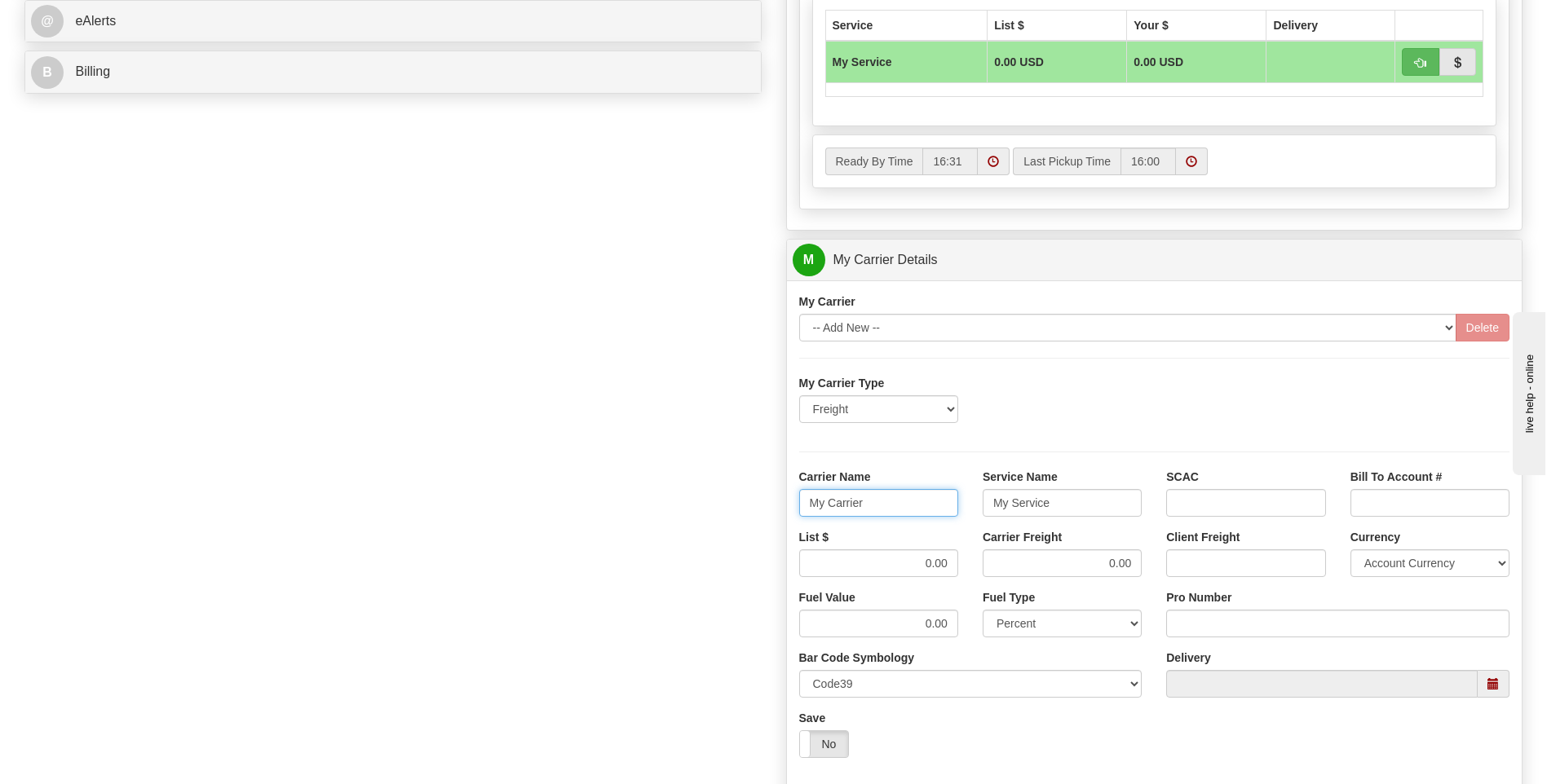
drag, startPoint x: 887, startPoint y: 503, endPoint x: 748, endPoint y: 503, distance: 139.0
click at [748, 503] on div "Order # 86686861 S Sender" at bounding box center [773, 169] width 1523 height 1574
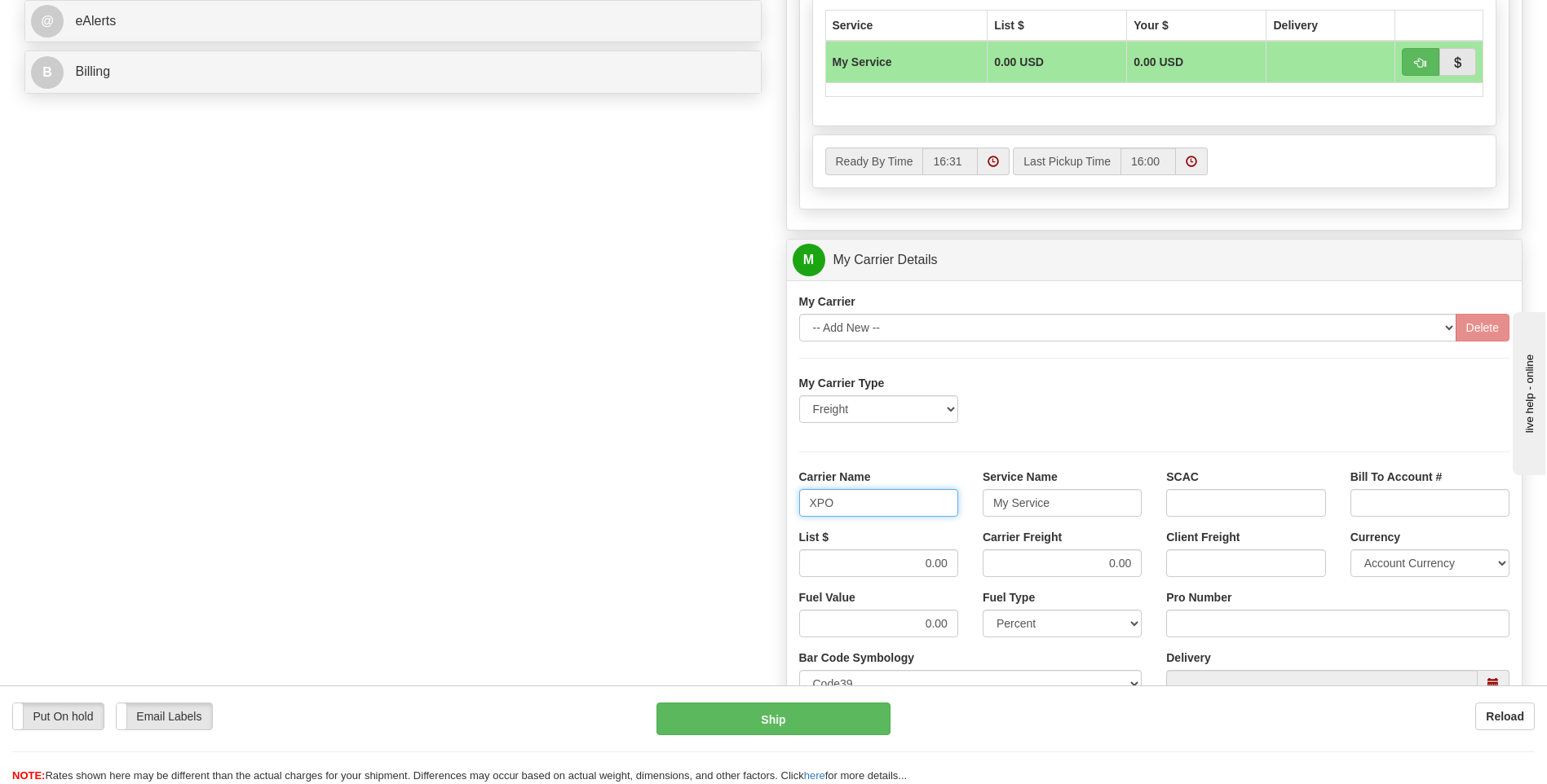
type input "XPO"
type input "LTL"
drag, startPoint x: 913, startPoint y: 570, endPoint x: 970, endPoint y: 569, distance: 57.0
click at [970, 569] on div "List $ 0.00 Carrier Freight 0.00 Client Freight Currency Account Currency ARN A…" at bounding box center [1155, 559] width 736 height 60
type input "385"
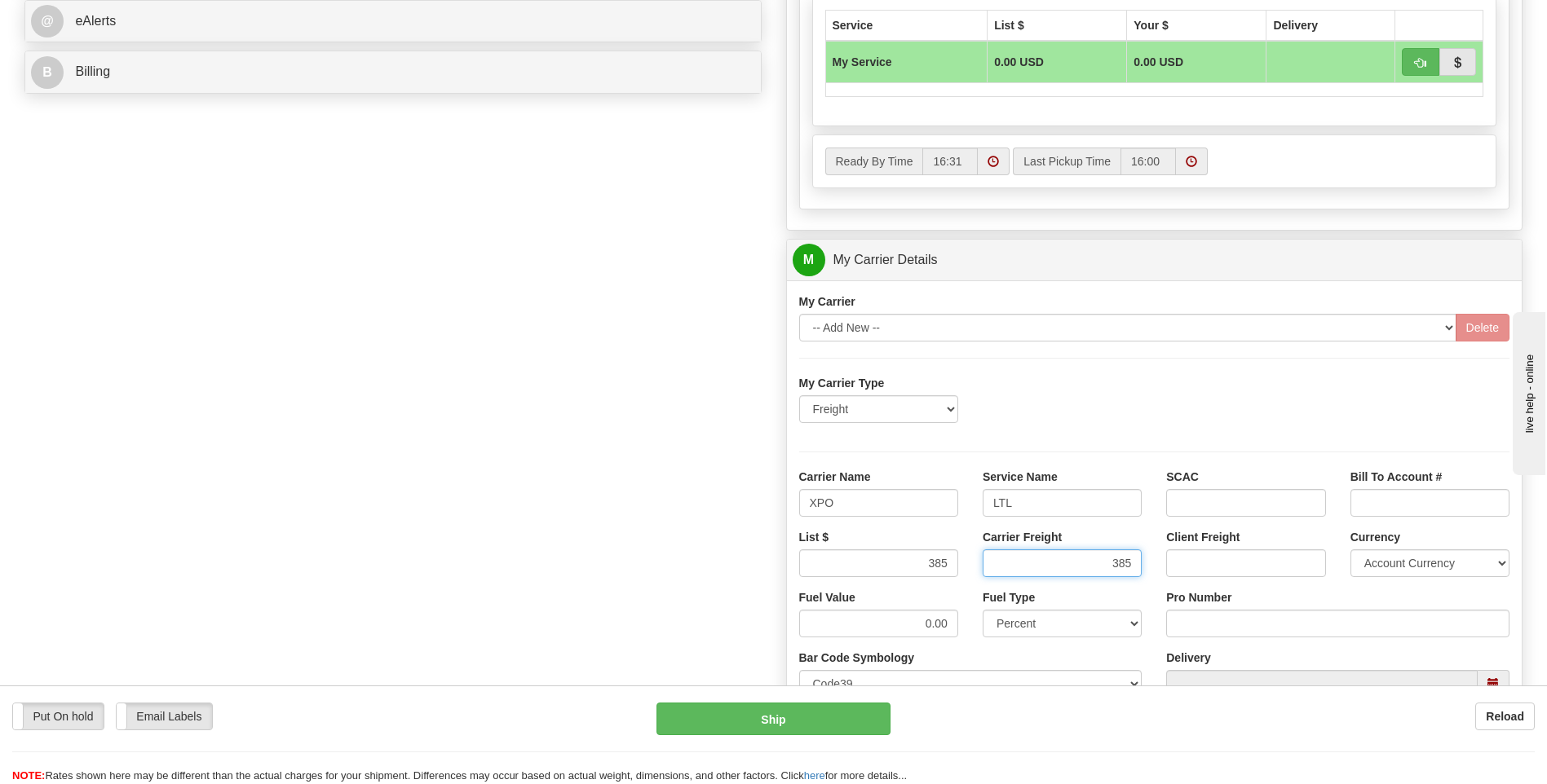
type input "385"
click at [1226, 636] on input "Pro Number" at bounding box center [1338, 624] width 344 height 28
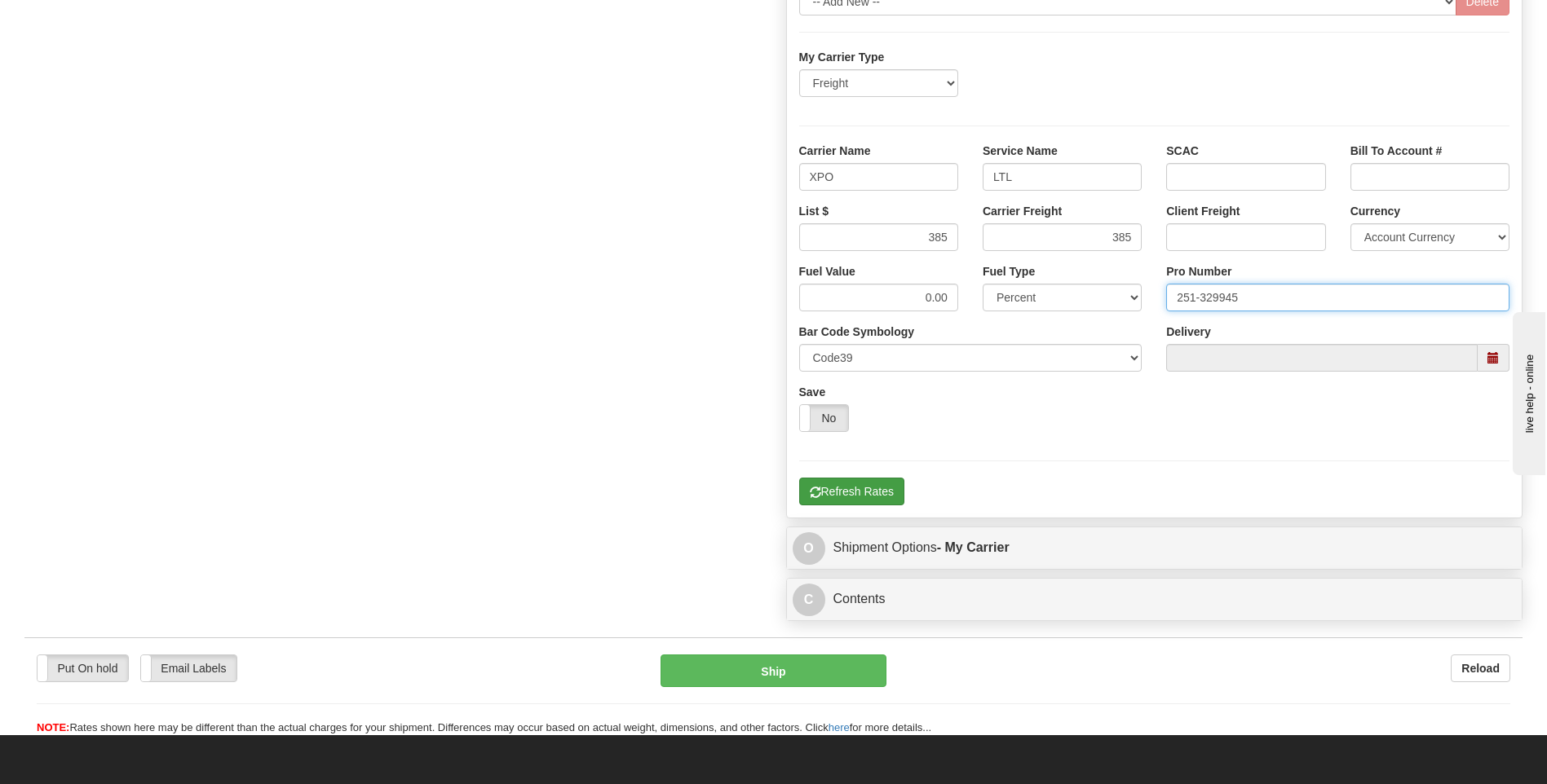
type input "251-329945"
click at [859, 496] on button "Refresh Rates" at bounding box center [851, 491] width 105 height 28
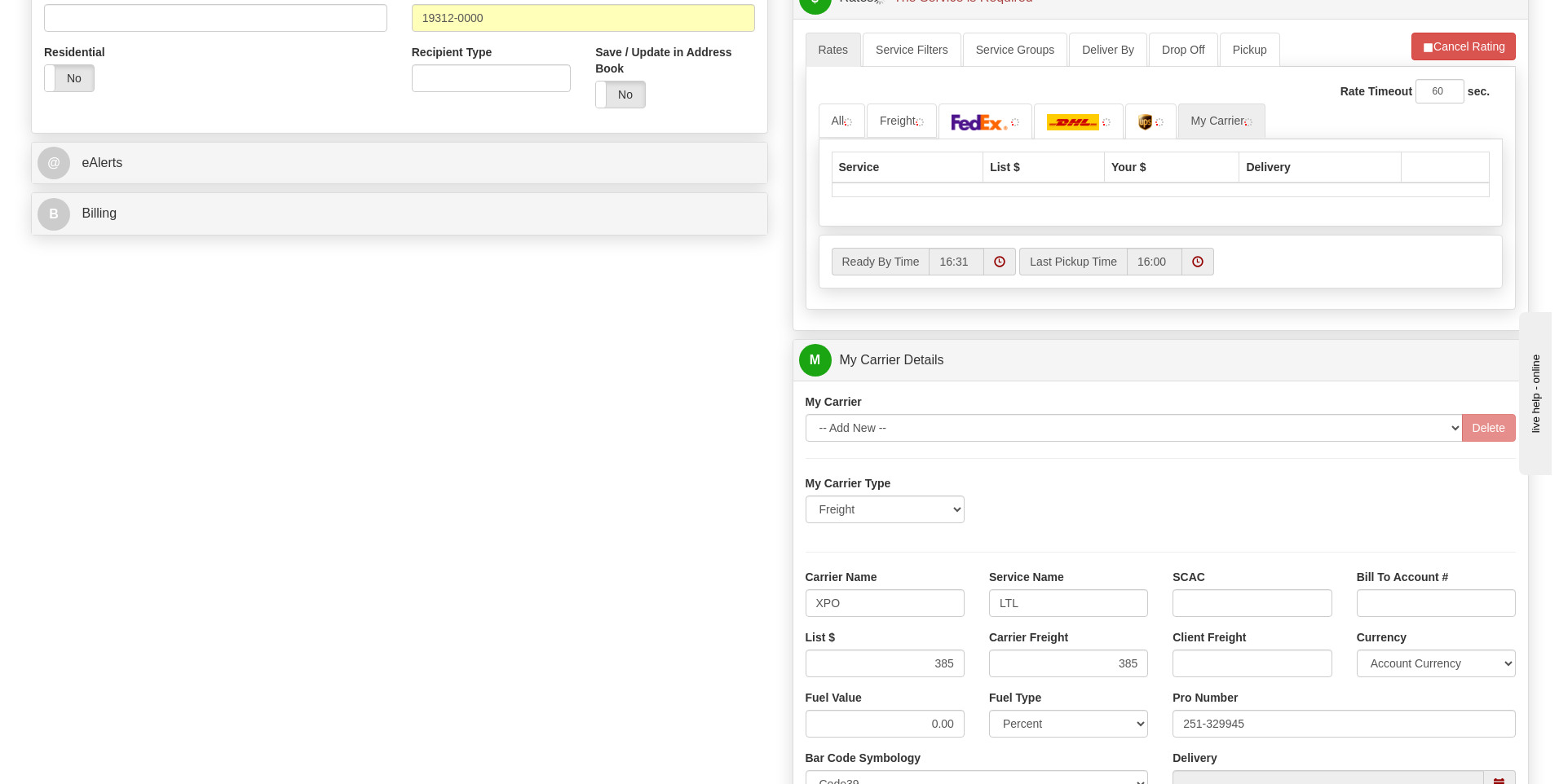
scroll to position [366, 0]
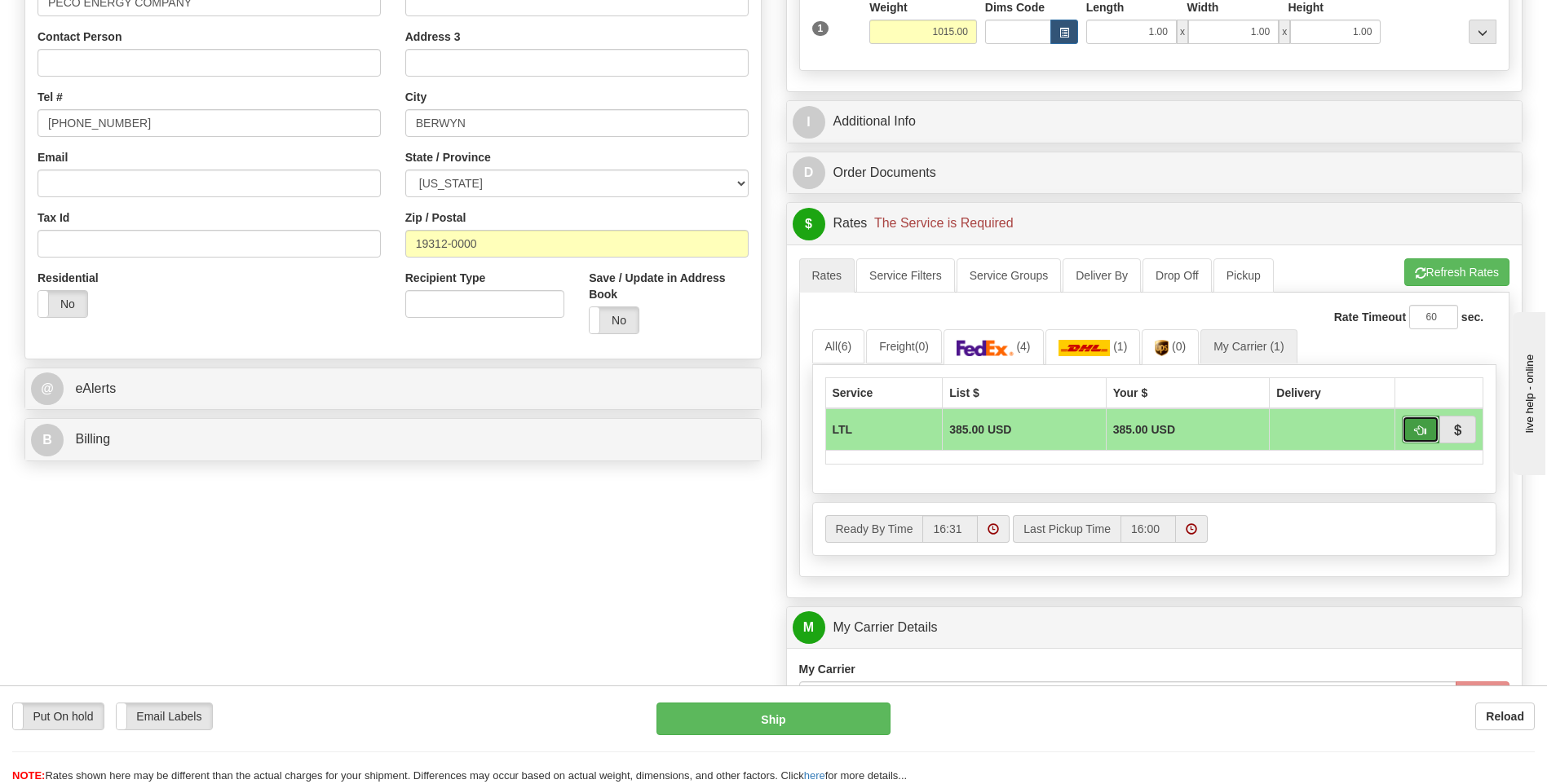
click at [1417, 429] on span "button" at bounding box center [1421, 430] width 11 height 10
type input "00"
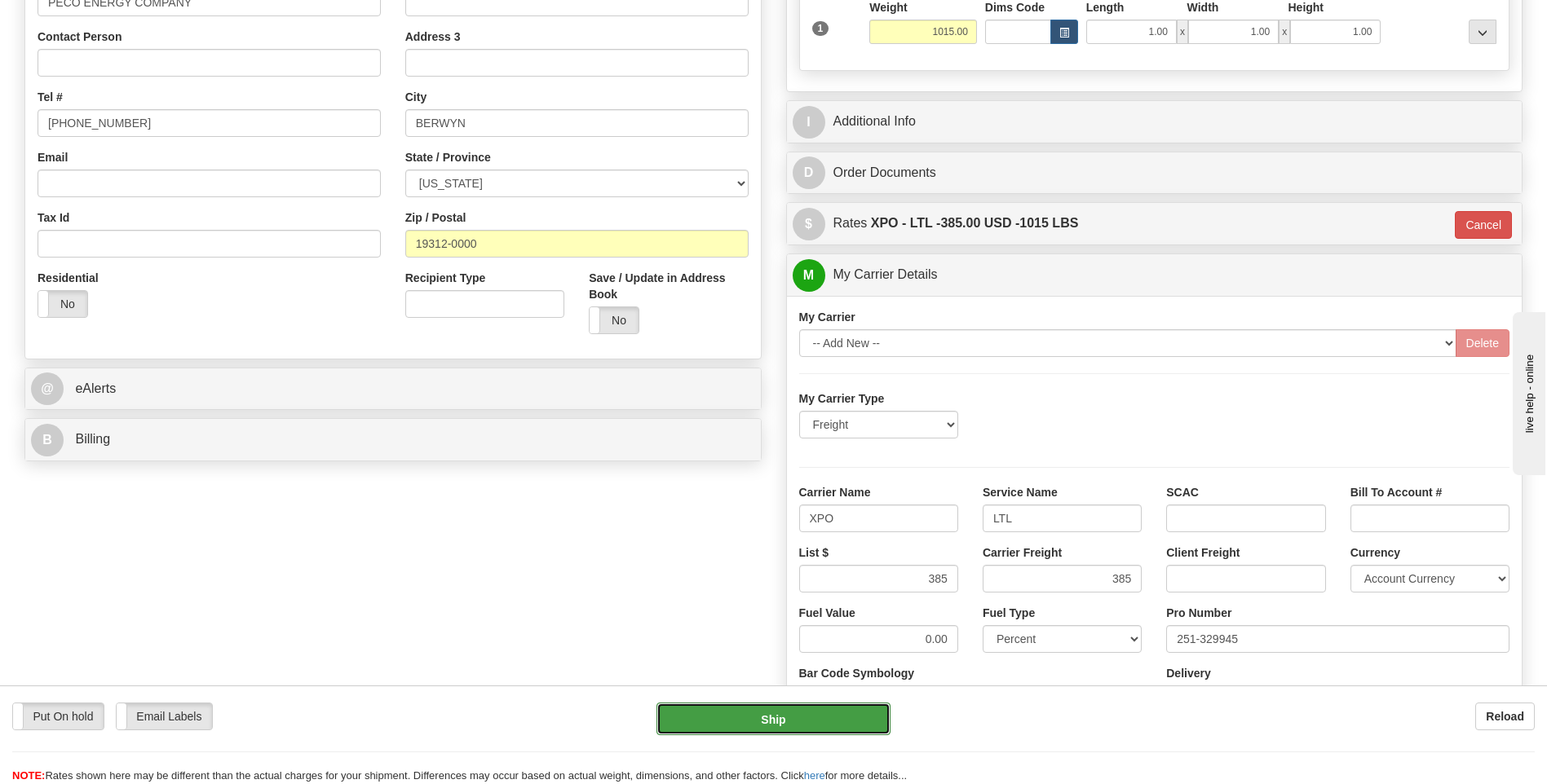
click at [837, 712] on button "Ship" at bounding box center [773, 719] width 233 height 33
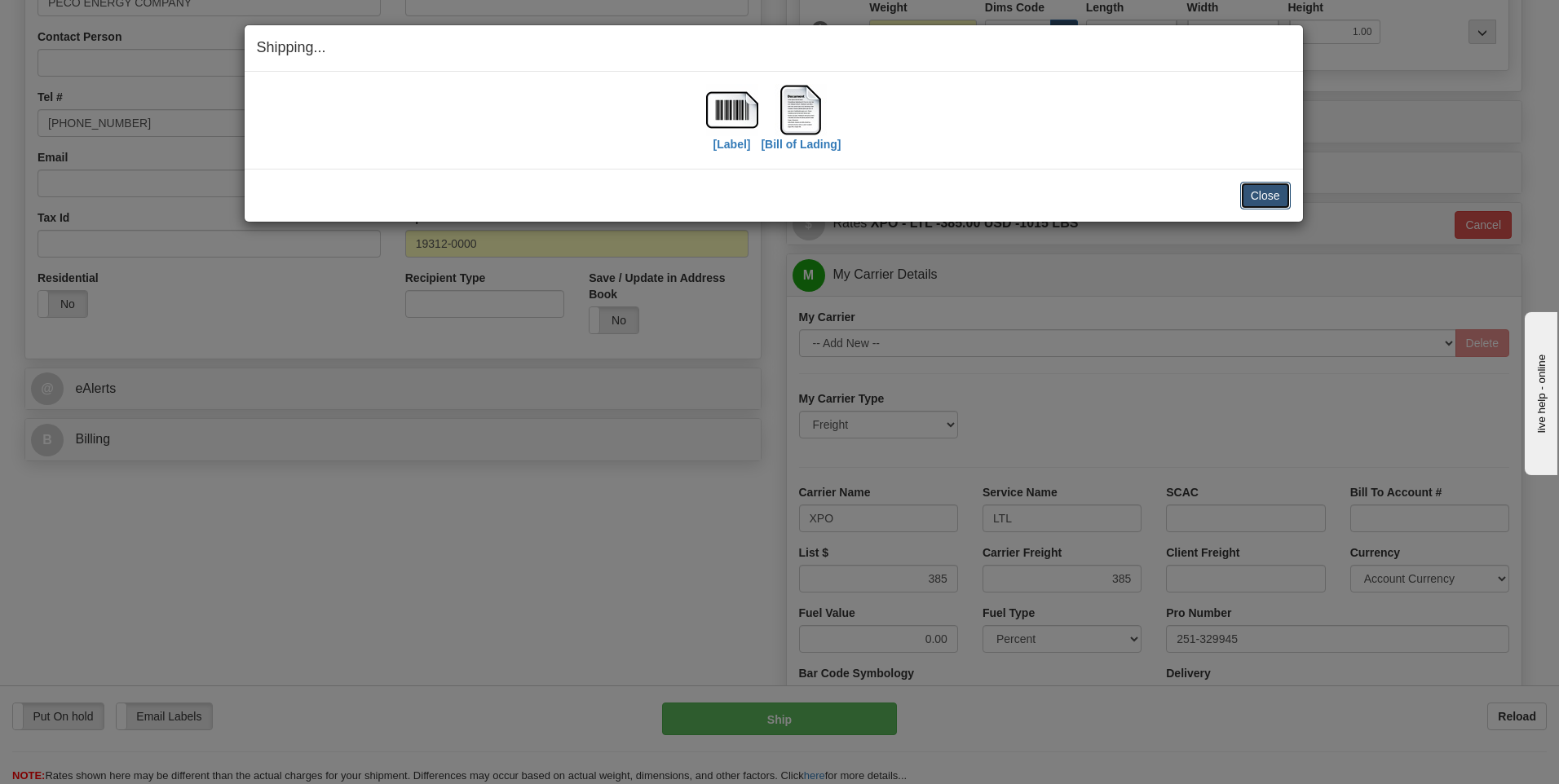
click at [1266, 191] on button "Close" at bounding box center [1265, 196] width 50 height 28
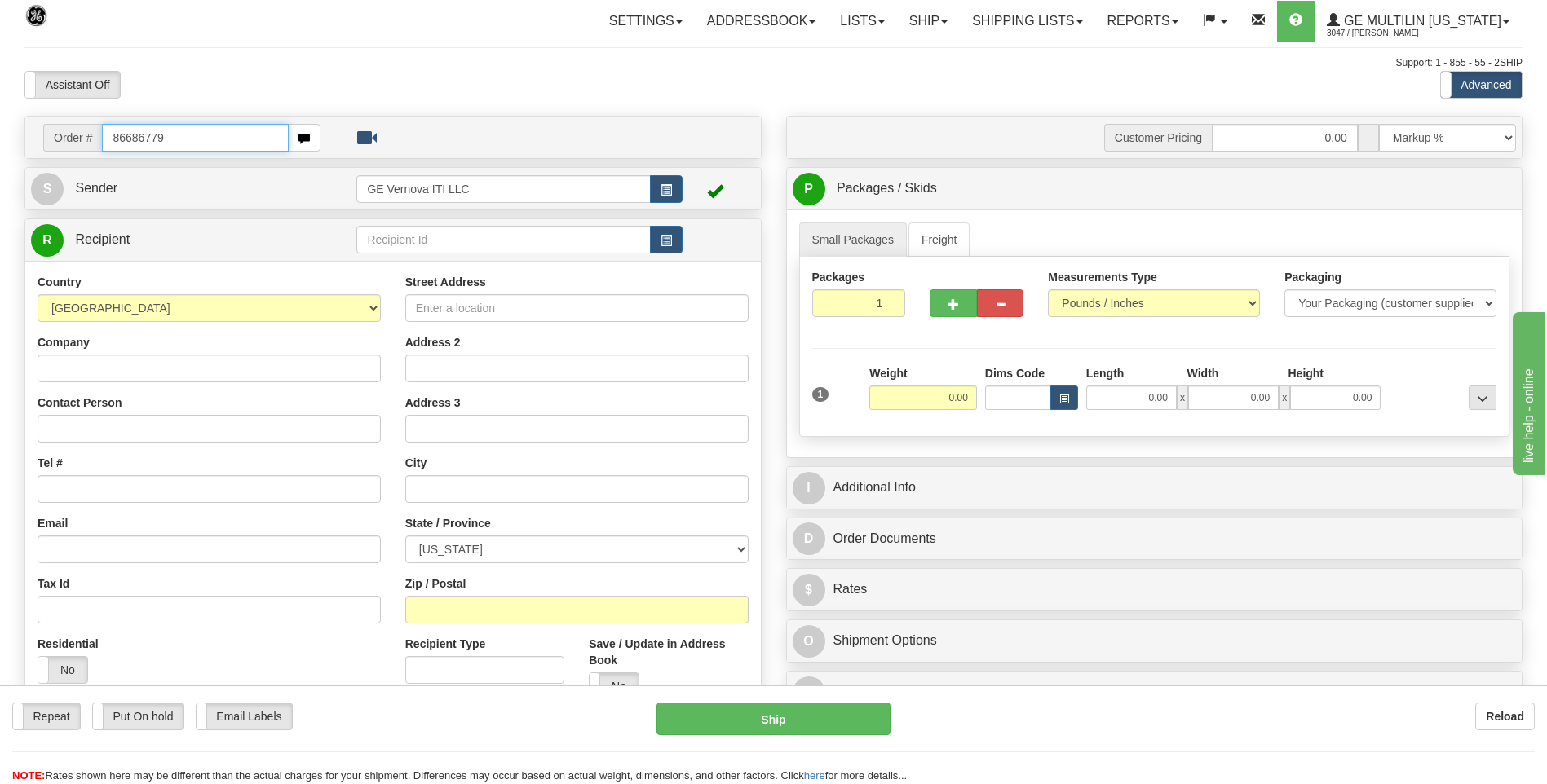
type input "86686779"
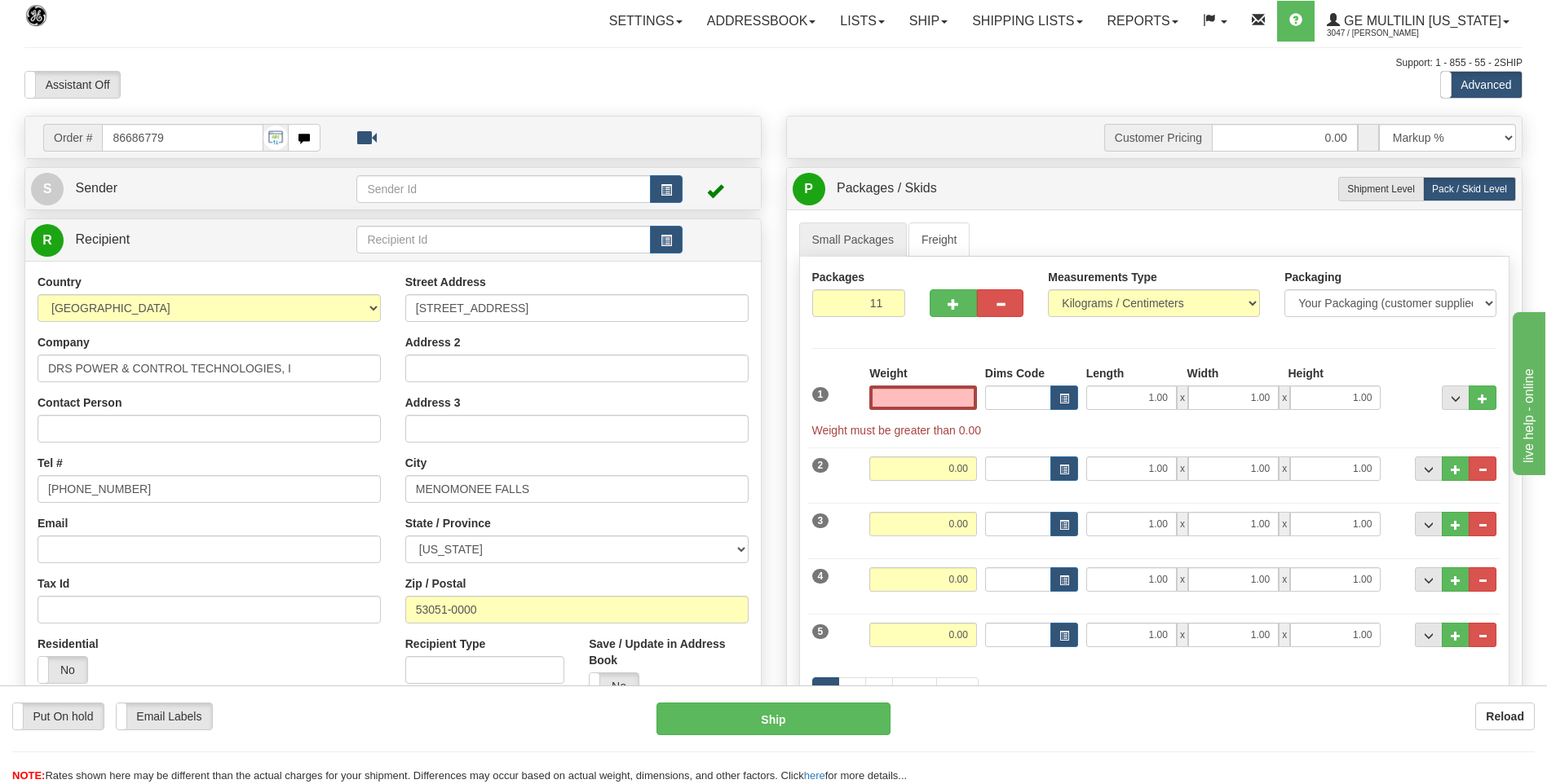
click button "Delete" at bounding box center [0, 0] width 0 height 0
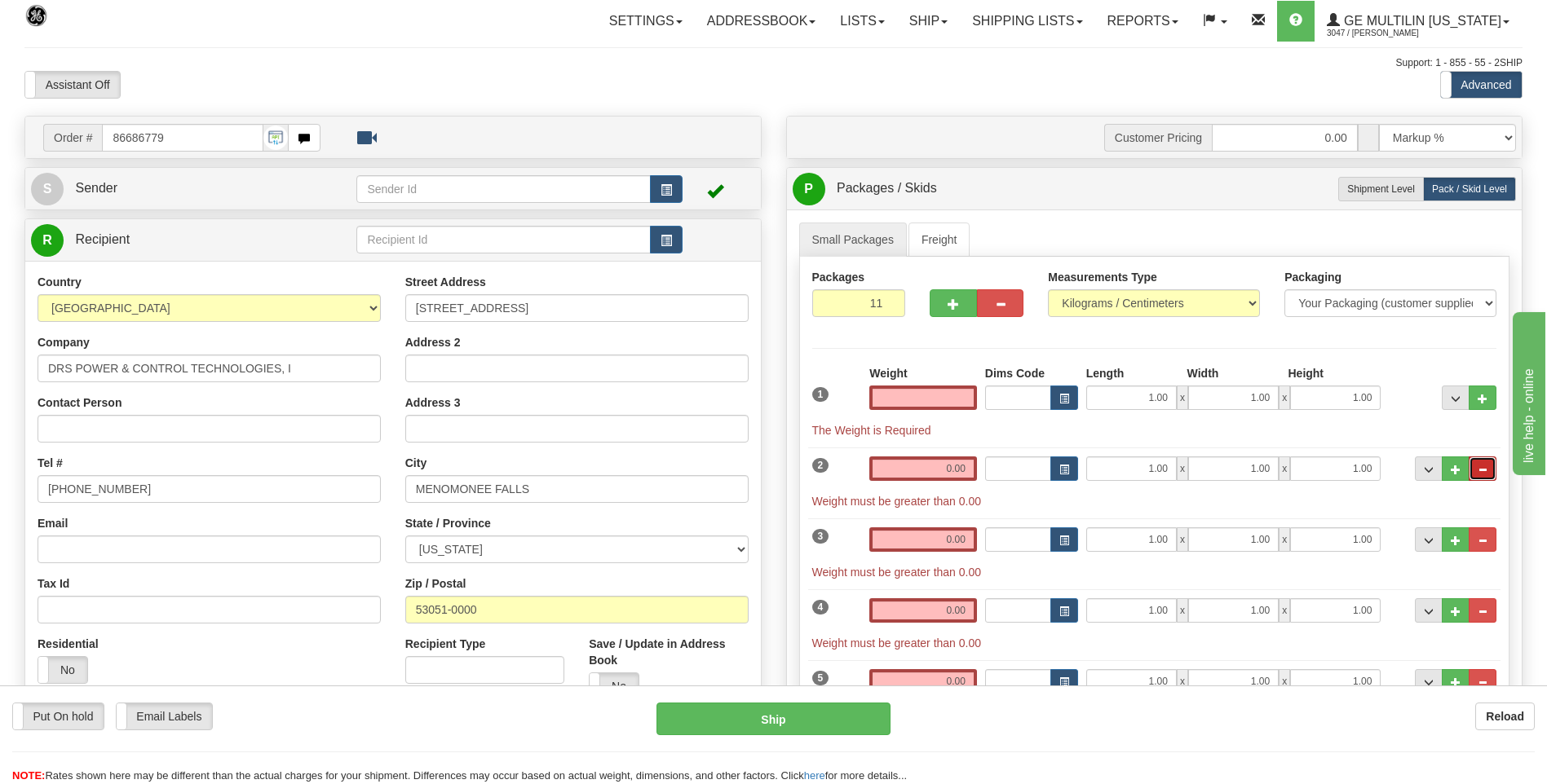
type input "0.00"
click at [1478, 460] on button "..." at bounding box center [1483, 469] width 28 height 24
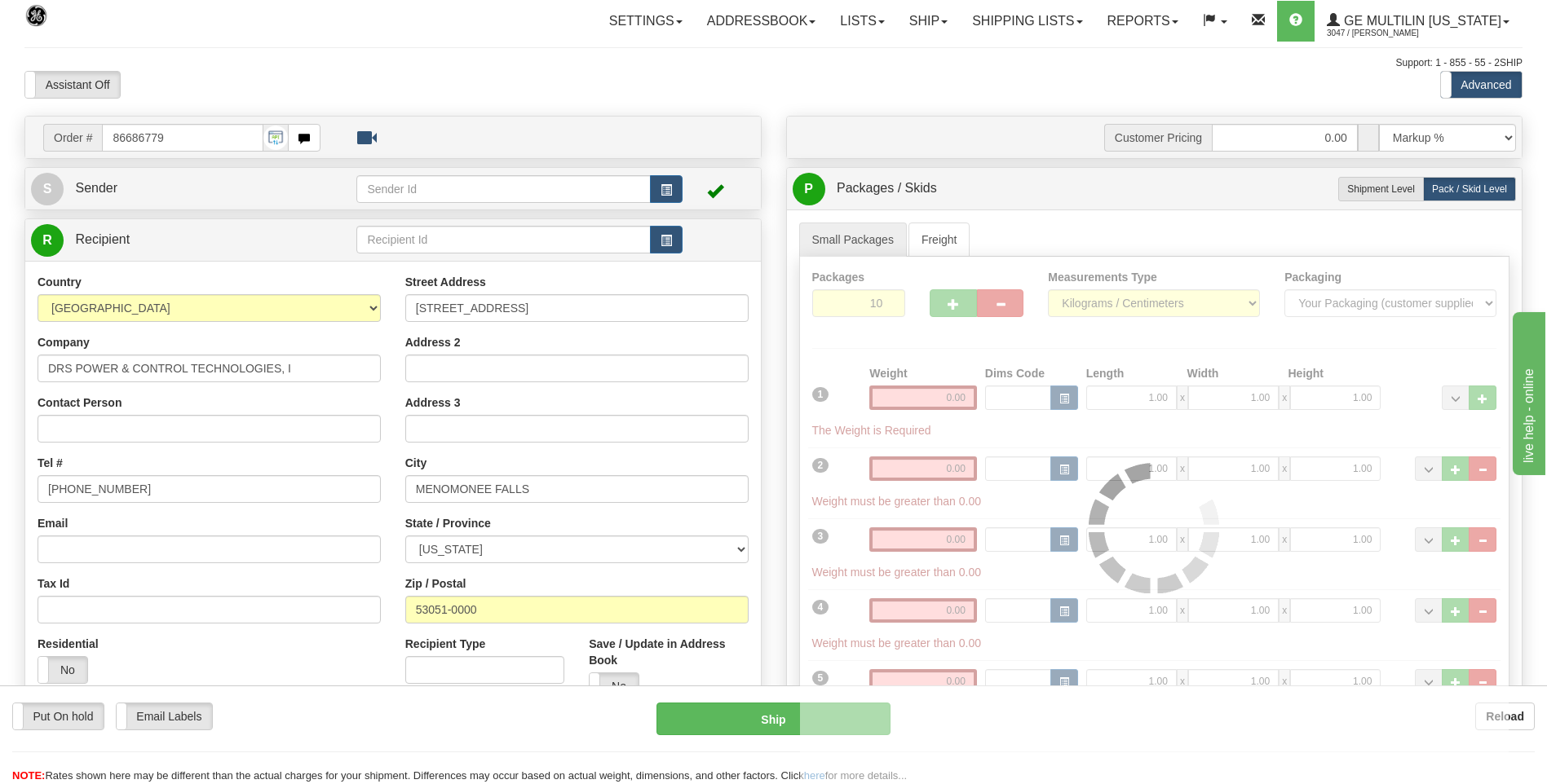
click at [1482, 466] on div at bounding box center [1155, 528] width 710 height 543
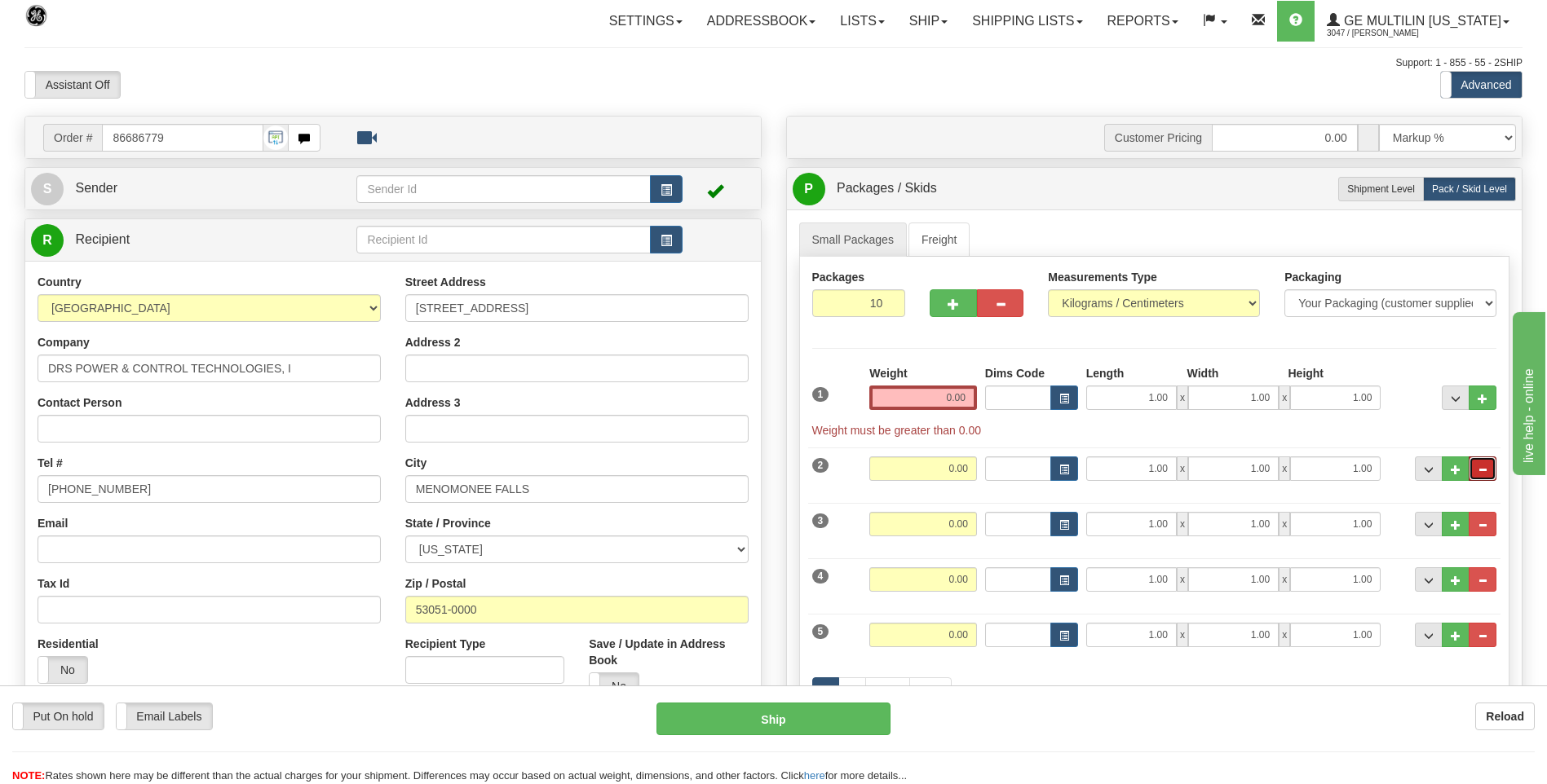
click at [1482, 466] on span "..." at bounding box center [1482, 470] width 10 height 9
click at [1476, 470] on button "..." at bounding box center [1483, 469] width 28 height 24
click at [1481, 466] on span "..." at bounding box center [1482, 470] width 10 height 9
click at [1484, 467] on span "..." at bounding box center [1482, 470] width 10 height 9
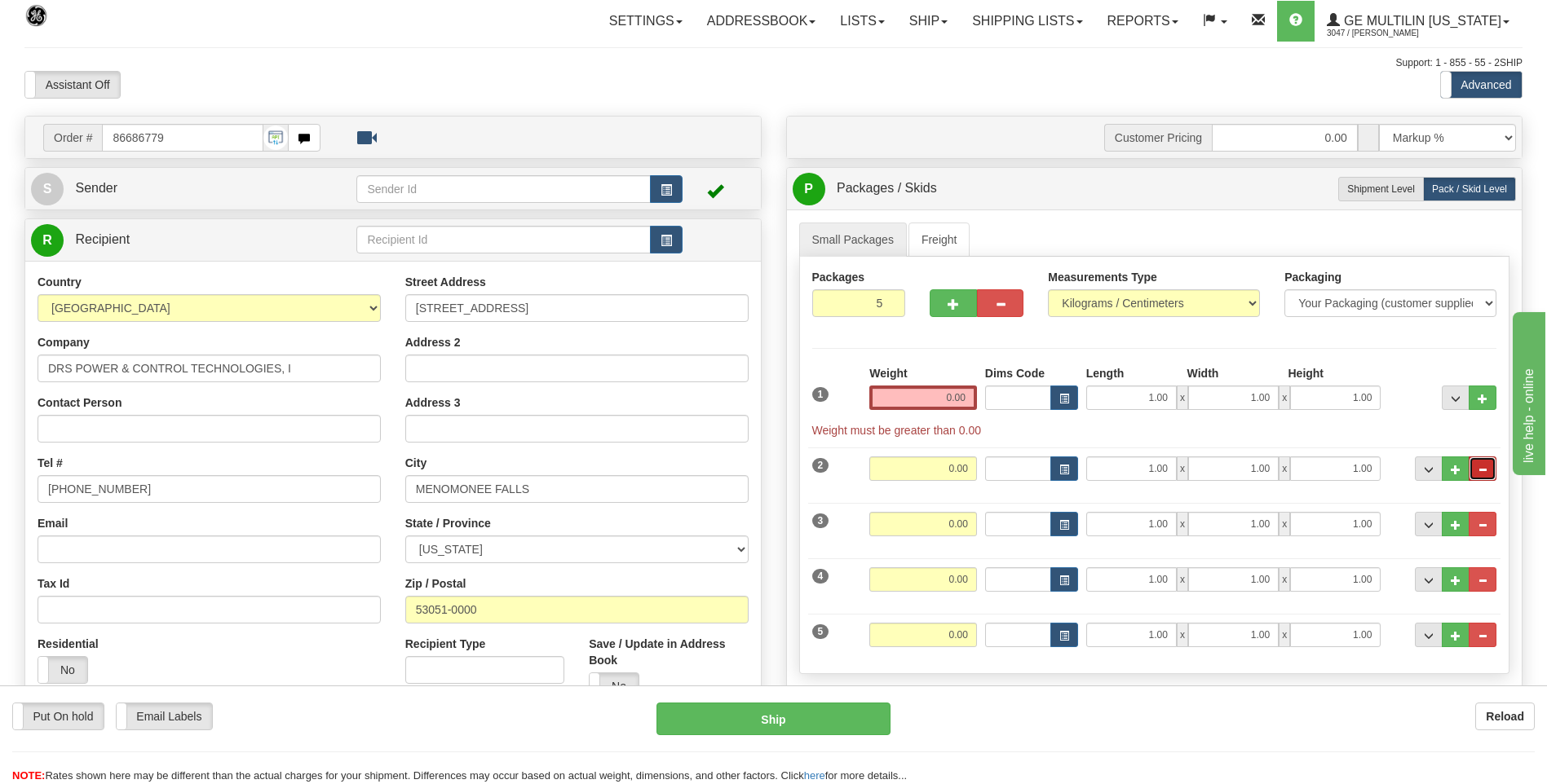
click at [1485, 468] on span "..." at bounding box center [1482, 470] width 10 height 9
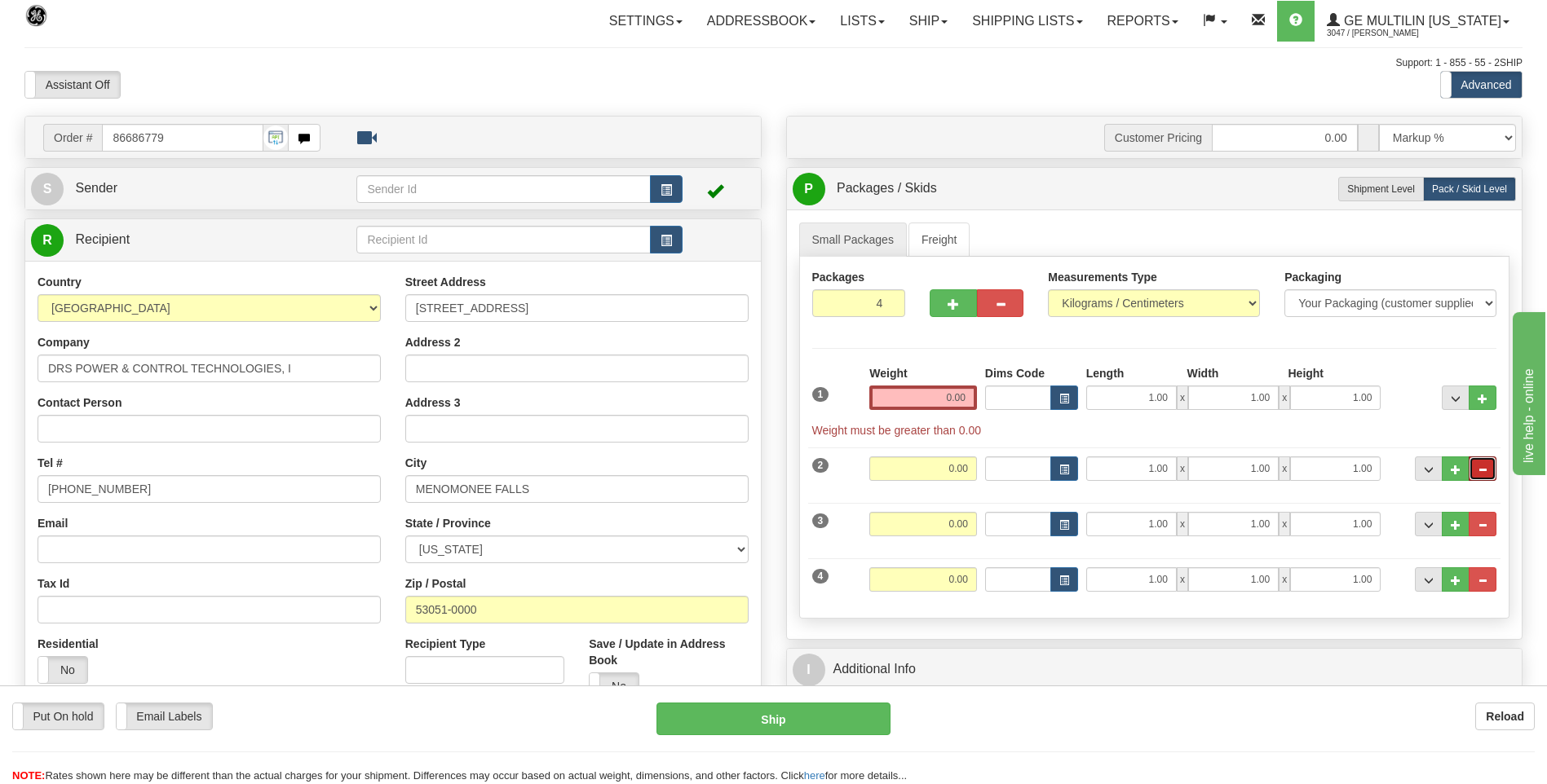
click at [1485, 468] on span "..." at bounding box center [1482, 470] width 10 height 9
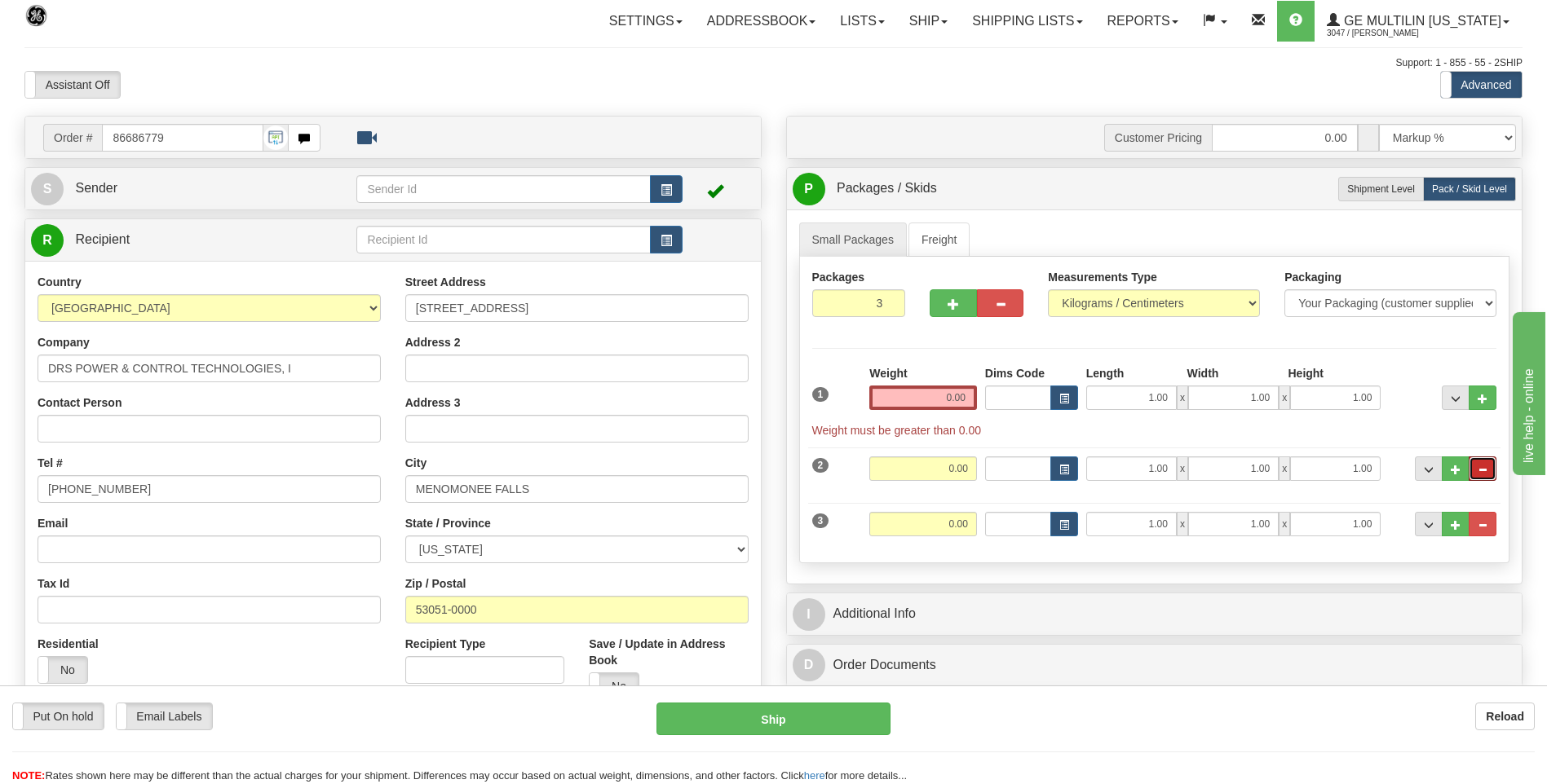
click at [1485, 468] on span "..." at bounding box center [1482, 470] width 10 height 9
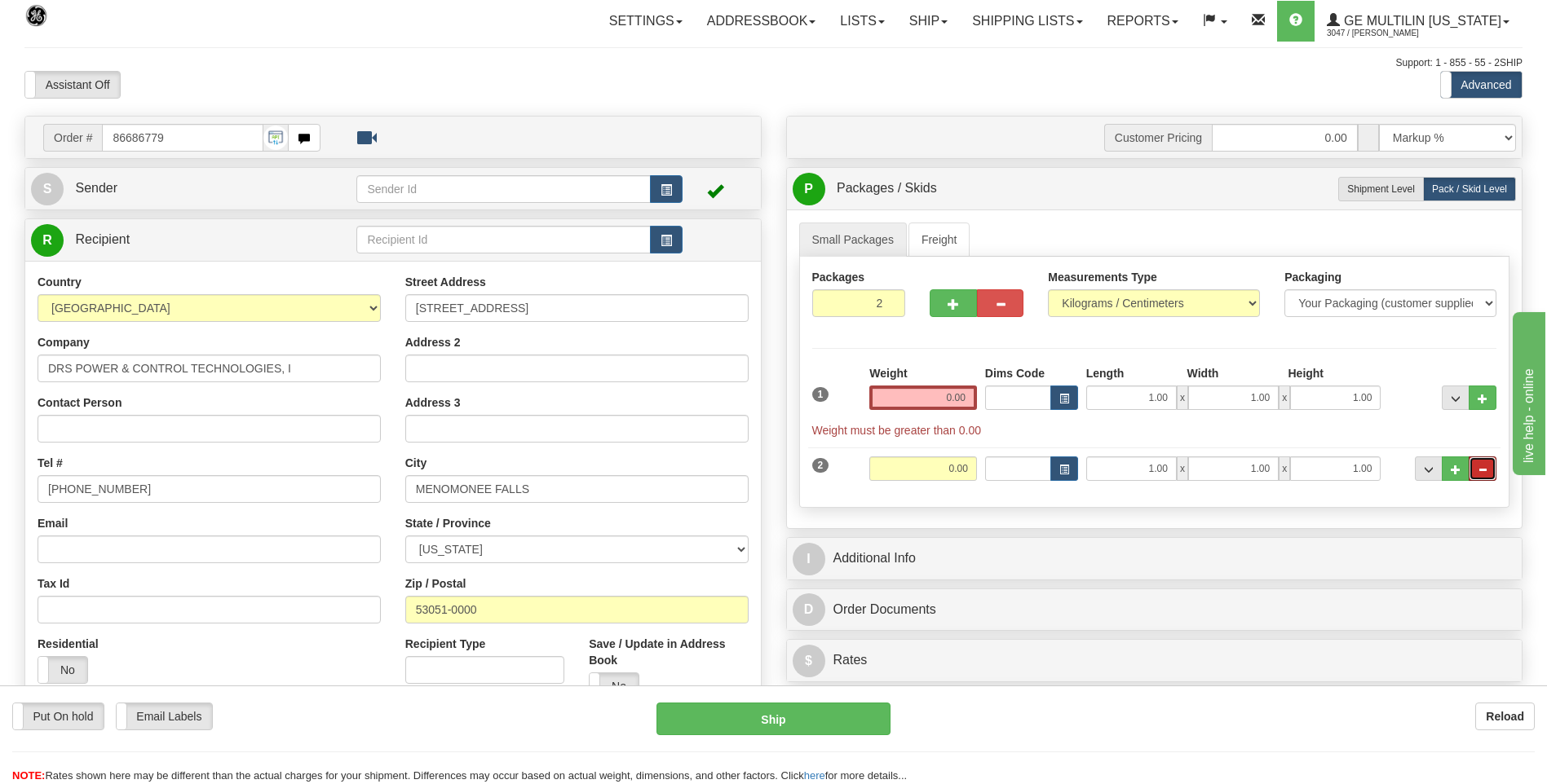
click at [1485, 468] on span "..." at bounding box center [1482, 470] width 10 height 9
type input "1"
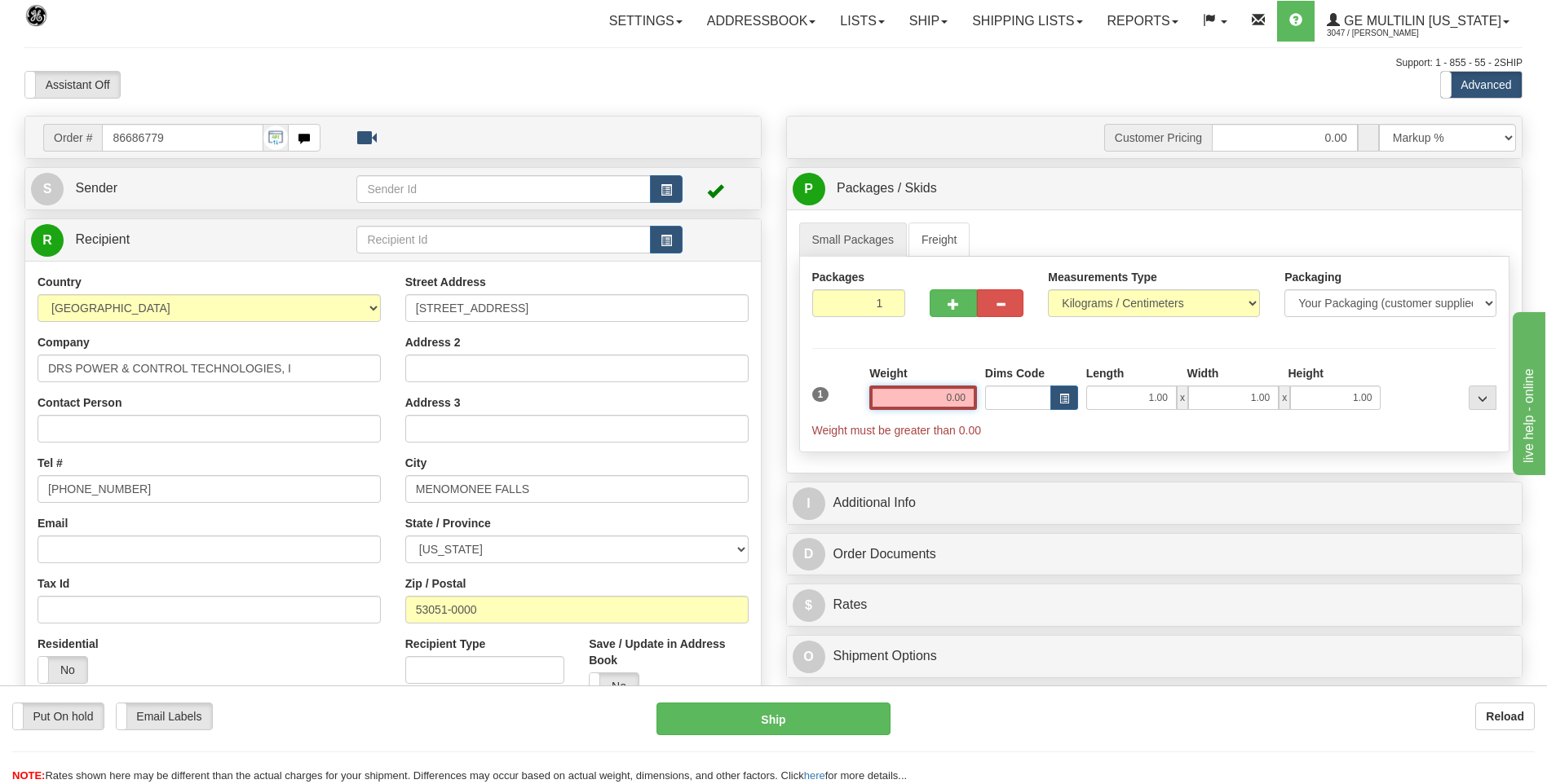
click at [966, 399] on input "0.00" at bounding box center [924, 398] width 108 height 24
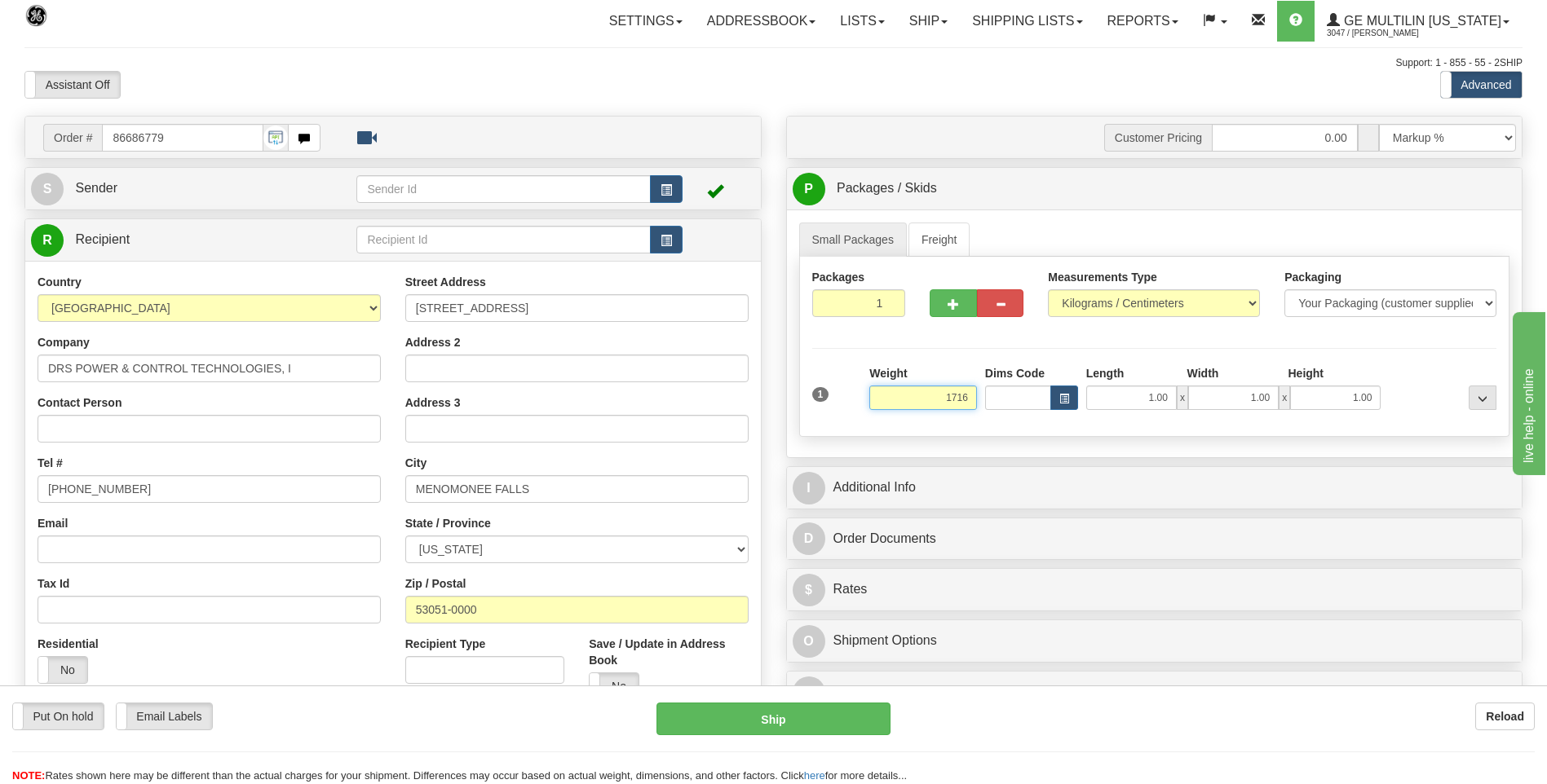
click button "Delete" at bounding box center [0, 0] width 0 height 0
type input "1716.00"
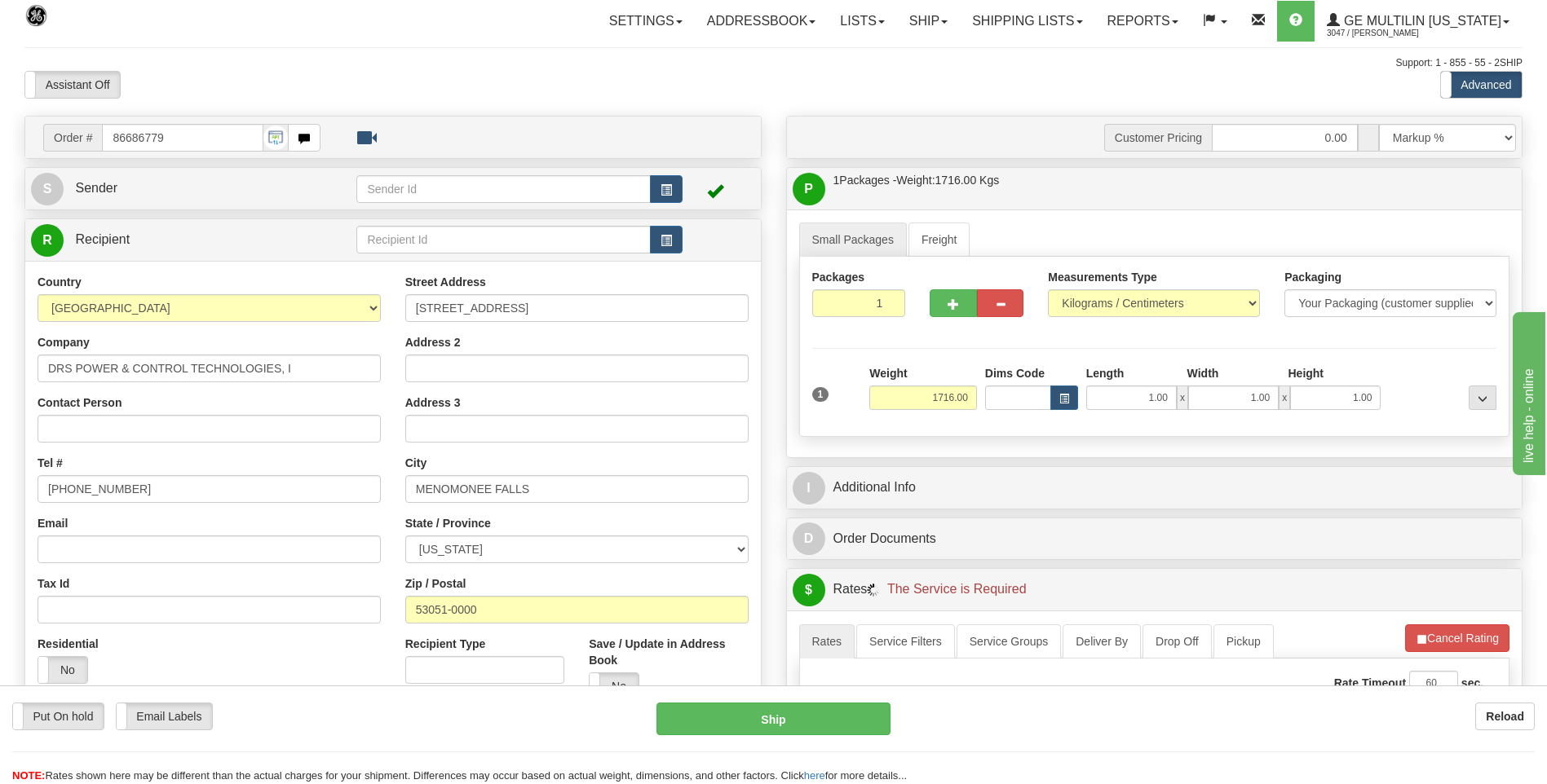
drag, startPoint x: 1144, startPoint y: 278, endPoint x: 1144, endPoint y: 292, distance: 14.0
click at [1144, 283] on label "Measurements Type" at bounding box center [1103, 278] width 110 height 17
click at [1144, 290] on select "Pounds / Inches Kilograms / Centimeters" at bounding box center [1154, 304] width 212 height 28
click at [1144, 303] on select "Pounds / Inches Kilograms / Centimeters" at bounding box center [1154, 304] width 212 height 28
select select "0"
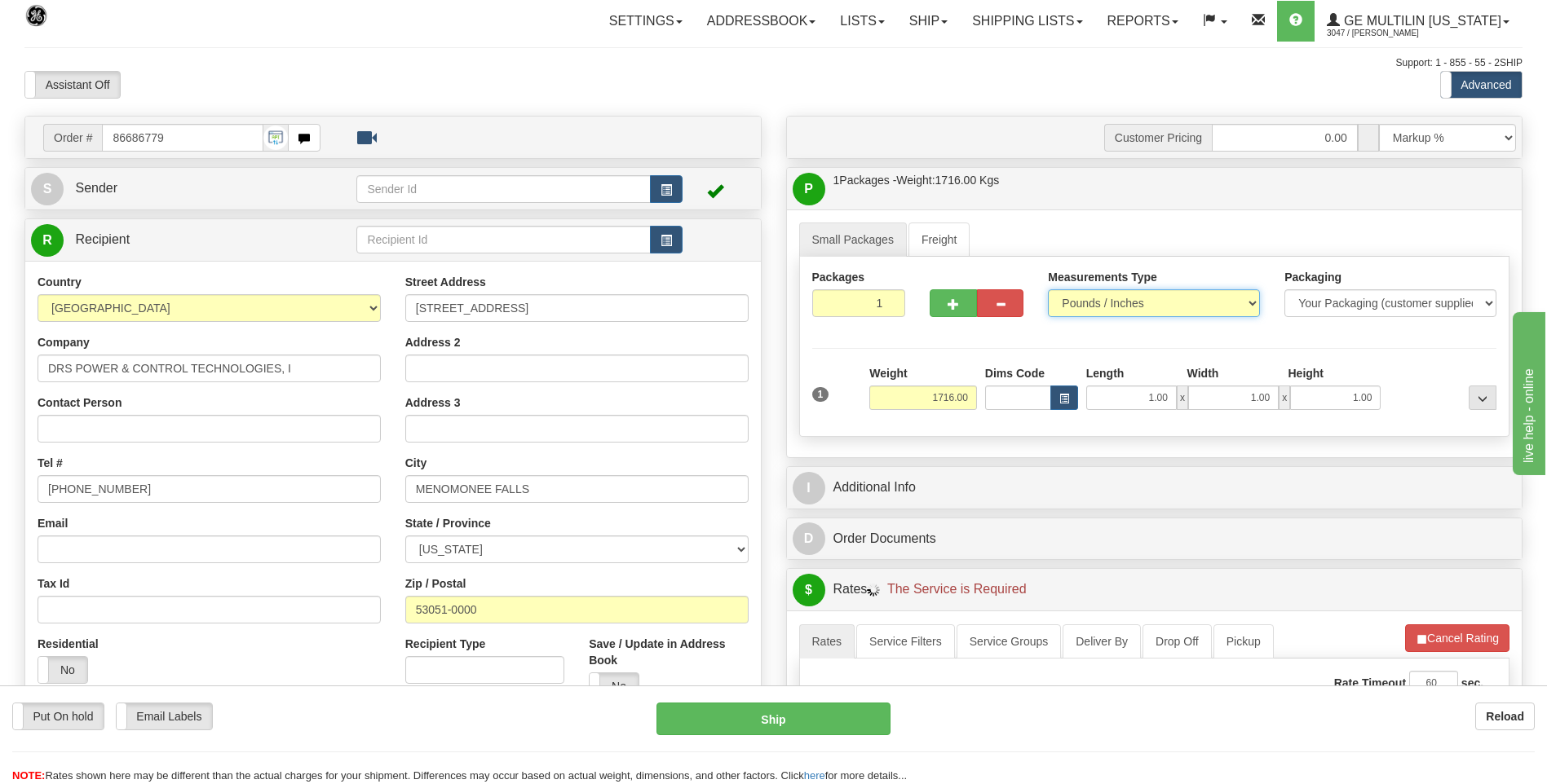
click at [1048, 290] on select "Pounds / Inches Kilograms / Centimeters" at bounding box center [1154, 304] width 212 height 28
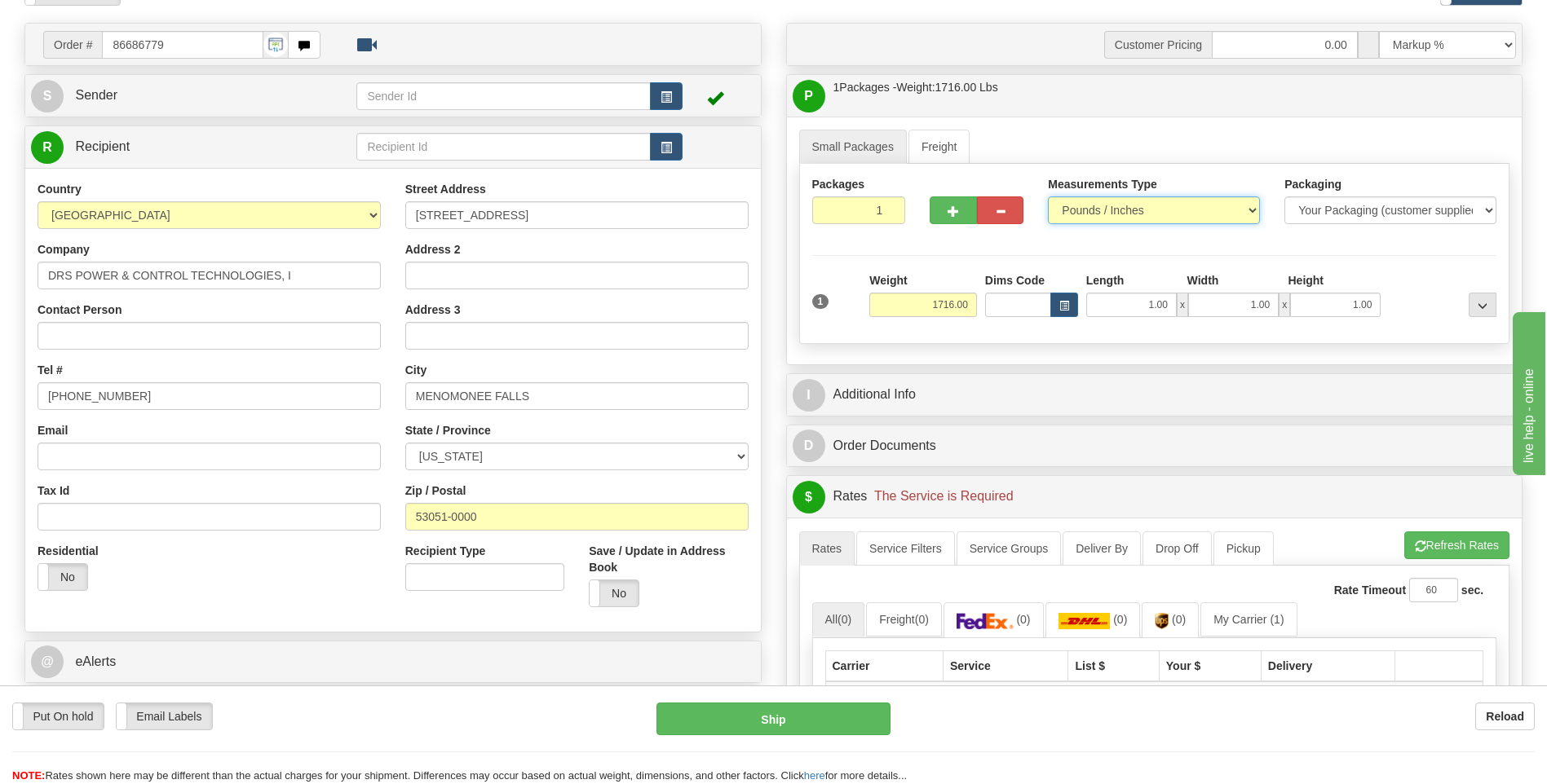
scroll to position [244, 0]
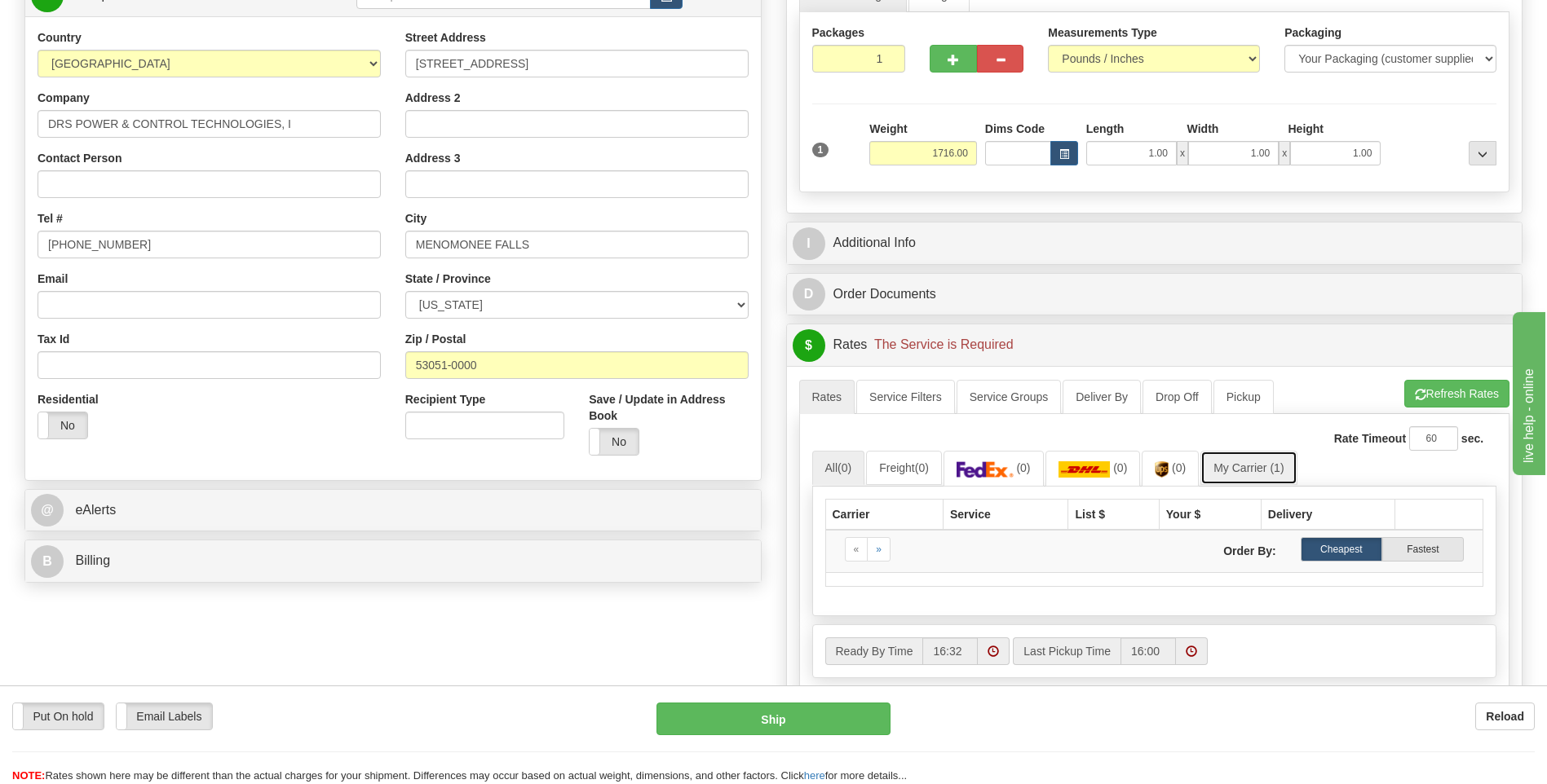
click at [1242, 466] on link "My Carrier (1)" at bounding box center [1249, 467] width 97 height 34
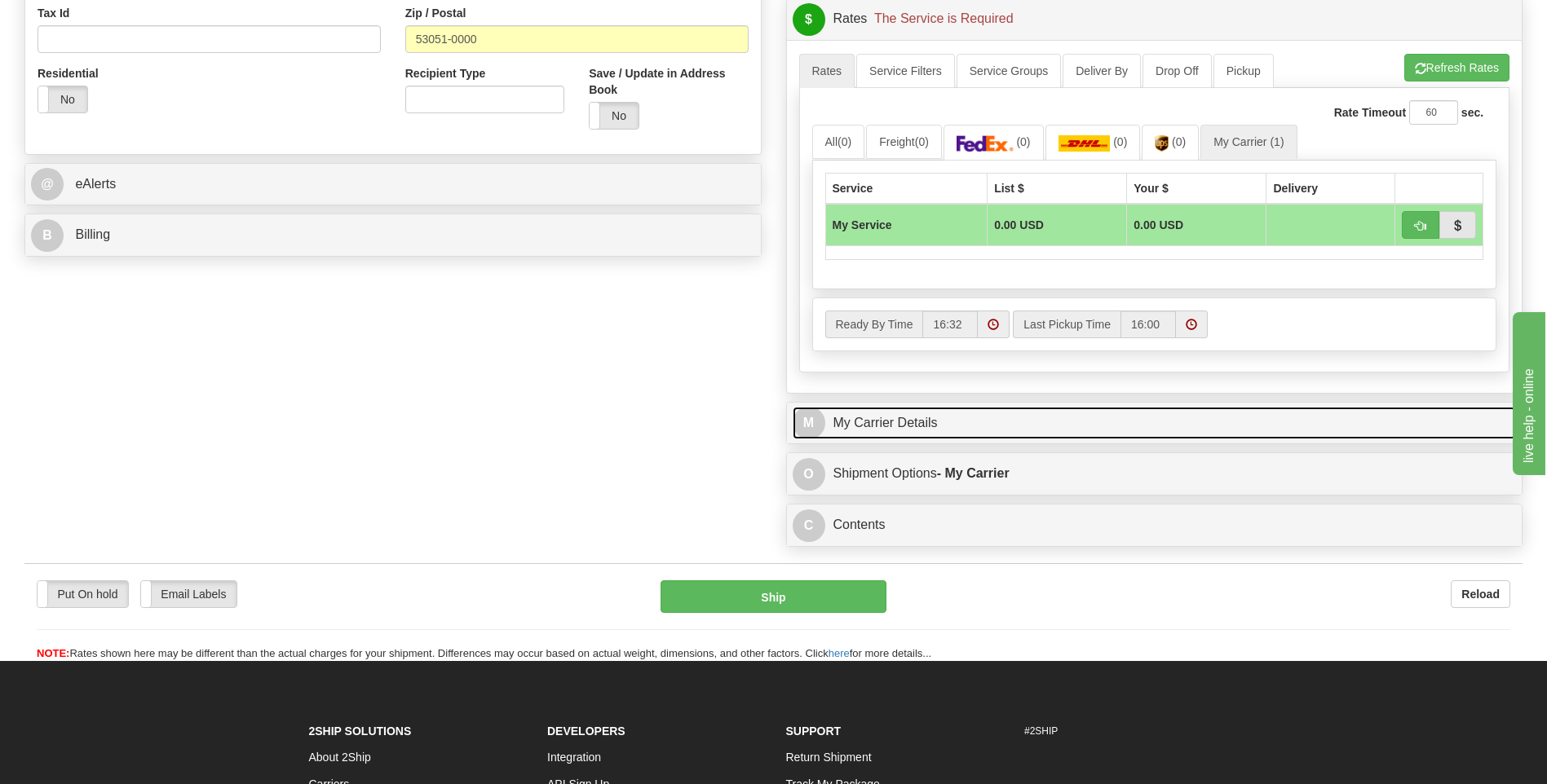
click at [931, 429] on link "M My Carrier Details" at bounding box center [1154, 424] width 724 height 33
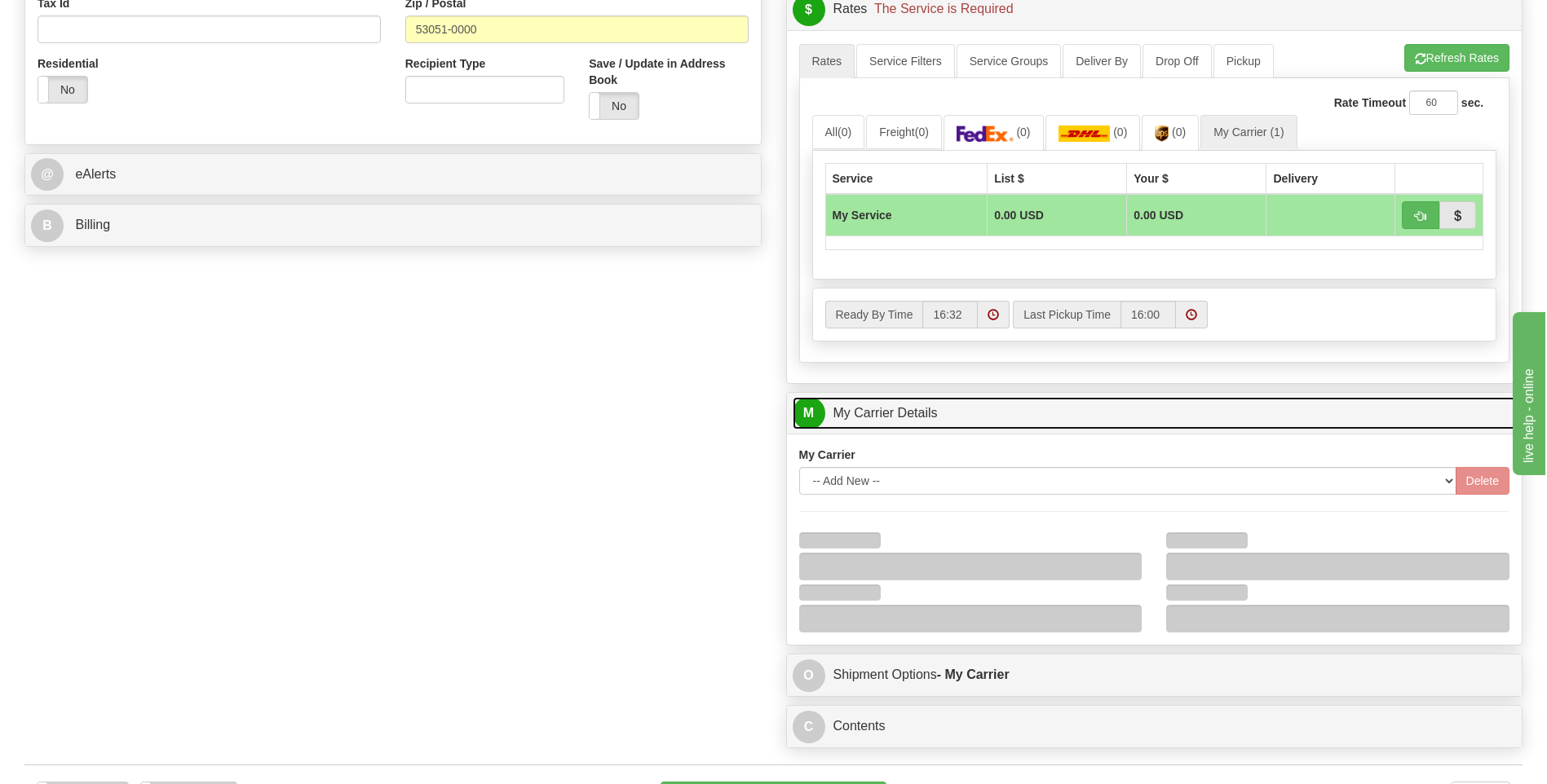
scroll to position [896, 0]
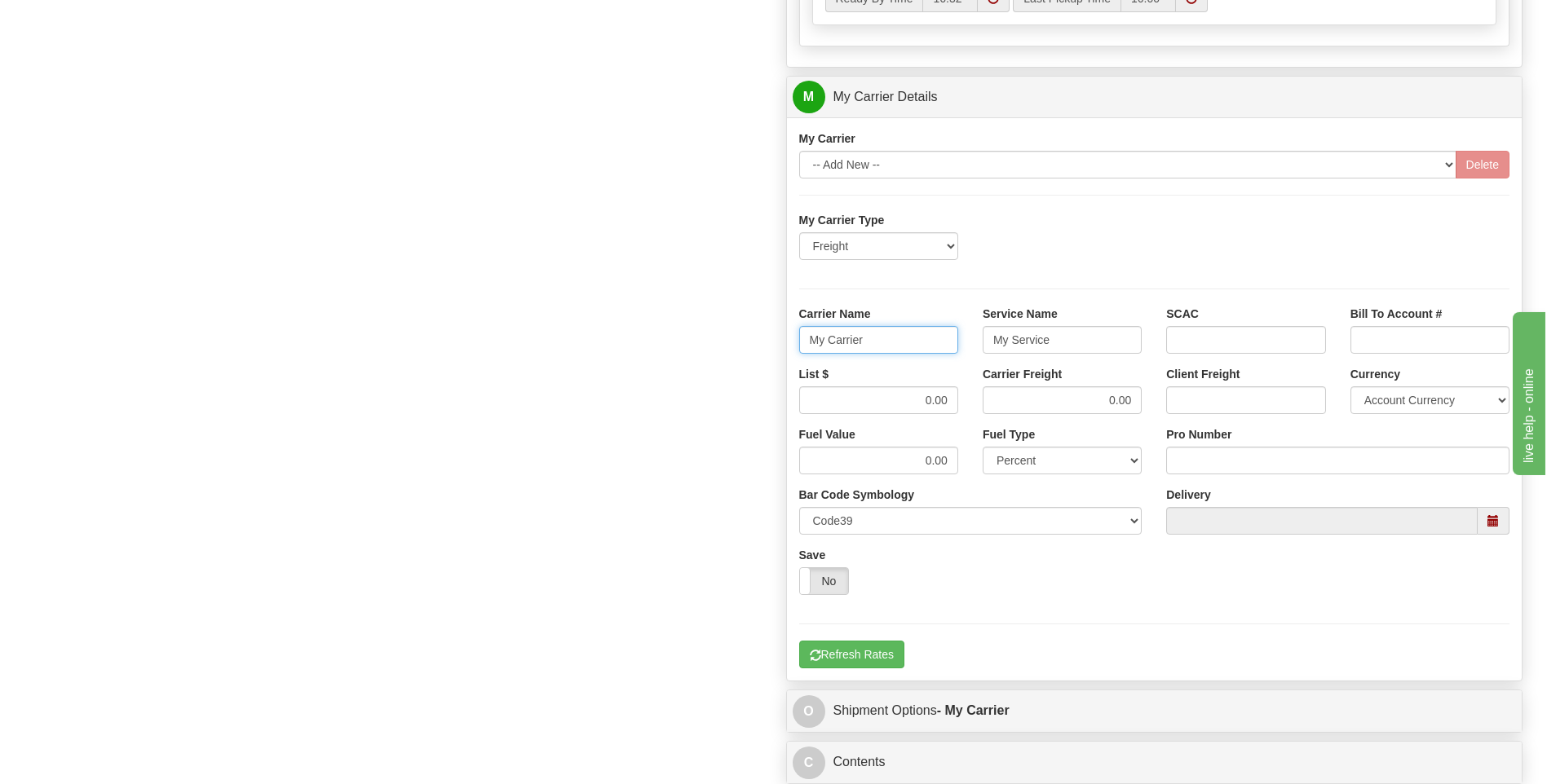
drag, startPoint x: 878, startPoint y: 345, endPoint x: 730, endPoint y: 333, distance: 148.5
click at [730, 336] on div "Order # 86686779 S Sender" at bounding box center [773, 6] width 1523 height 1574
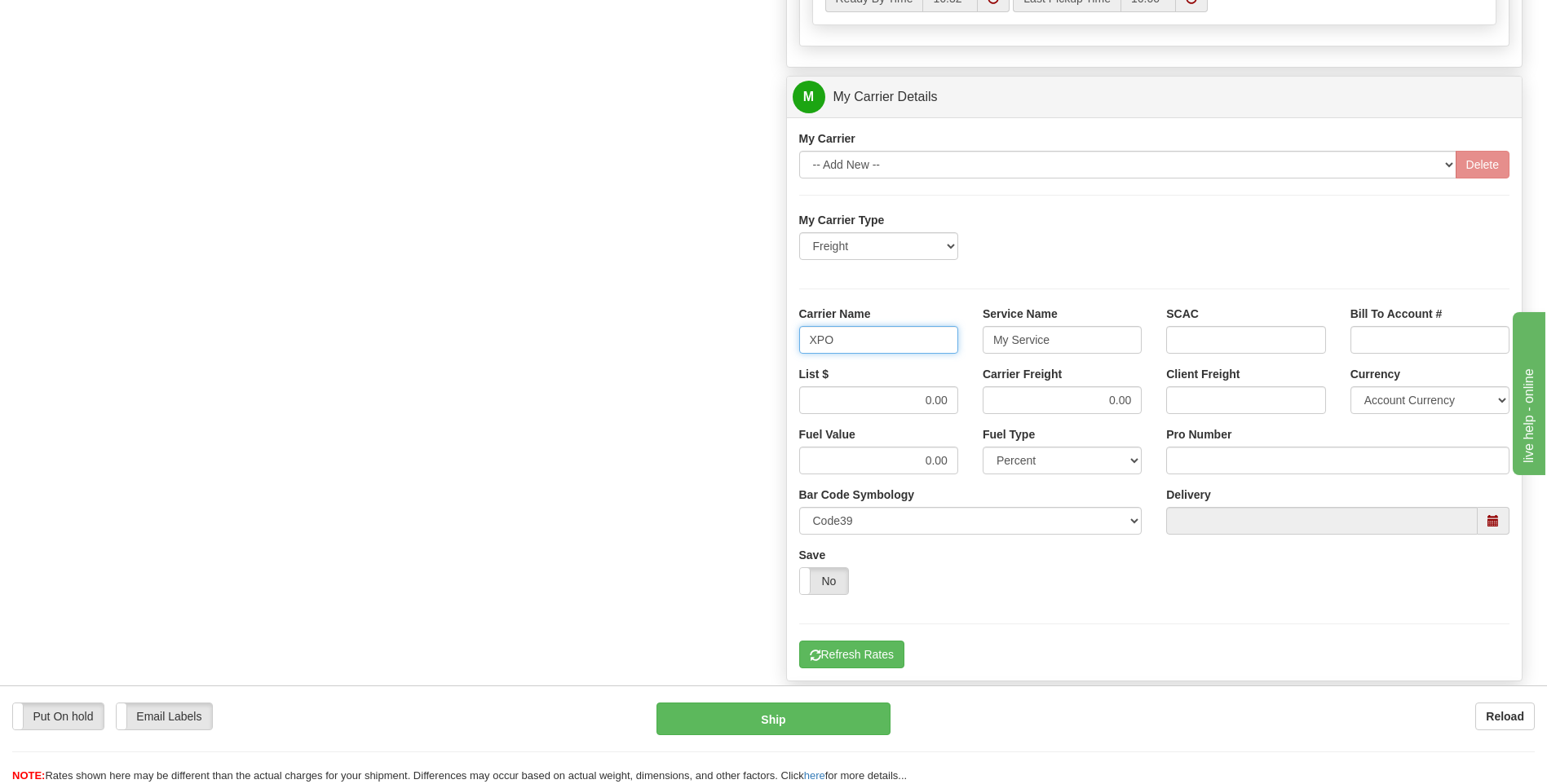
type input "XPO"
type input "LTL"
drag, startPoint x: 884, startPoint y: 391, endPoint x: 966, endPoint y: 394, distance: 82.1
click at [966, 394] on div "List $ 0.00" at bounding box center [878, 396] width 183 height 60
type input "480"
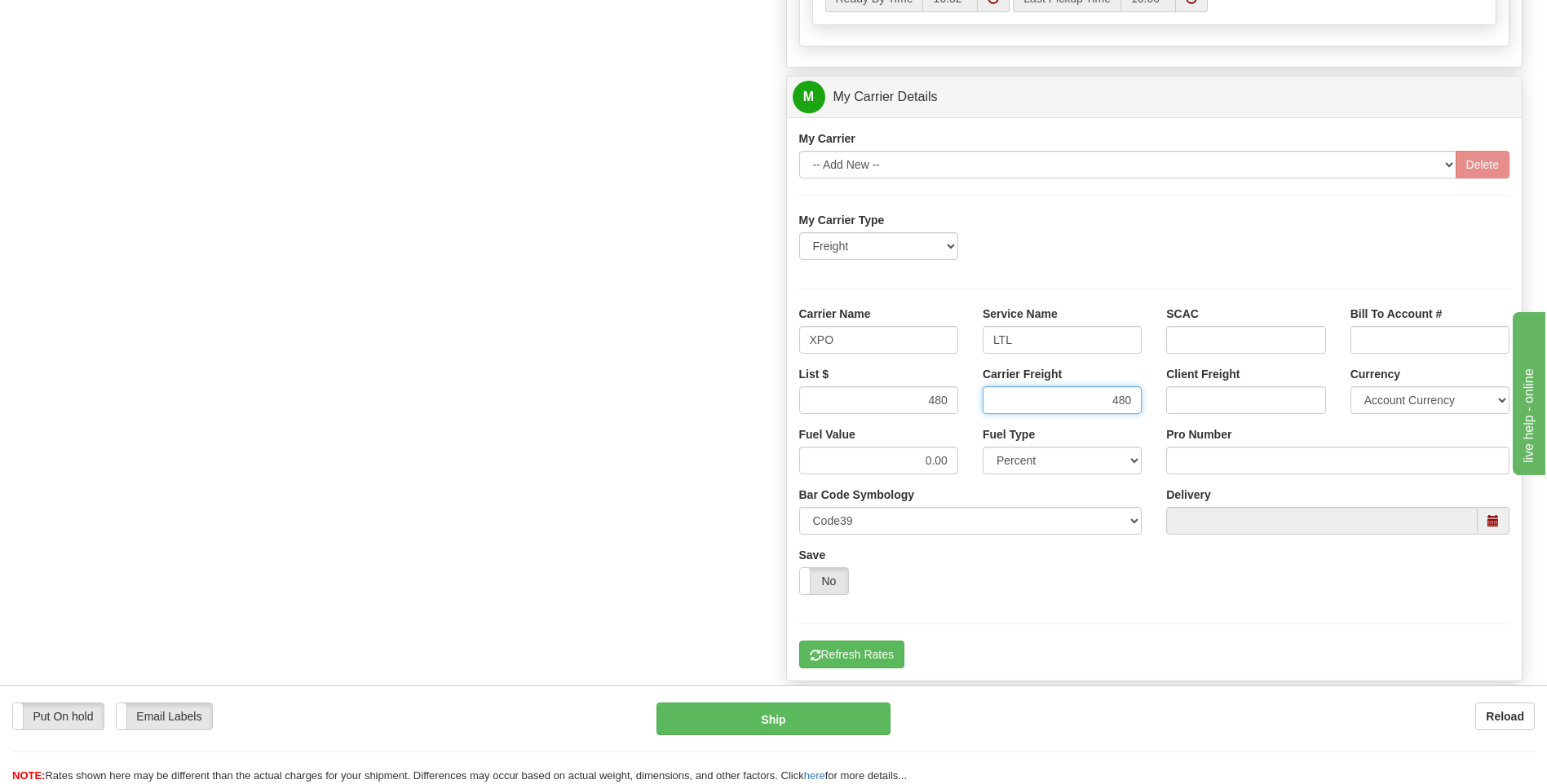
type input "480"
click at [1186, 464] on input "Pro Number" at bounding box center [1338, 461] width 344 height 28
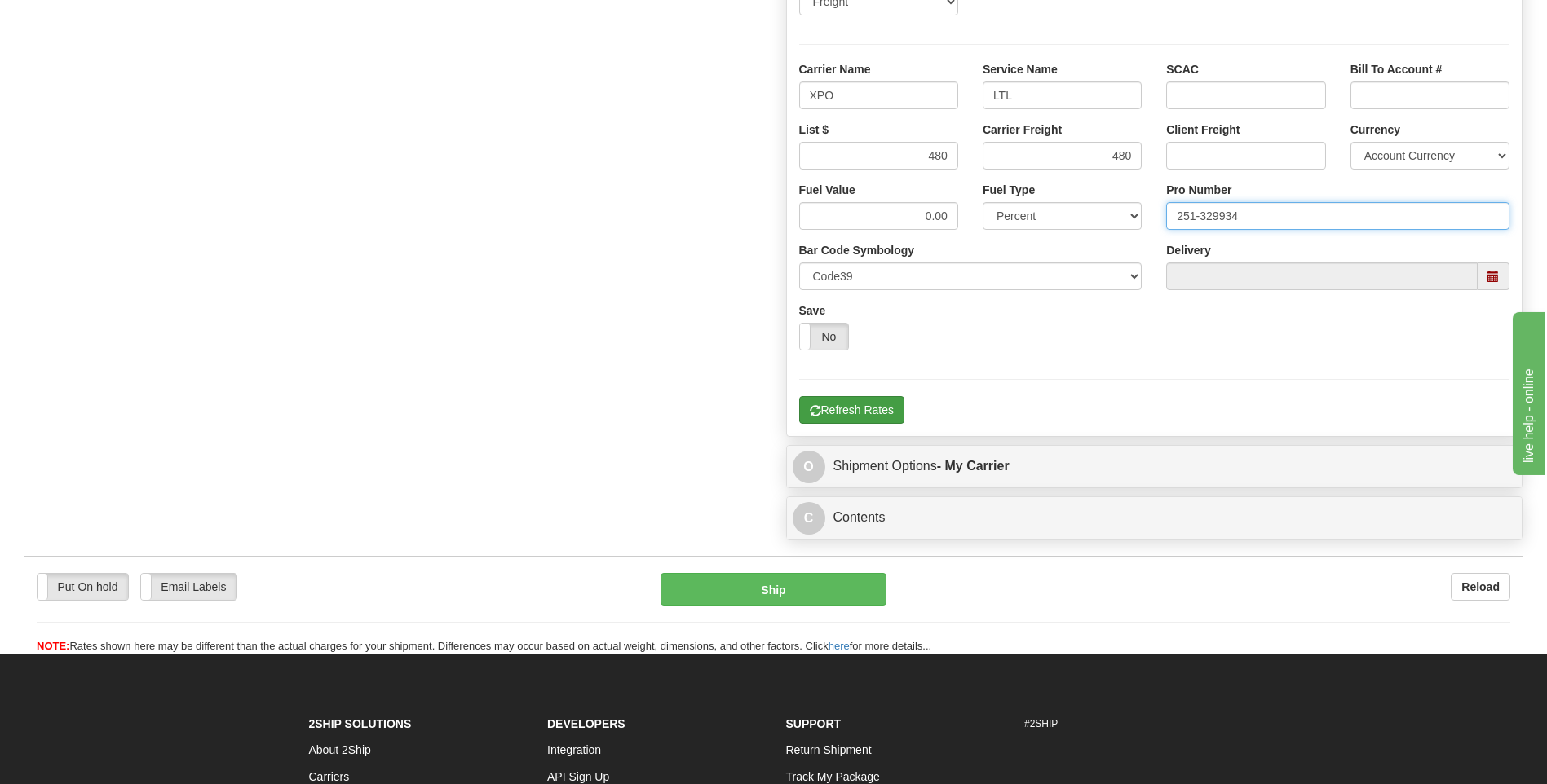
type input "251-329934"
click at [869, 409] on button "Refresh Rates" at bounding box center [851, 411] width 105 height 28
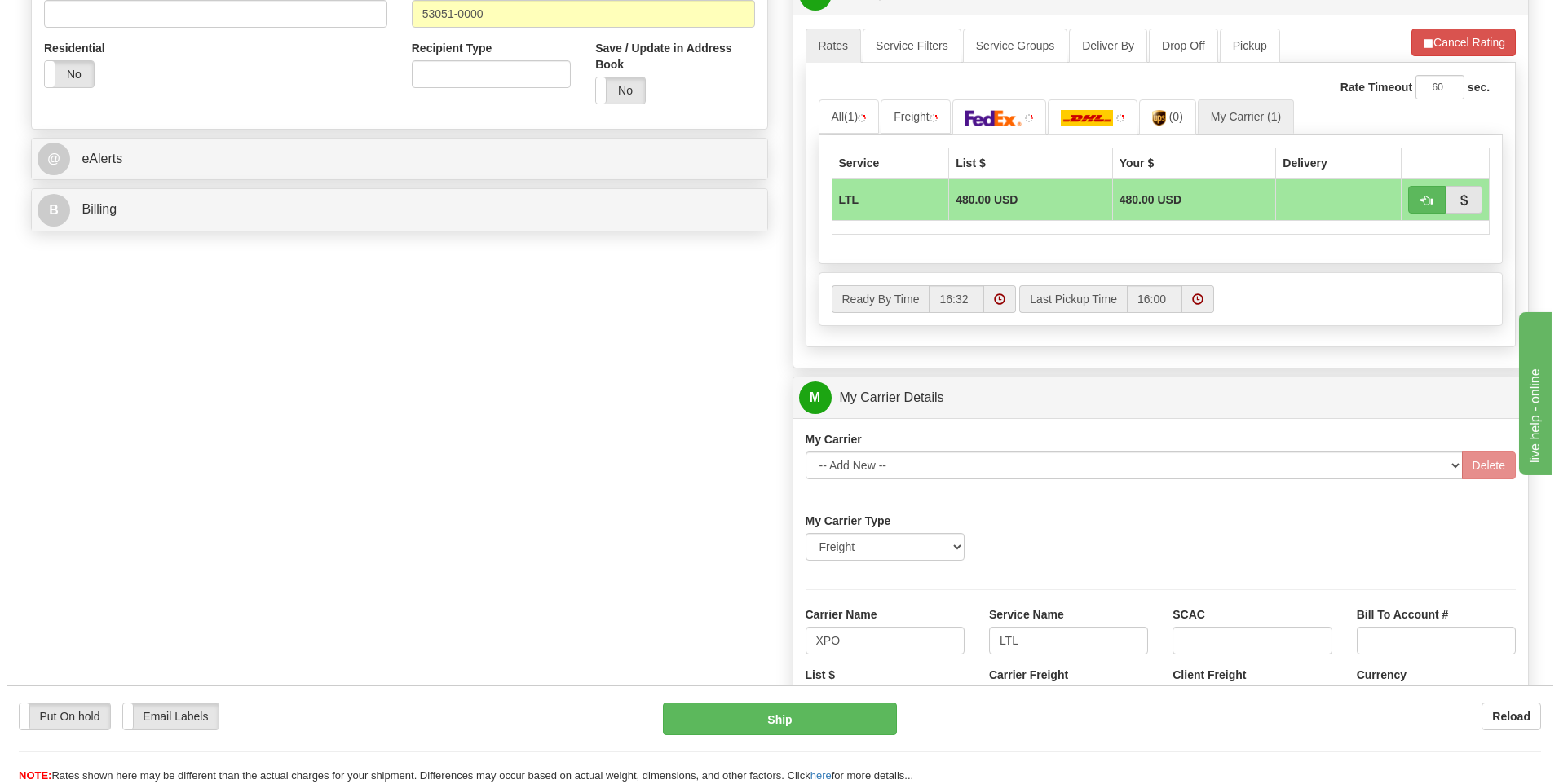
scroll to position [448, 0]
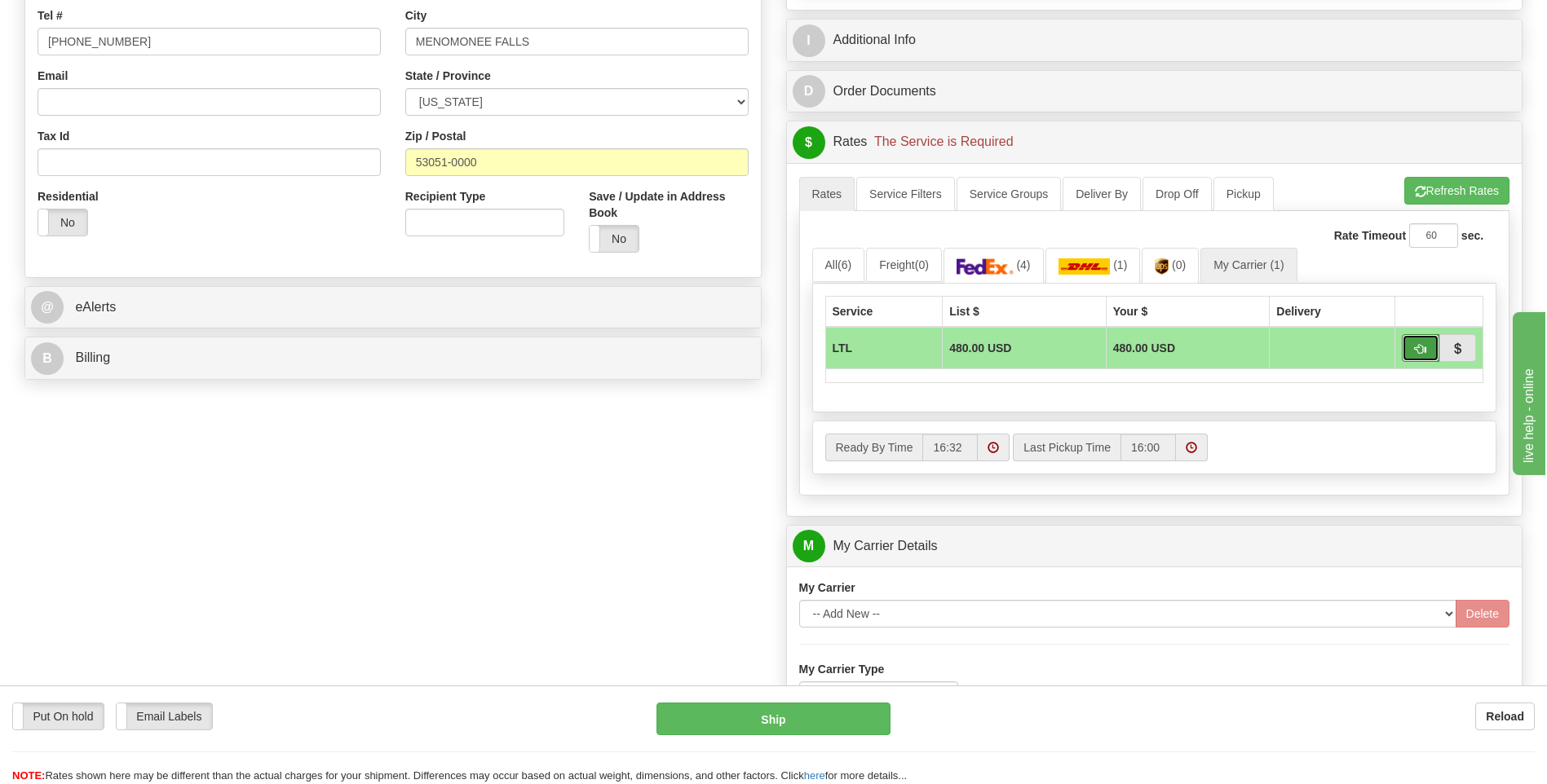
click at [1412, 351] on button "button" at bounding box center [1421, 348] width 37 height 28
type input "00"
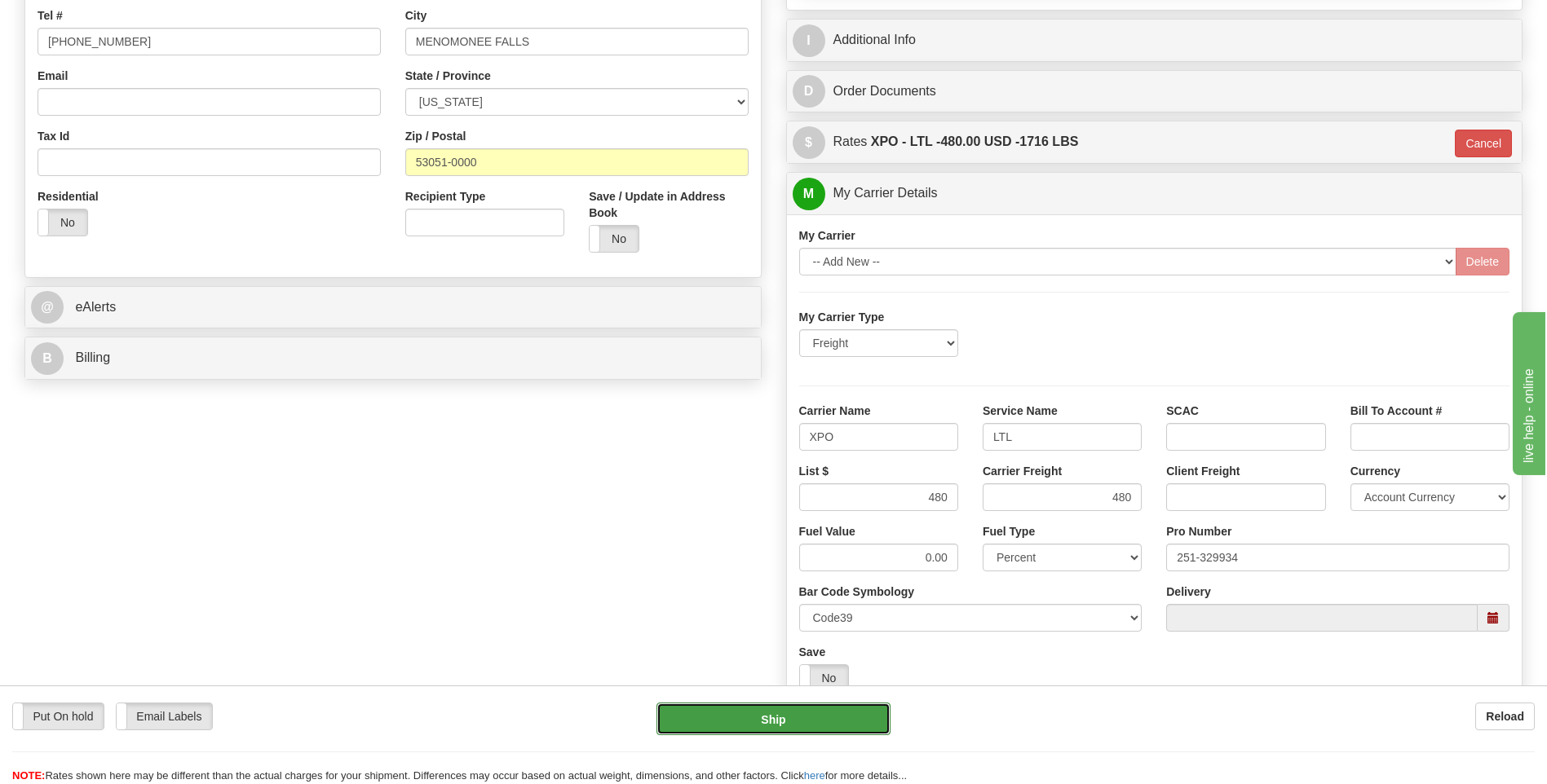
click at [784, 720] on button "Ship" at bounding box center [773, 719] width 233 height 33
